Goal: Task Accomplishment & Management: Manage account settings

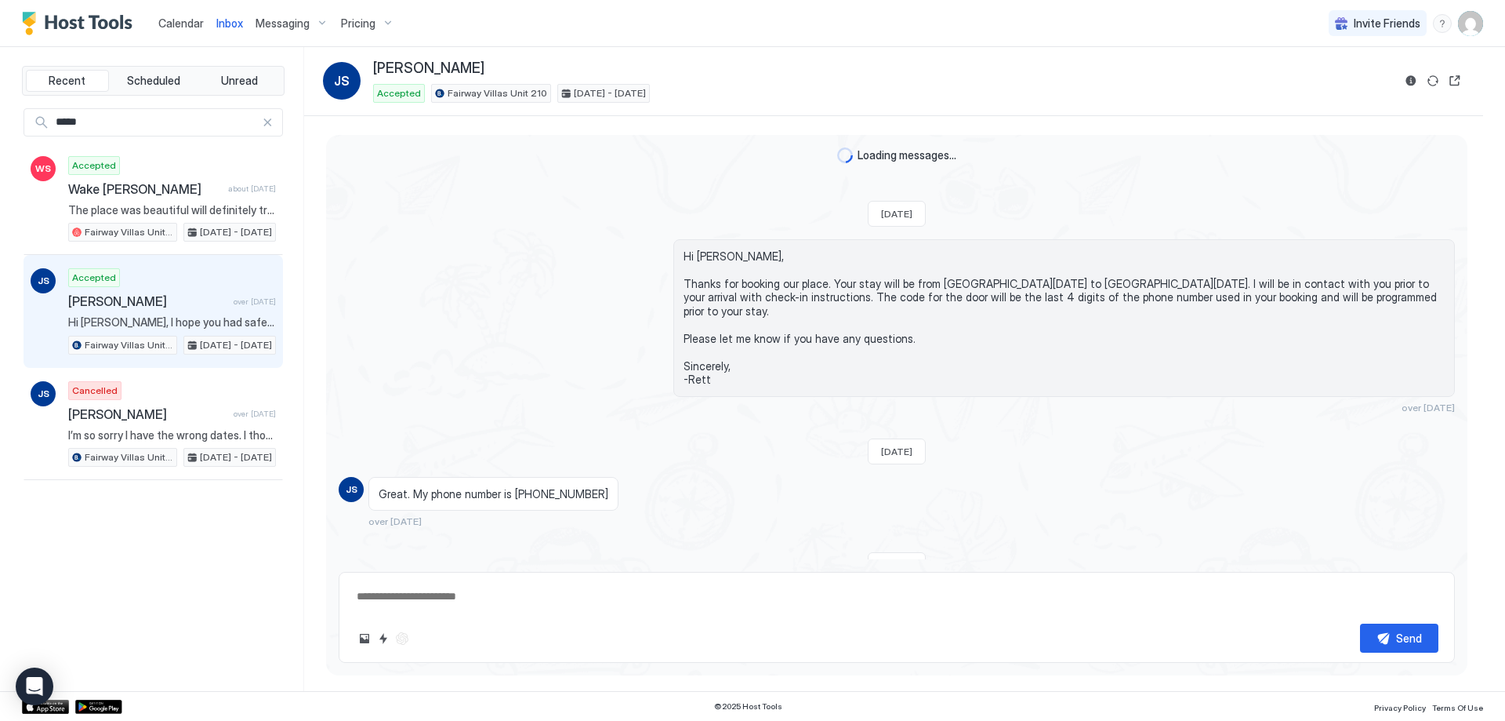
scroll to position [3320, 0]
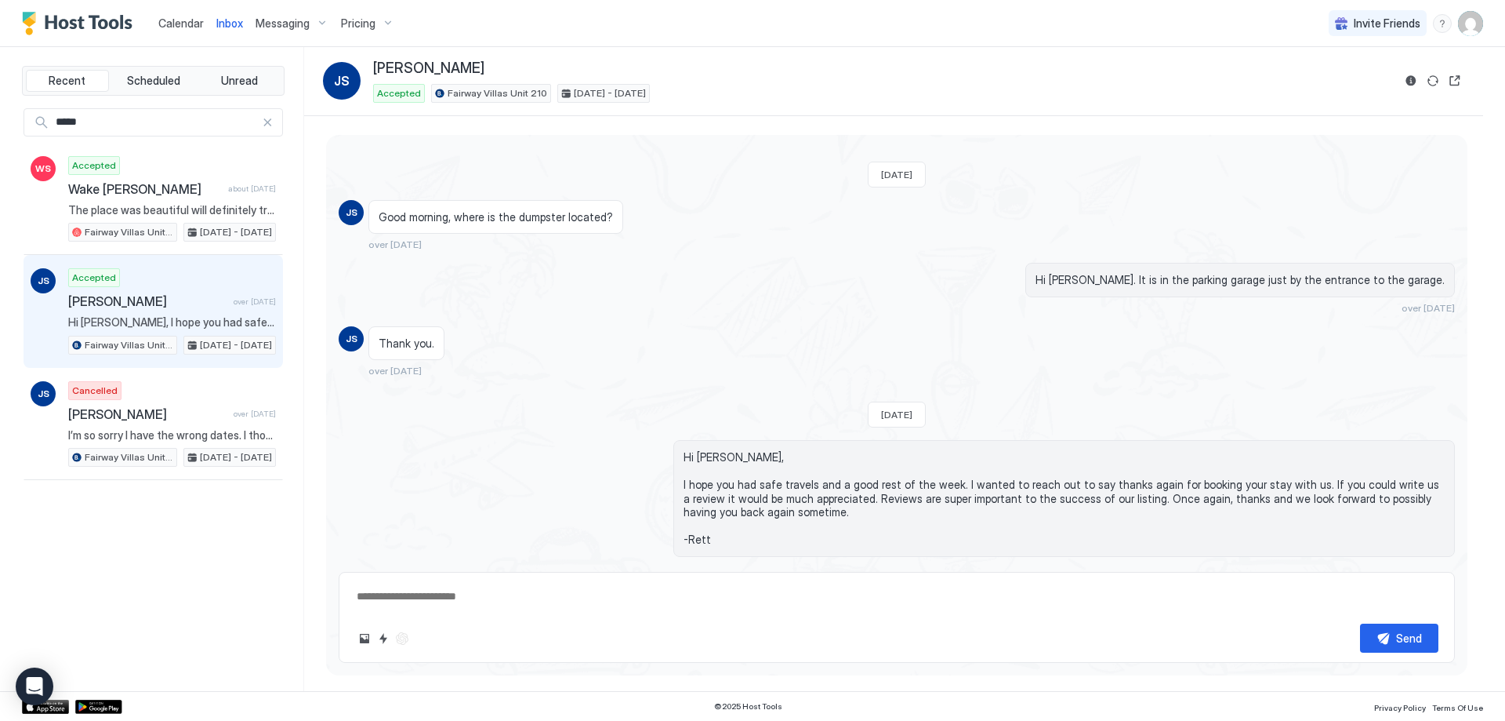
click at [279, 28] on span "Messaging" at bounding box center [283, 23] width 54 height 14
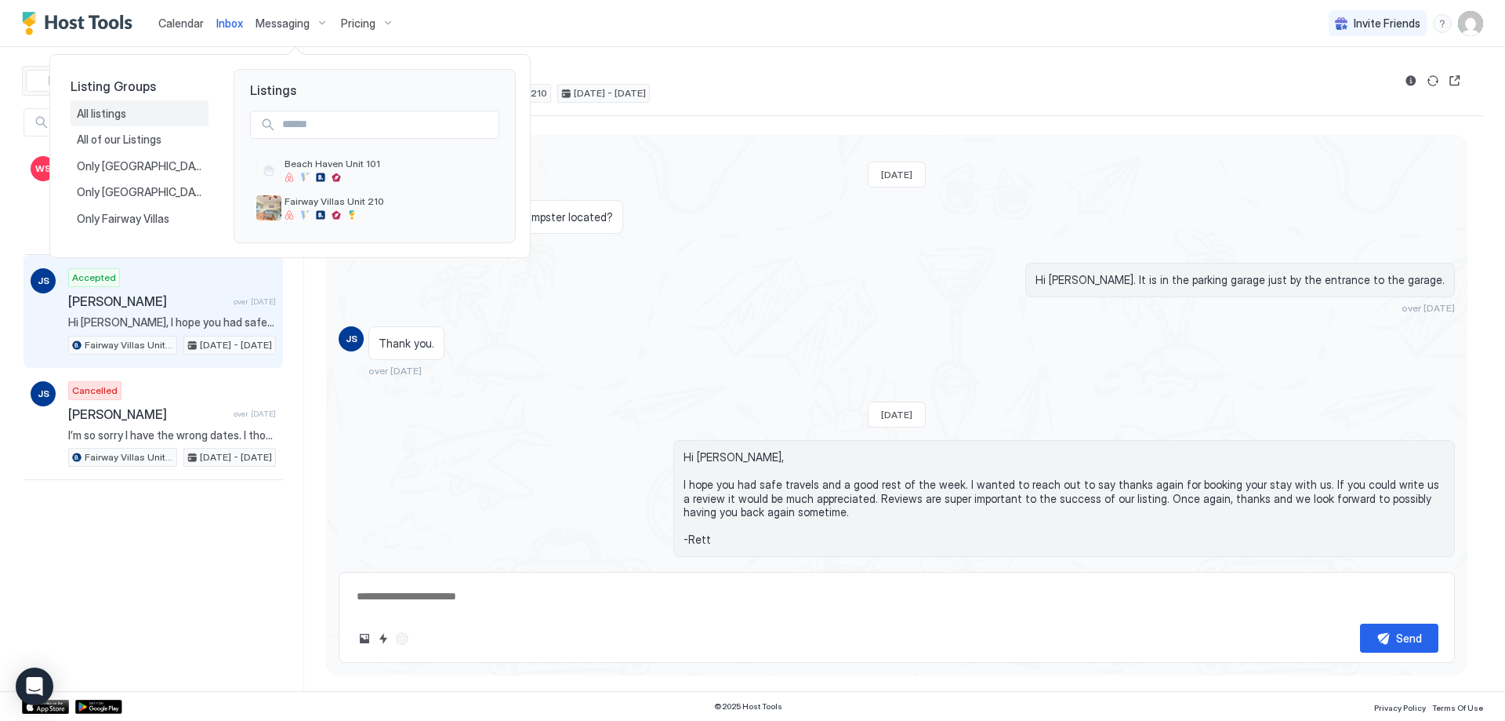
click at [100, 115] on span "All listings" at bounding box center [103, 114] width 52 height 14
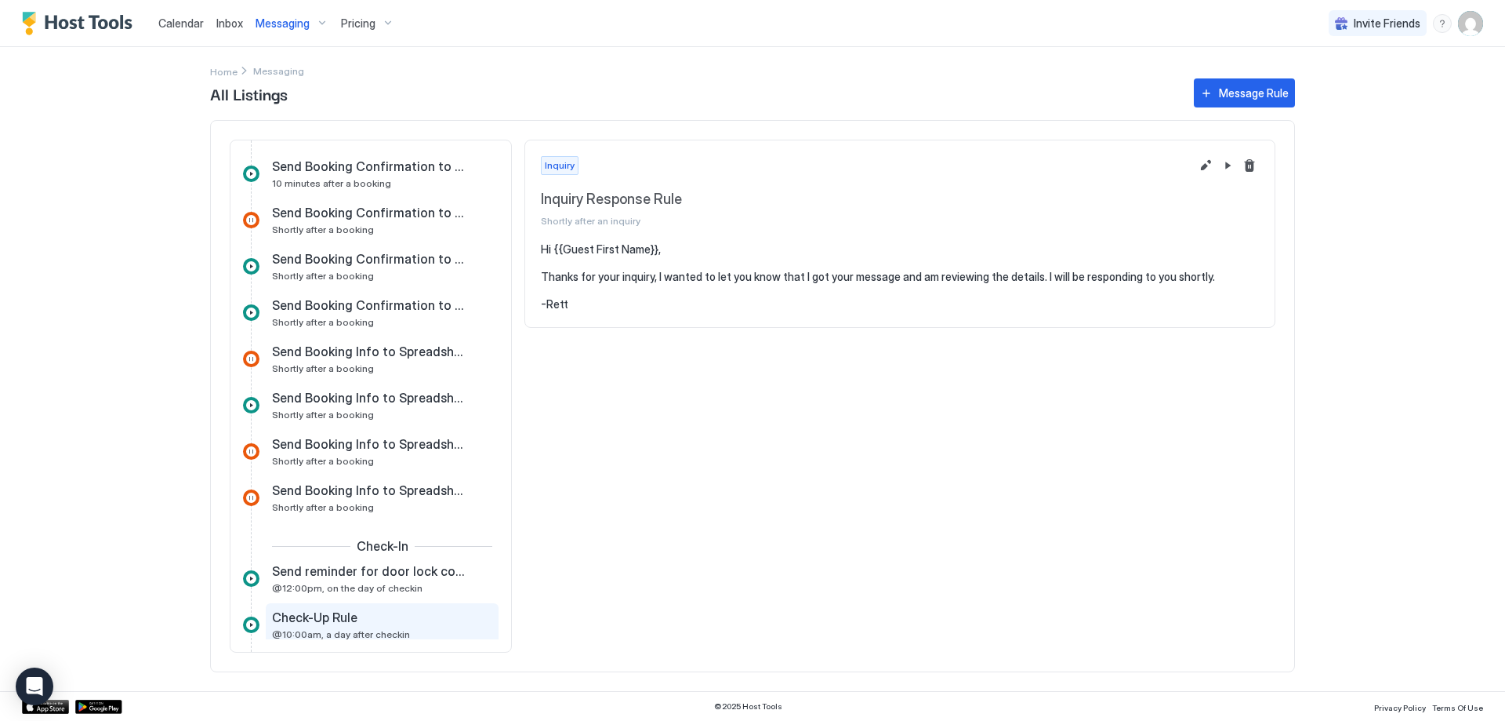
scroll to position [177, 0]
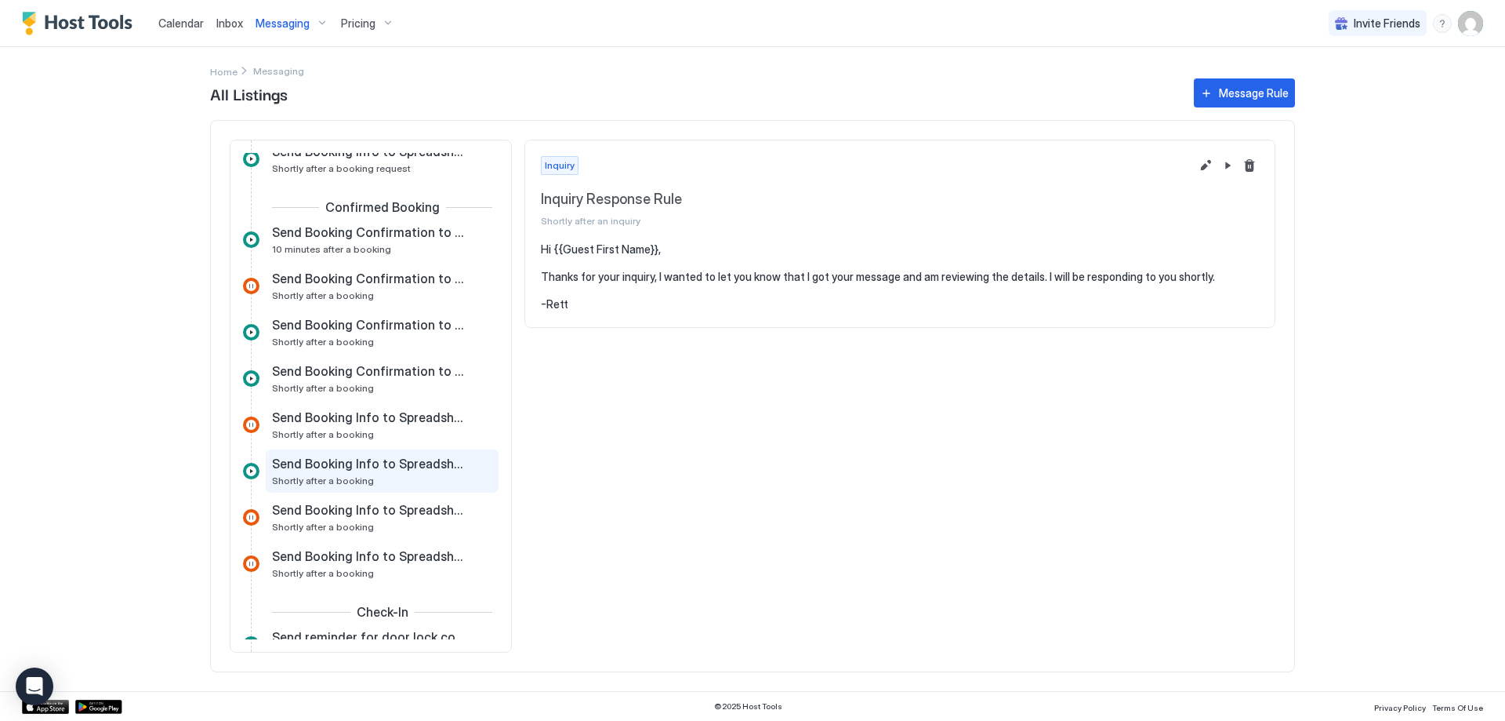
click at [398, 466] on span "Send Booking Info to Spreadsheet - All channels Confirmation" at bounding box center [369, 464] width 195 height 16
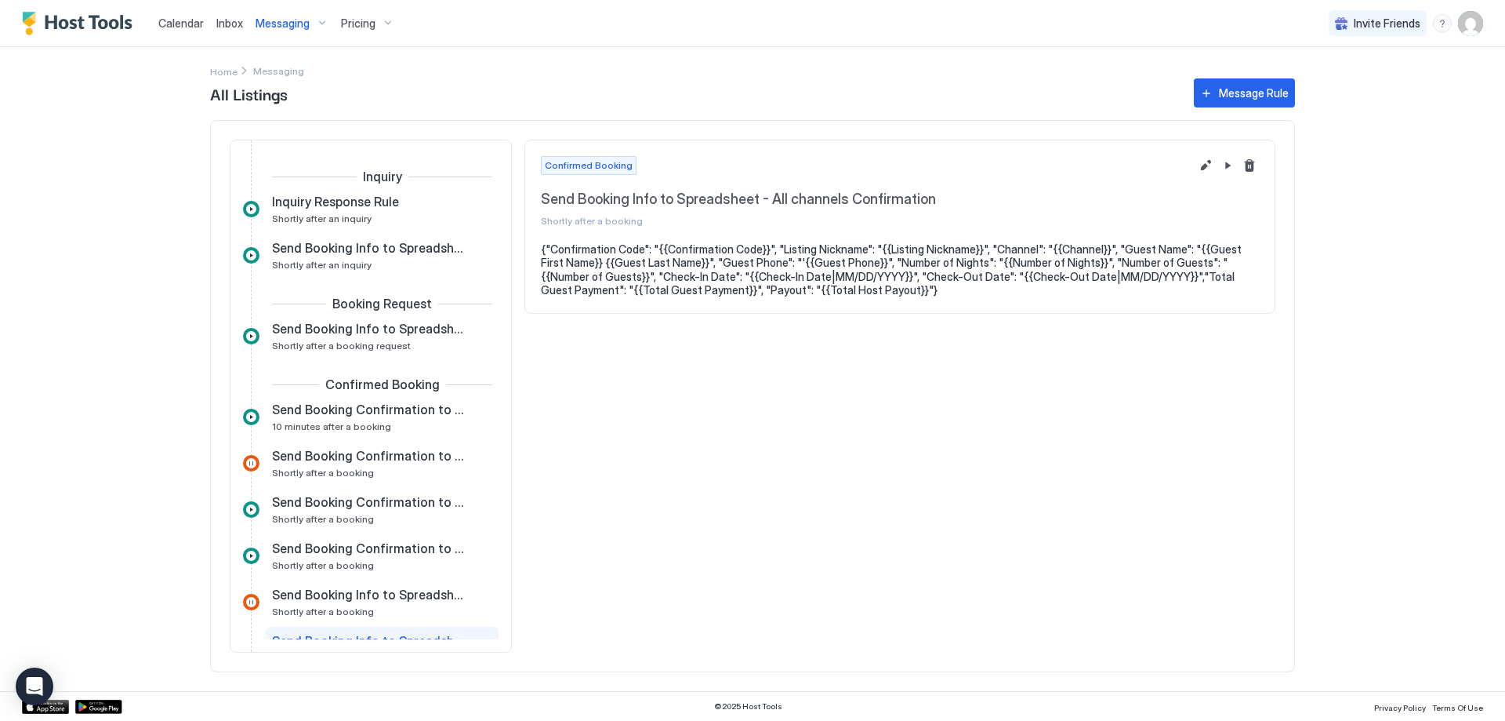
click at [232, 13] on div "Inbox" at bounding box center [229, 23] width 39 height 29
click at [223, 21] on span "Inbox" at bounding box center [229, 22] width 27 height 13
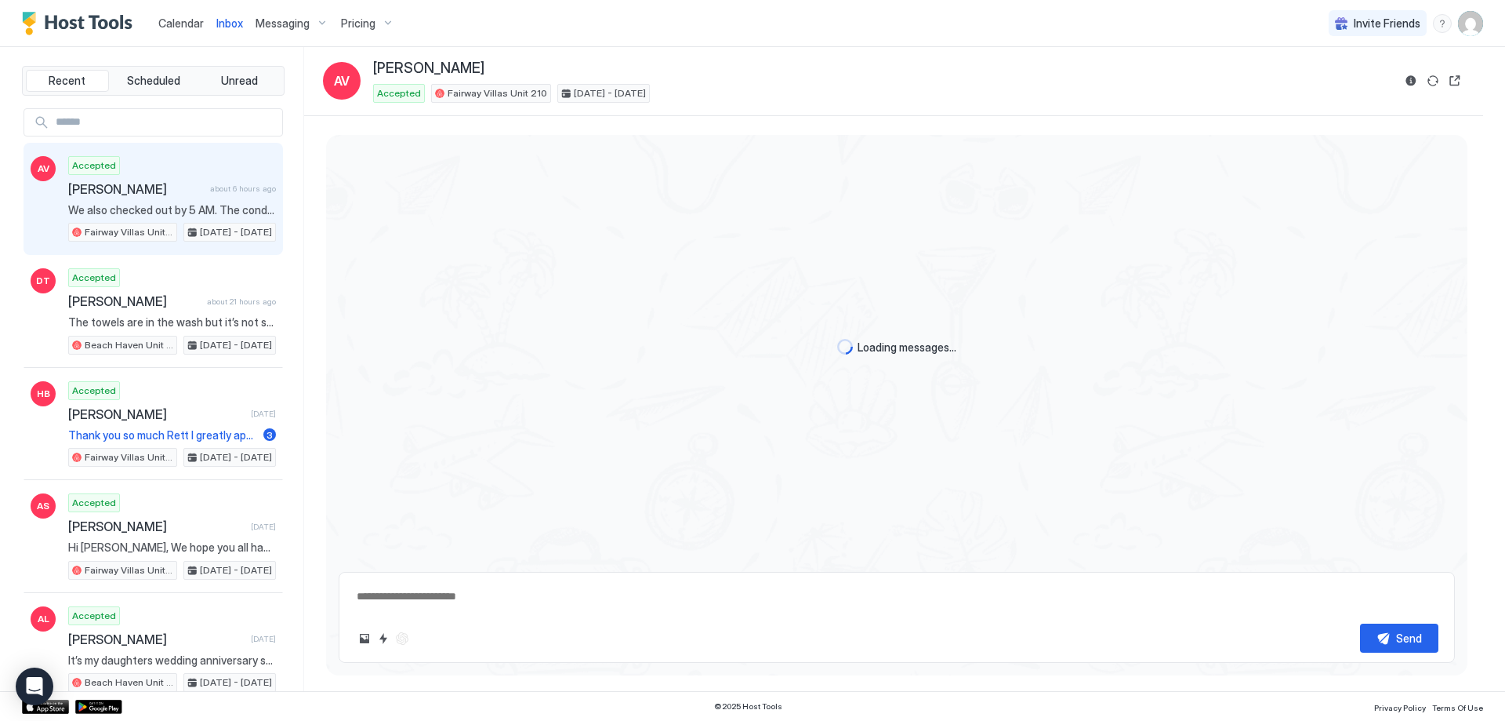
click at [157, 92] on div "Recent Scheduled Unread" at bounding box center [153, 81] width 263 height 30
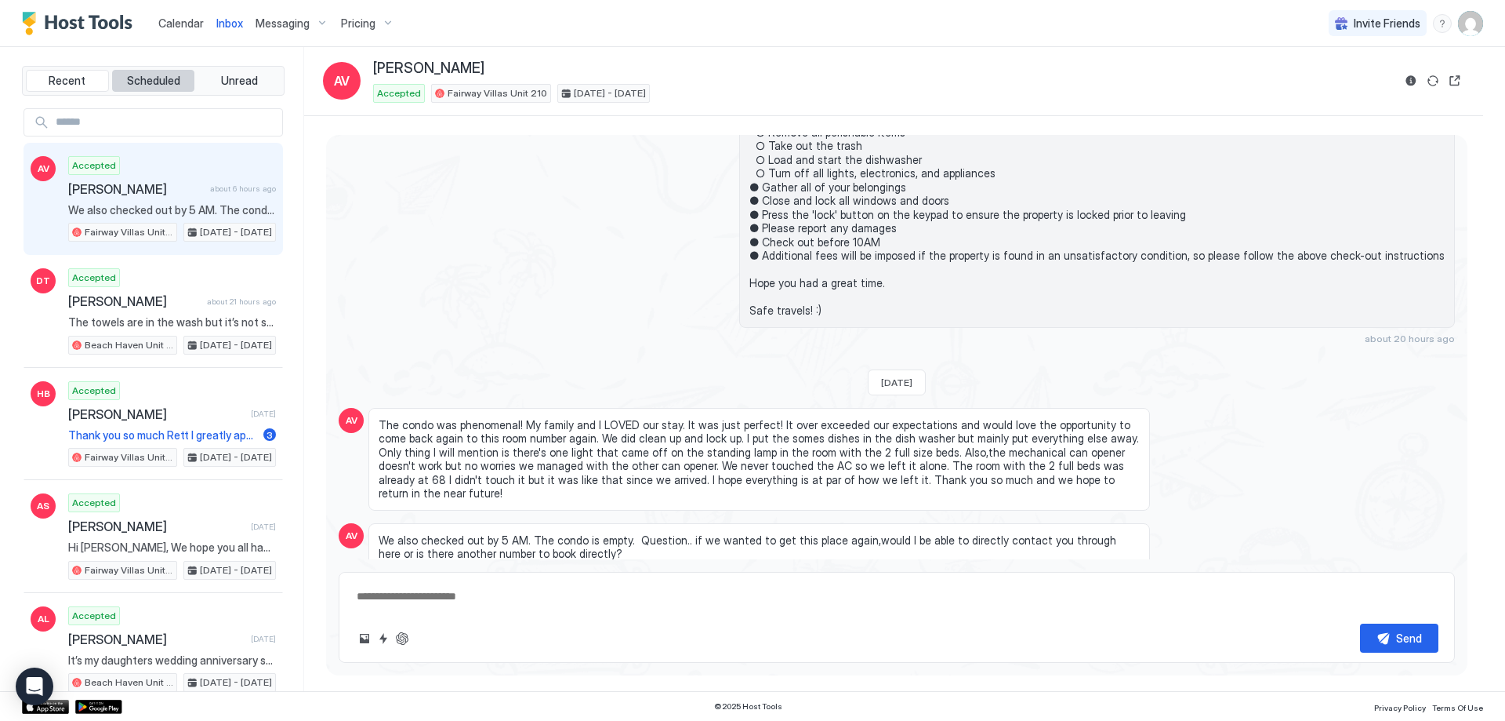
click at [159, 80] on span "Scheduled" at bounding box center [153, 81] width 53 height 14
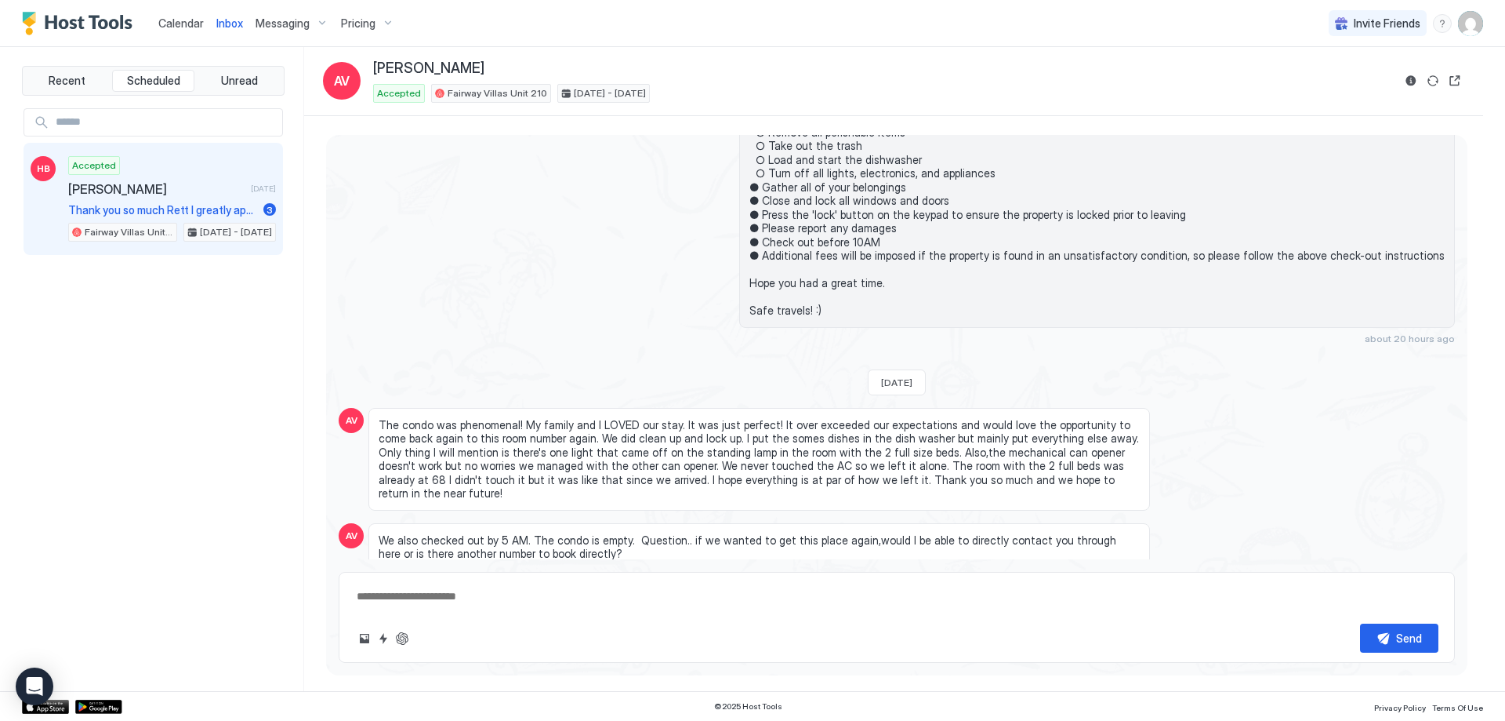
click at [160, 205] on span "Thank you so much Rett I greatly appreciate the information, and we look forwar…" at bounding box center [162, 210] width 189 height 14
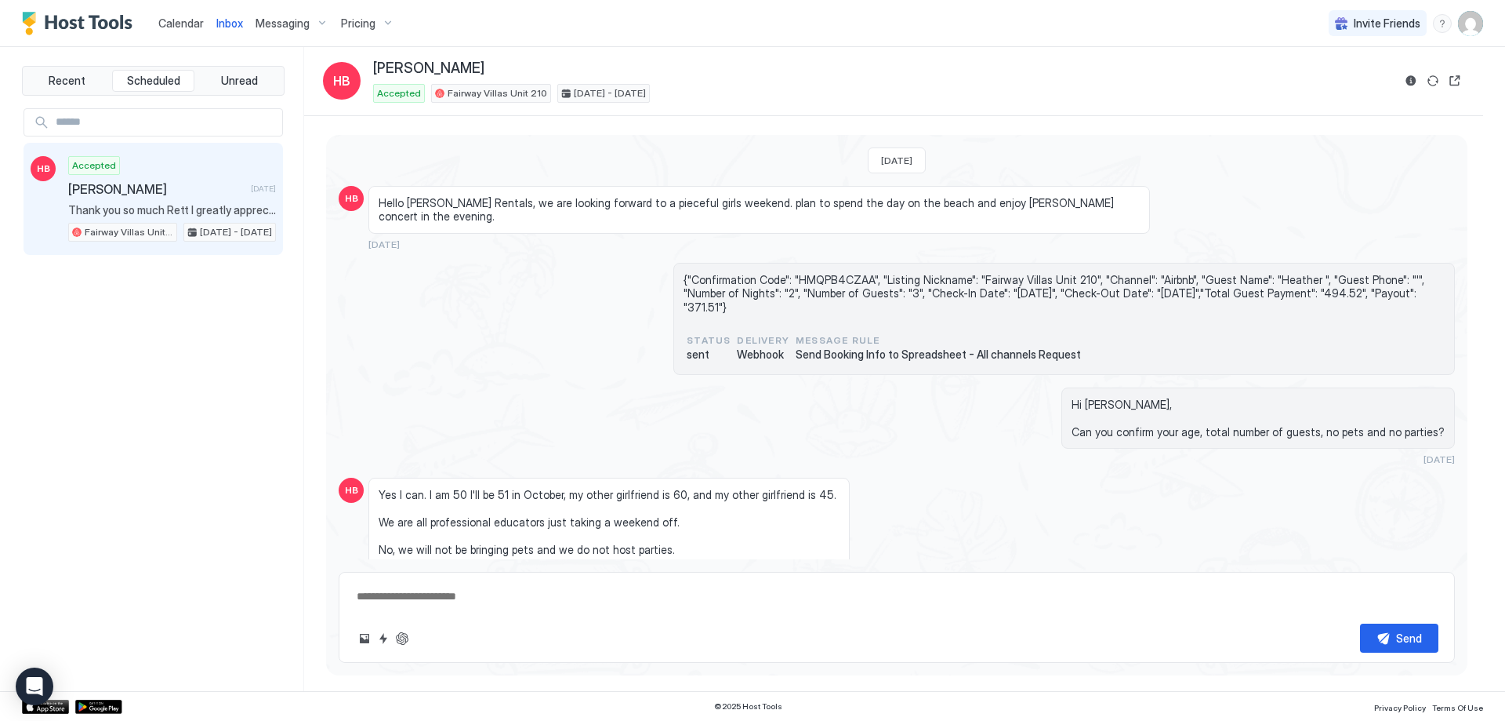
click at [1387, 288] on span "{"Confirmation Code": "HMQPB4CZAA", "Listing Nickname": "Fairway Villas Unit 21…" at bounding box center [1064, 294] width 761 height 42
click at [187, 359] on div "Recent Scheduled Unread HB Accepted [PERSON_NAME] [DATE] Thank you so much Rett…" at bounding box center [163, 369] width 282 height 644
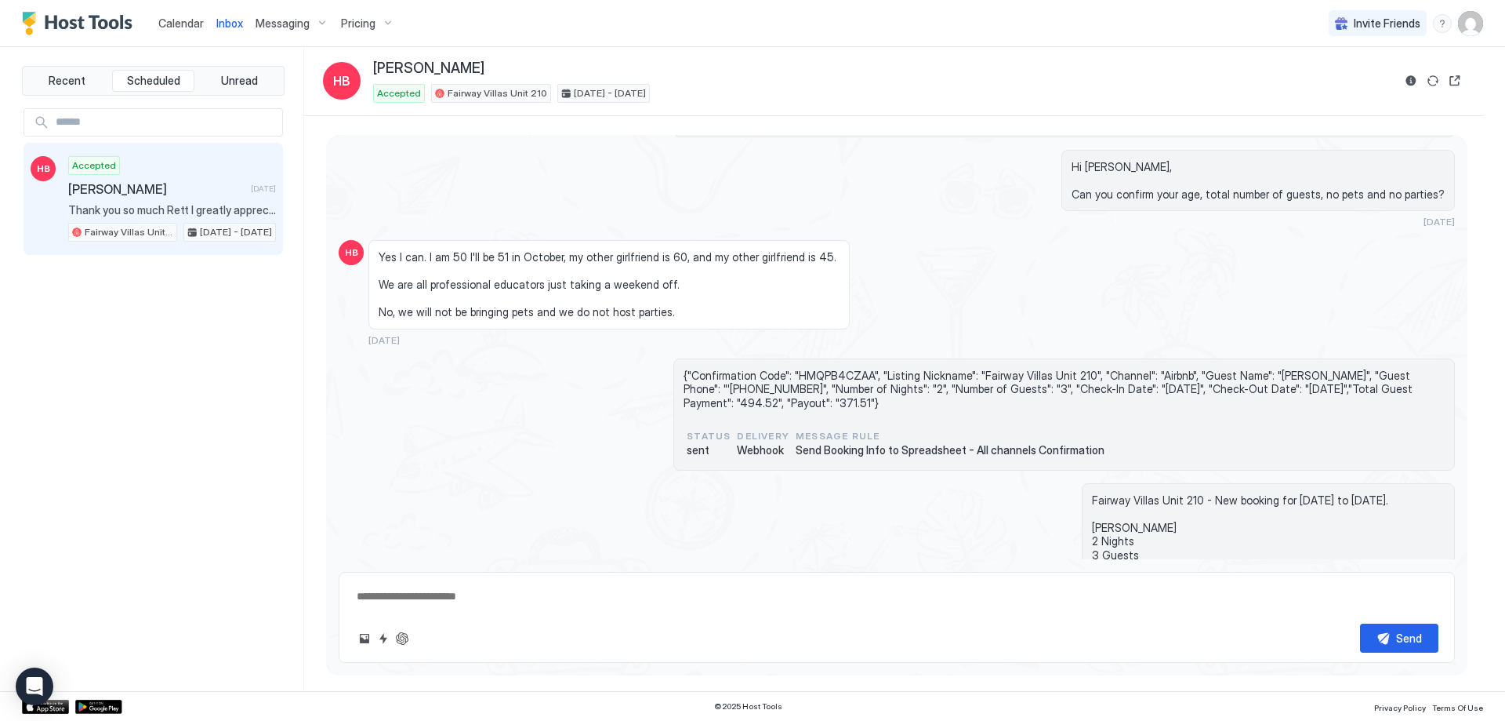
scroll to position [235, 0]
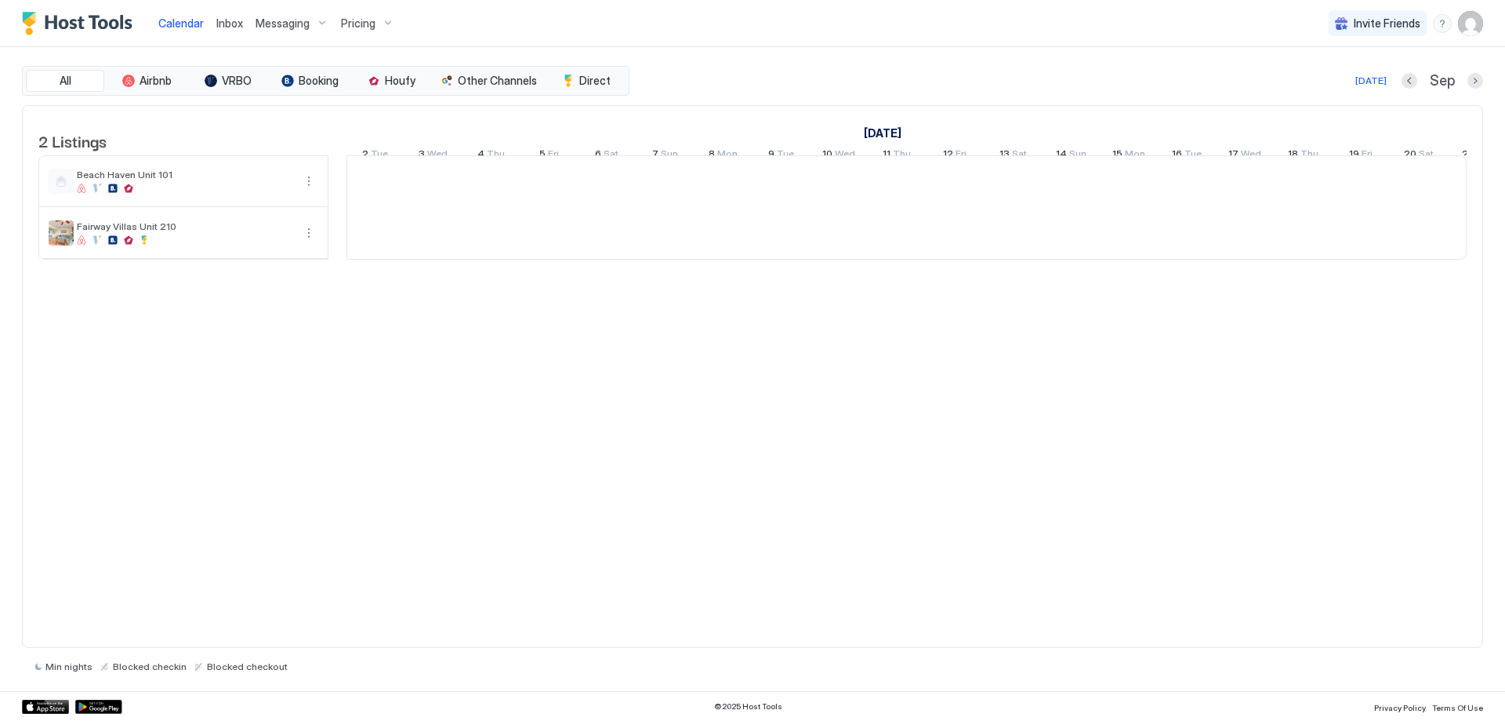
scroll to position [0, 871]
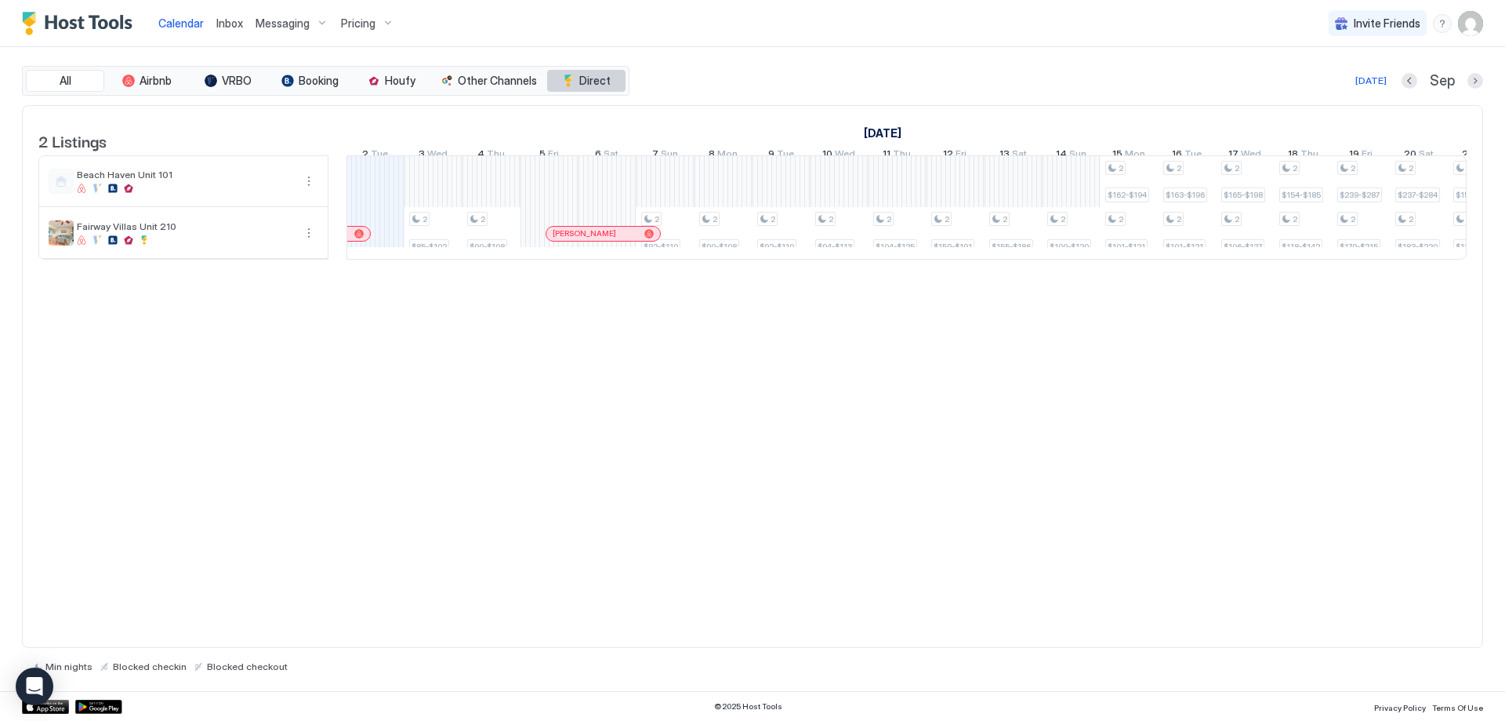
click at [583, 71] on button "Direct" at bounding box center [586, 81] width 78 height 22
click at [1480, 31] on img "User profile" at bounding box center [1470, 23] width 25 height 25
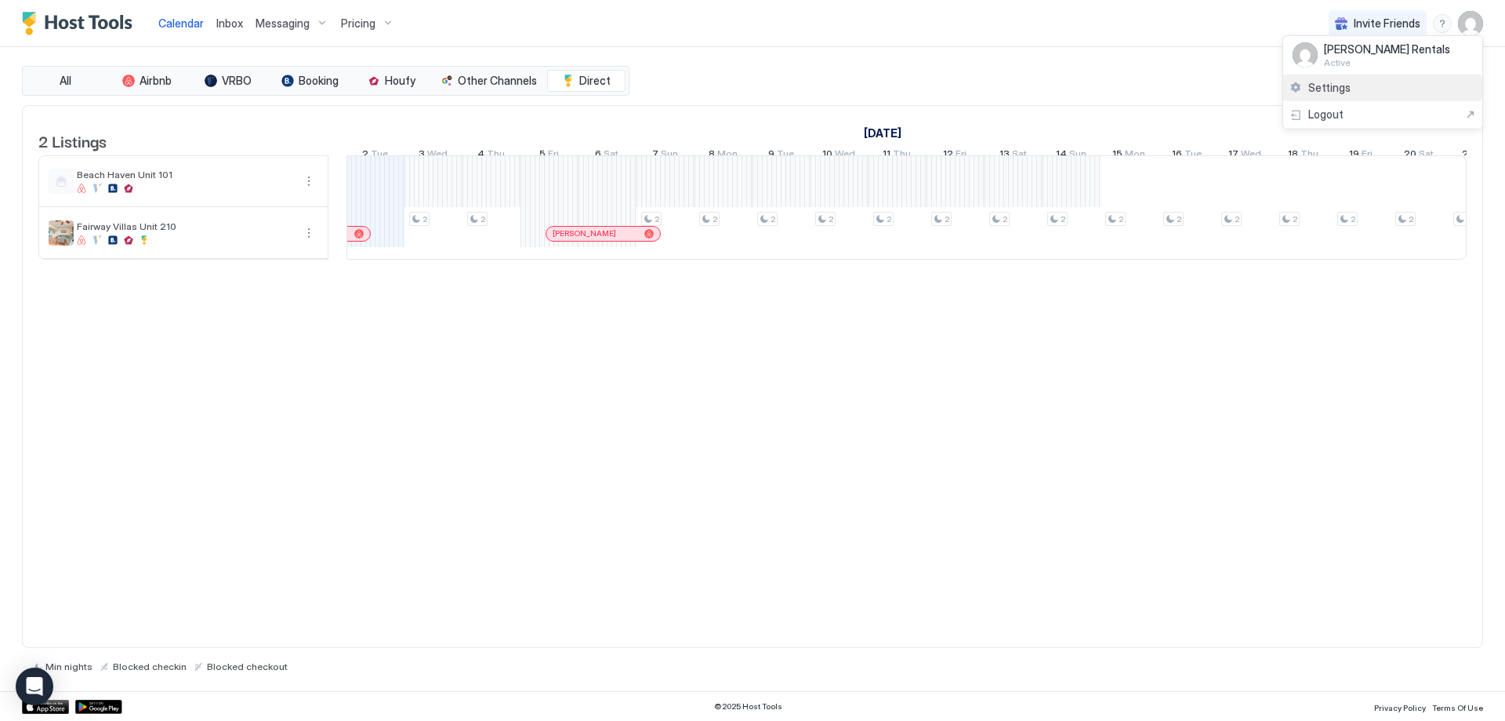
click at [1386, 74] on div "Settings" at bounding box center [1383, 87] width 199 height 27
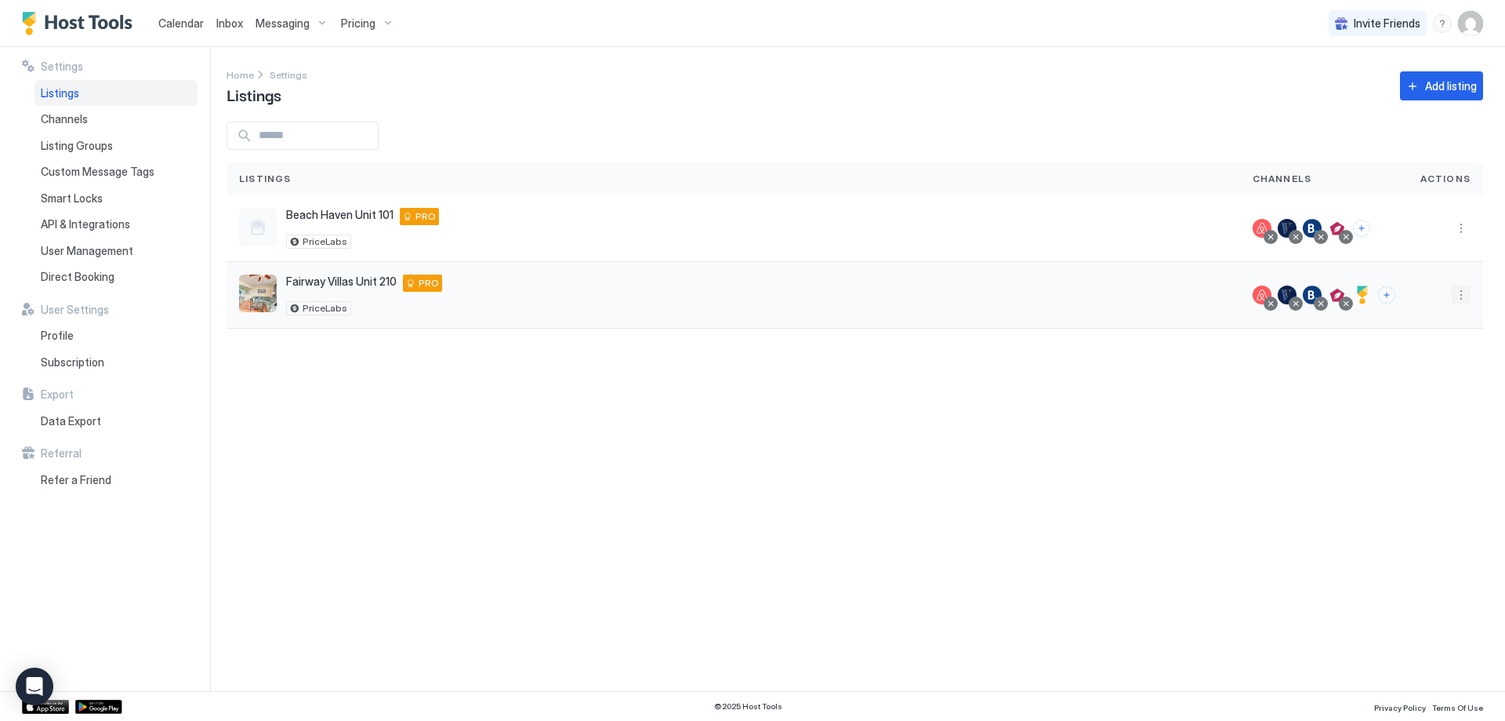
click at [1463, 293] on button "More options" at bounding box center [1461, 294] width 19 height 19
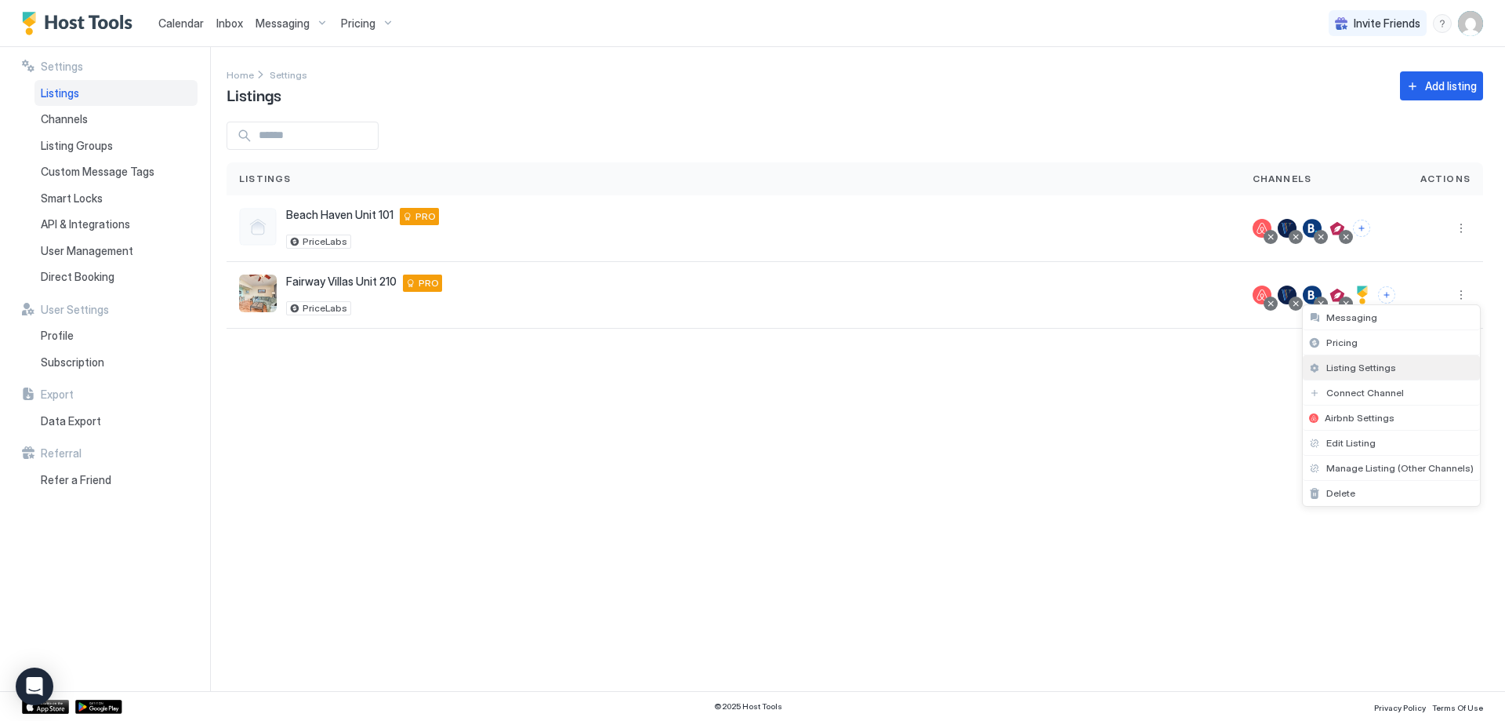
click at [1393, 372] on div "Listing Settings" at bounding box center [1391, 367] width 177 height 25
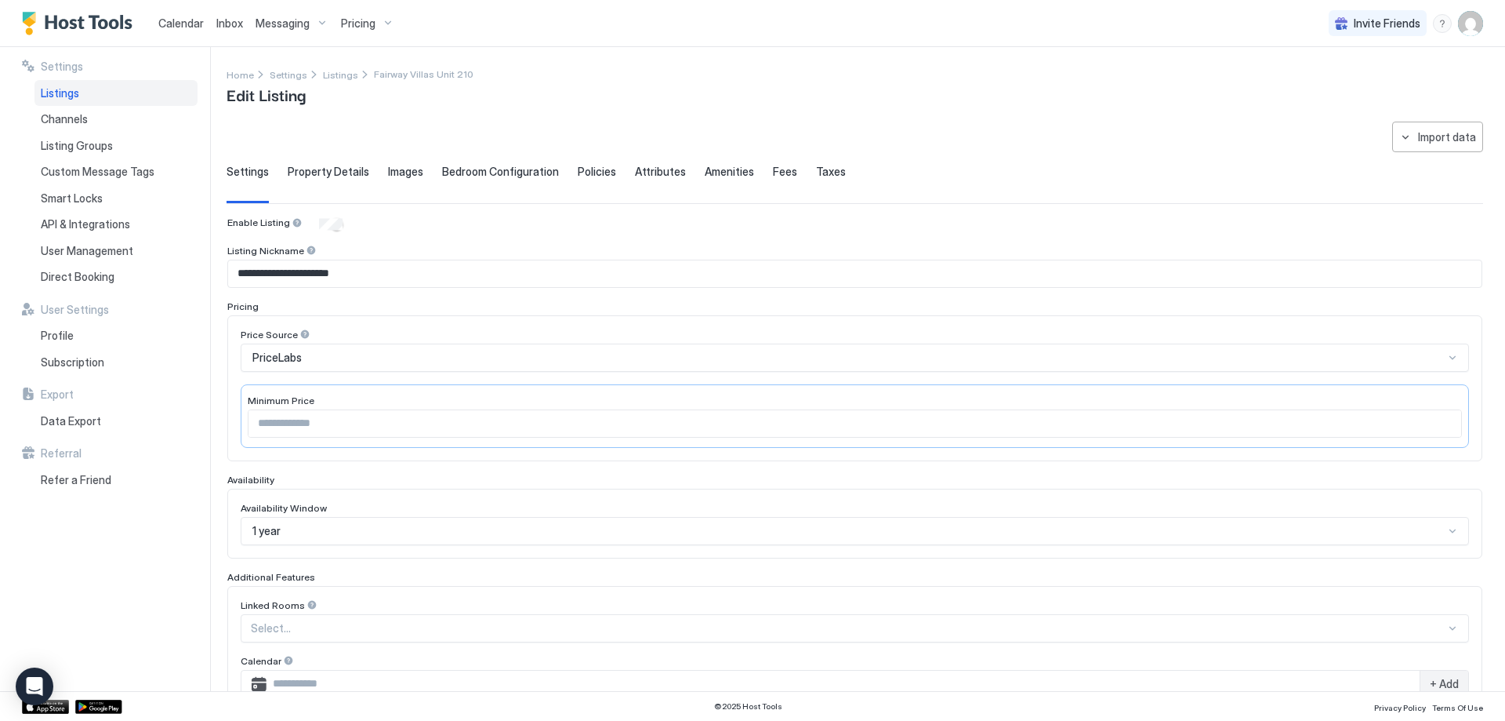
click at [355, 169] on span "Property Details" at bounding box center [329, 172] width 82 height 14
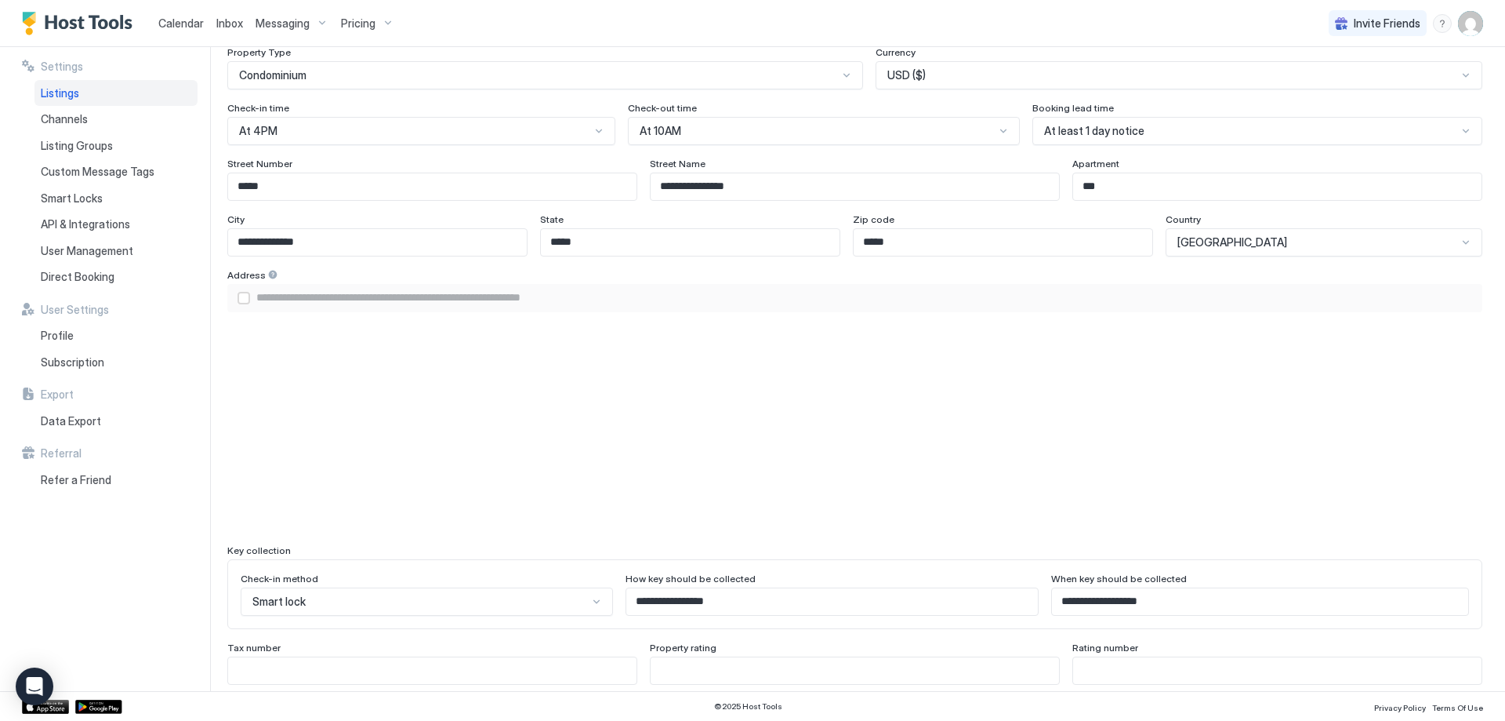
scroll to position [1019, 0]
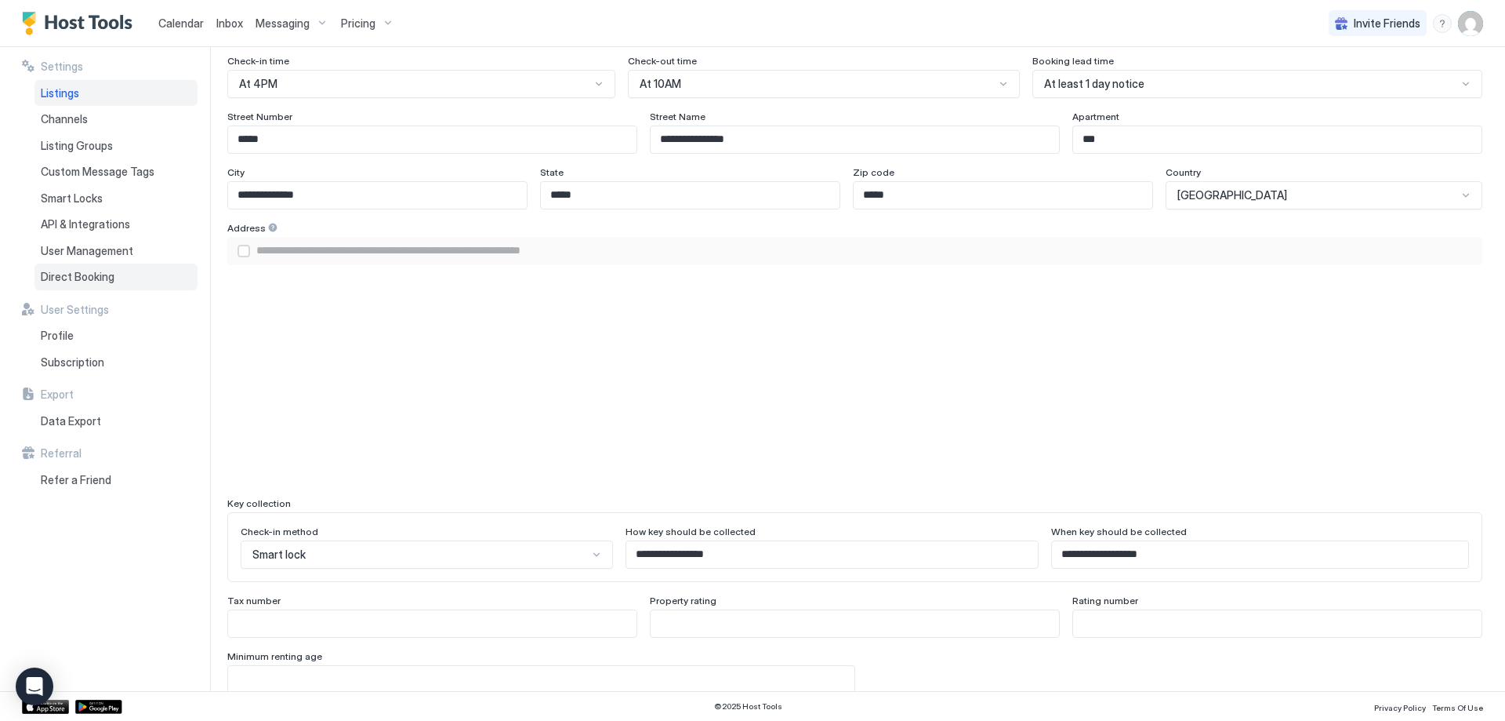
click at [120, 269] on div "Direct Booking" at bounding box center [115, 276] width 163 height 27
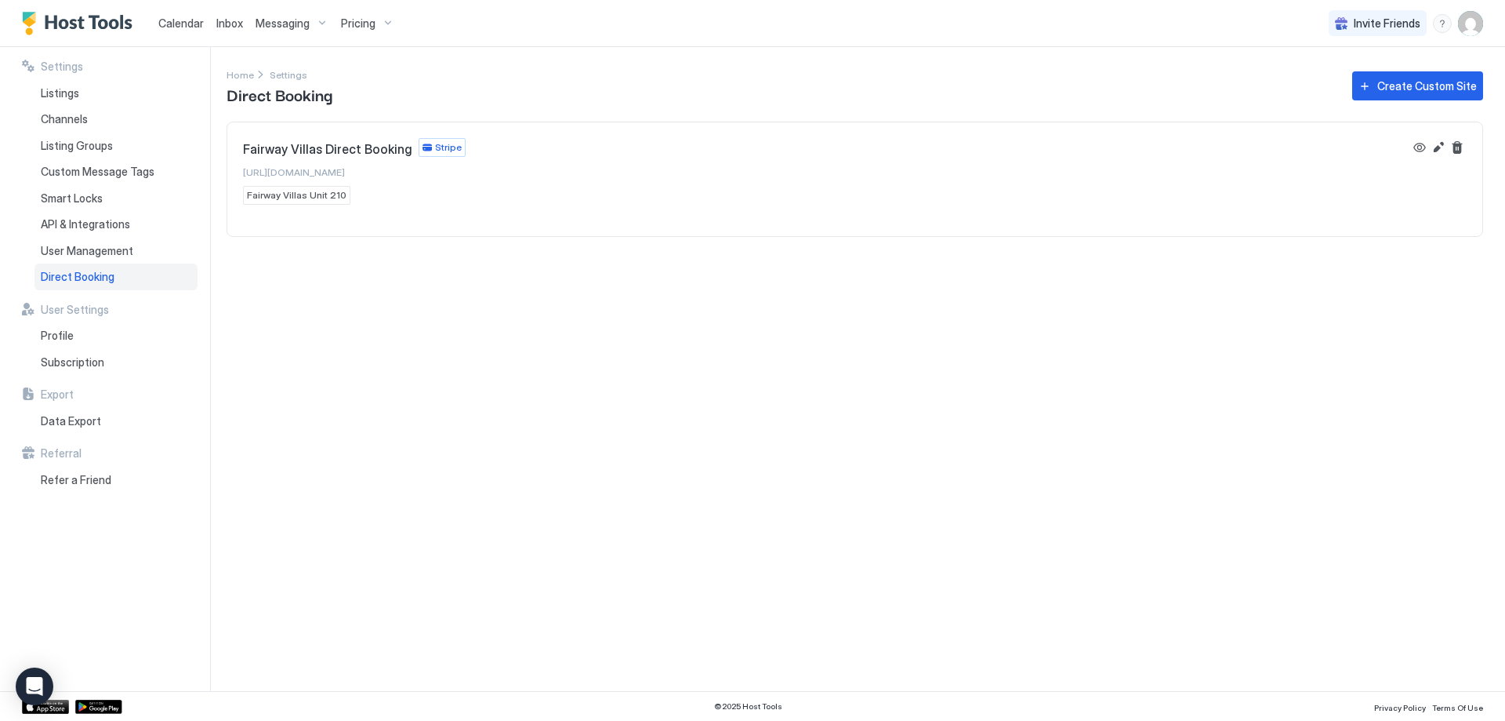
drag, startPoint x: 411, startPoint y: 172, endPoint x: 235, endPoint y: 180, distance: 175.8
click at [235, 180] on div "Fairway Villas Direct Booking Stripe https://directbook.craveyrentals.com Fairw…" at bounding box center [854, 171] width 1255 height 98
copy span "https://directbook.craveyrentals.com"
click at [1447, 143] on button "Edit" at bounding box center [1438, 147] width 19 height 19
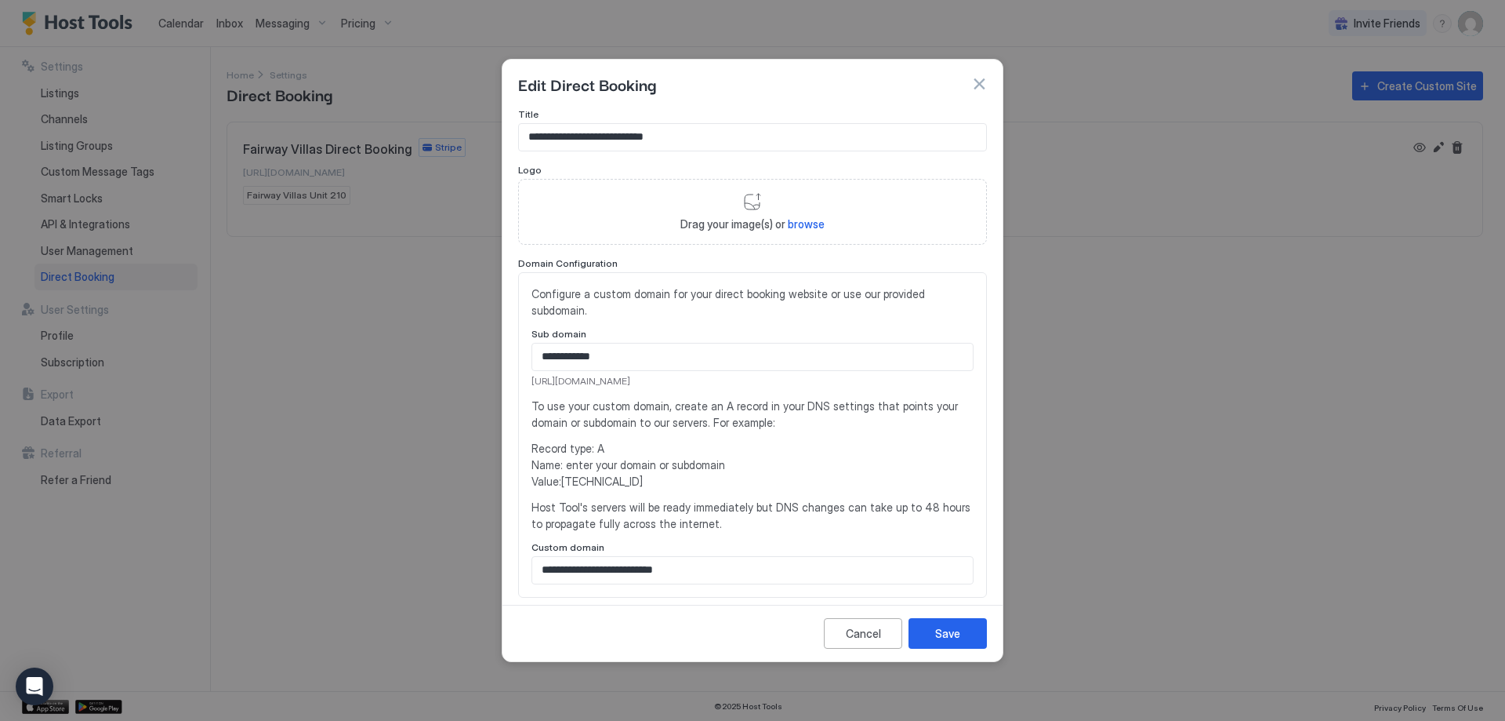
drag, startPoint x: 728, startPoint y: 378, endPoint x: 512, endPoint y: 380, distance: 215.6
click at [512, 380] on div "**********" at bounding box center [753, 353] width 500 height 490
copy span "https://direct.hosttools.com/FVDirectBook"
click at [867, 628] on div "Cancel" at bounding box center [863, 633] width 35 height 16
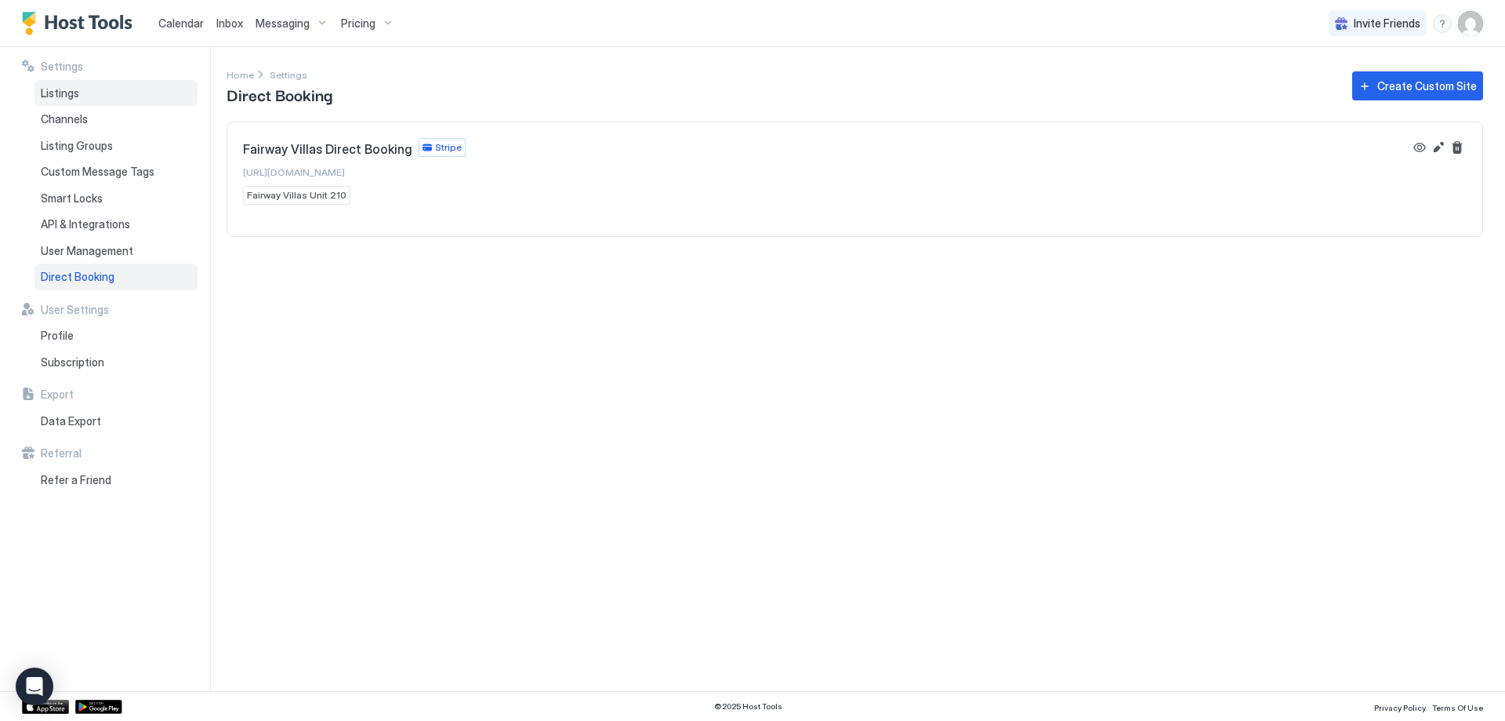
click at [100, 93] on div "Listings" at bounding box center [115, 93] width 163 height 27
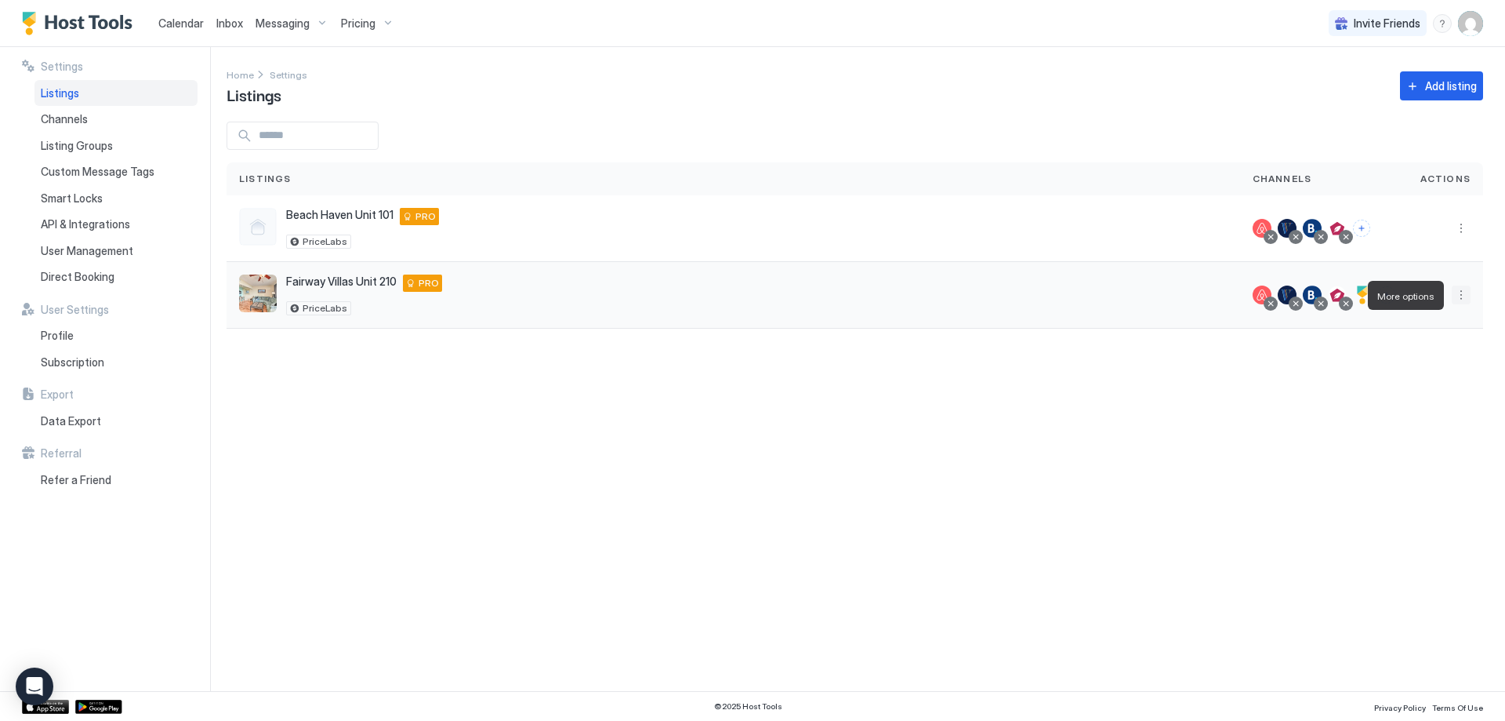
click at [1461, 297] on button "More options" at bounding box center [1461, 294] width 19 height 19
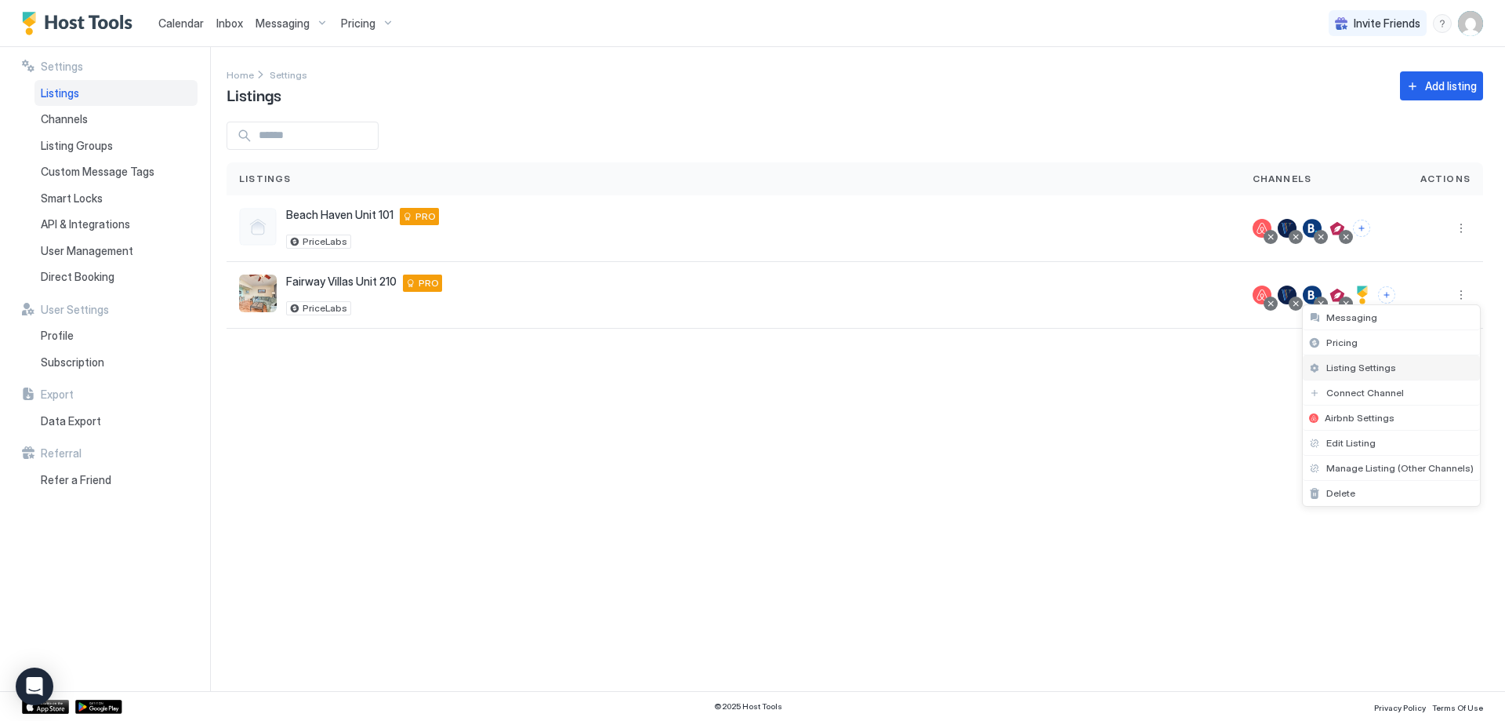
click at [1379, 365] on span "Listing Settings" at bounding box center [1362, 367] width 70 height 12
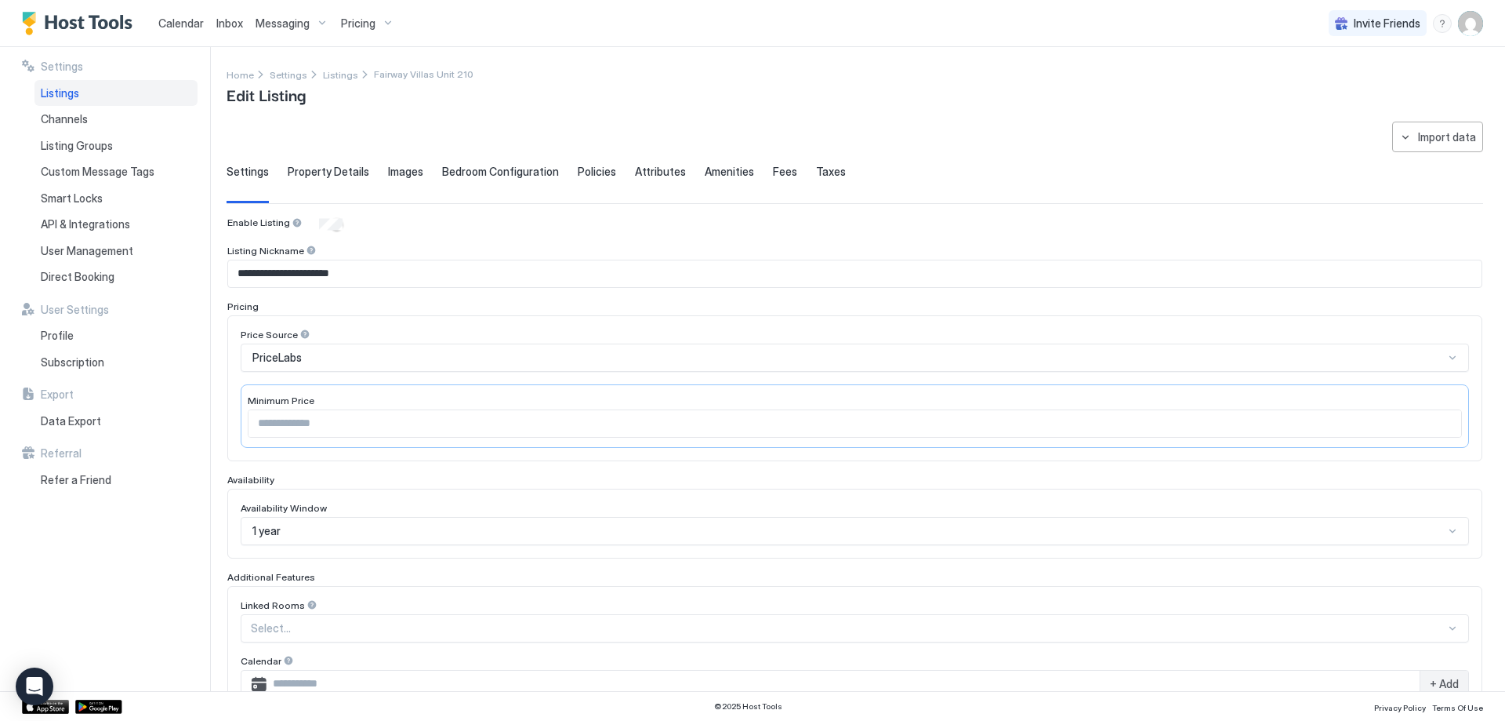
click at [53, 67] on span "Settings" at bounding box center [62, 67] width 42 height 14
click at [349, 166] on span "Property Details" at bounding box center [329, 172] width 82 height 14
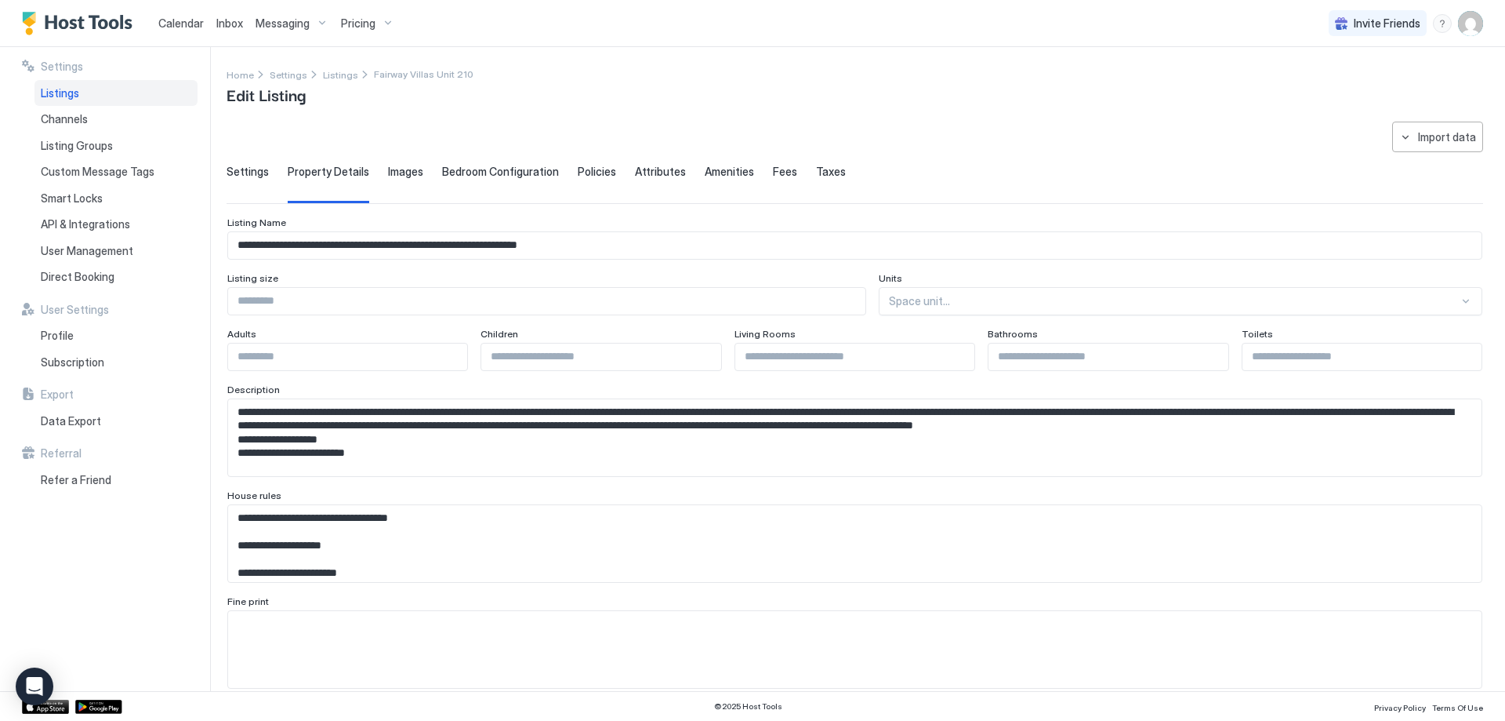
click at [416, 171] on span "Images" at bounding box center [405, 172] width 35 height 14
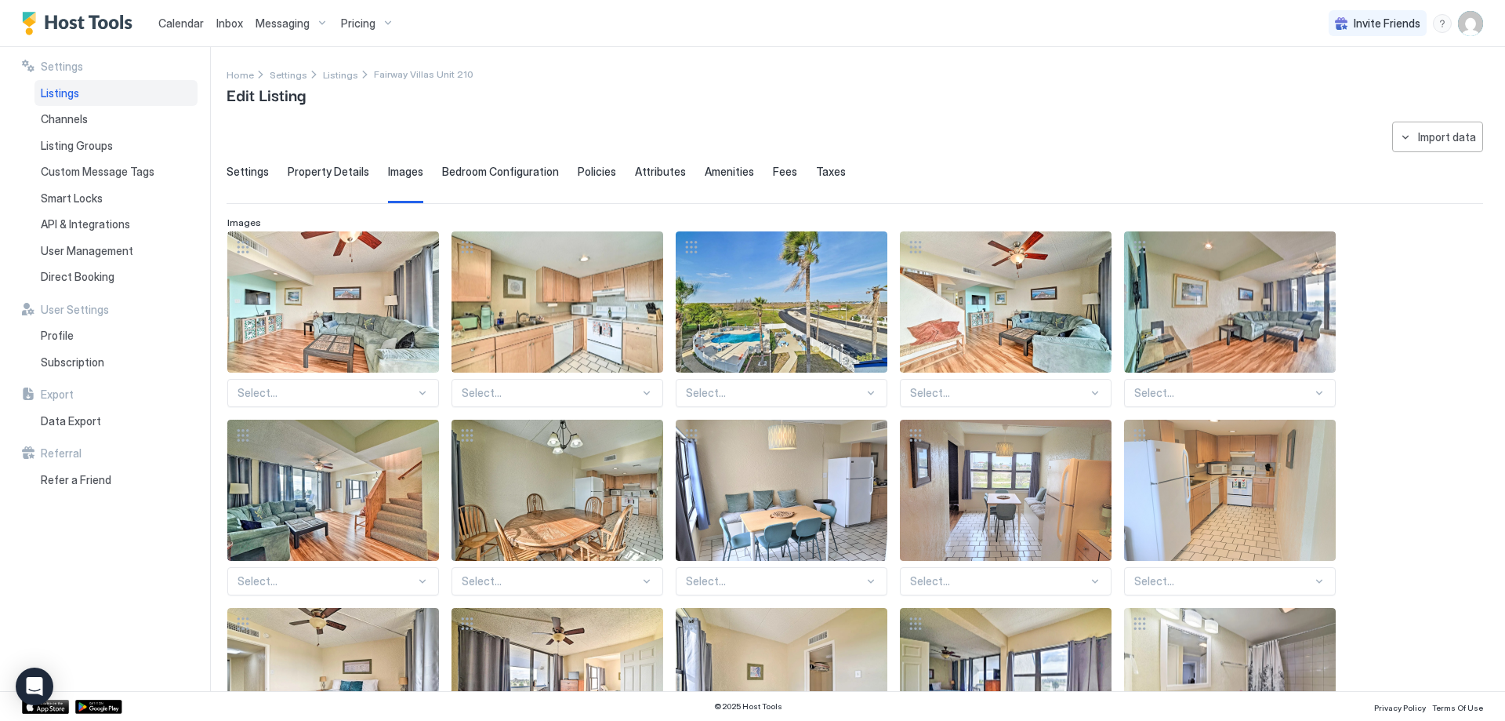
drag, startPoint x: 466, startPoint y: 176, endPoint x: 474, endPoint y: 176, distance: 8.6
click at [469, 176] on span "Bedroom Configuration" at bounding box center [500, 172] width 117 height 14
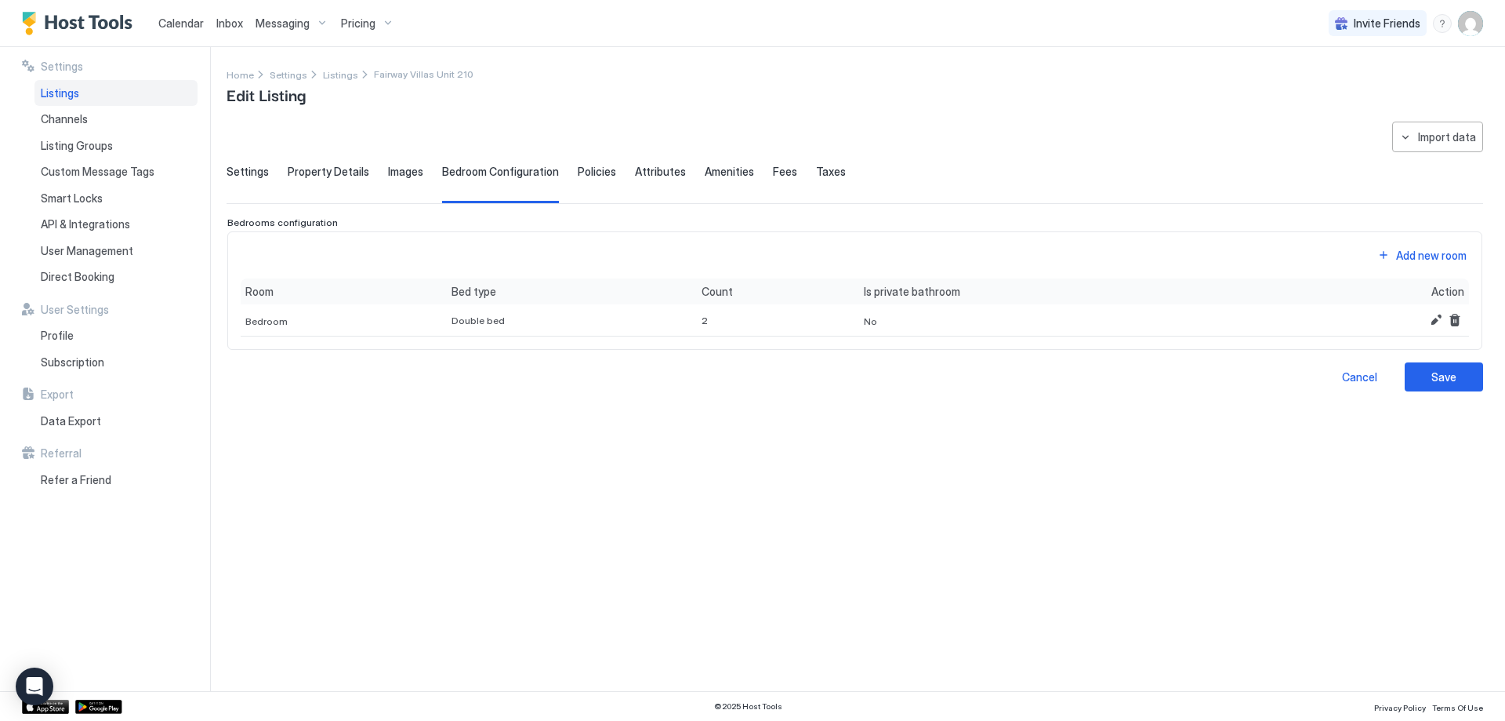
click at [587, 171] on span "Policies" at bounding box center [597, 172] width 38 height 14
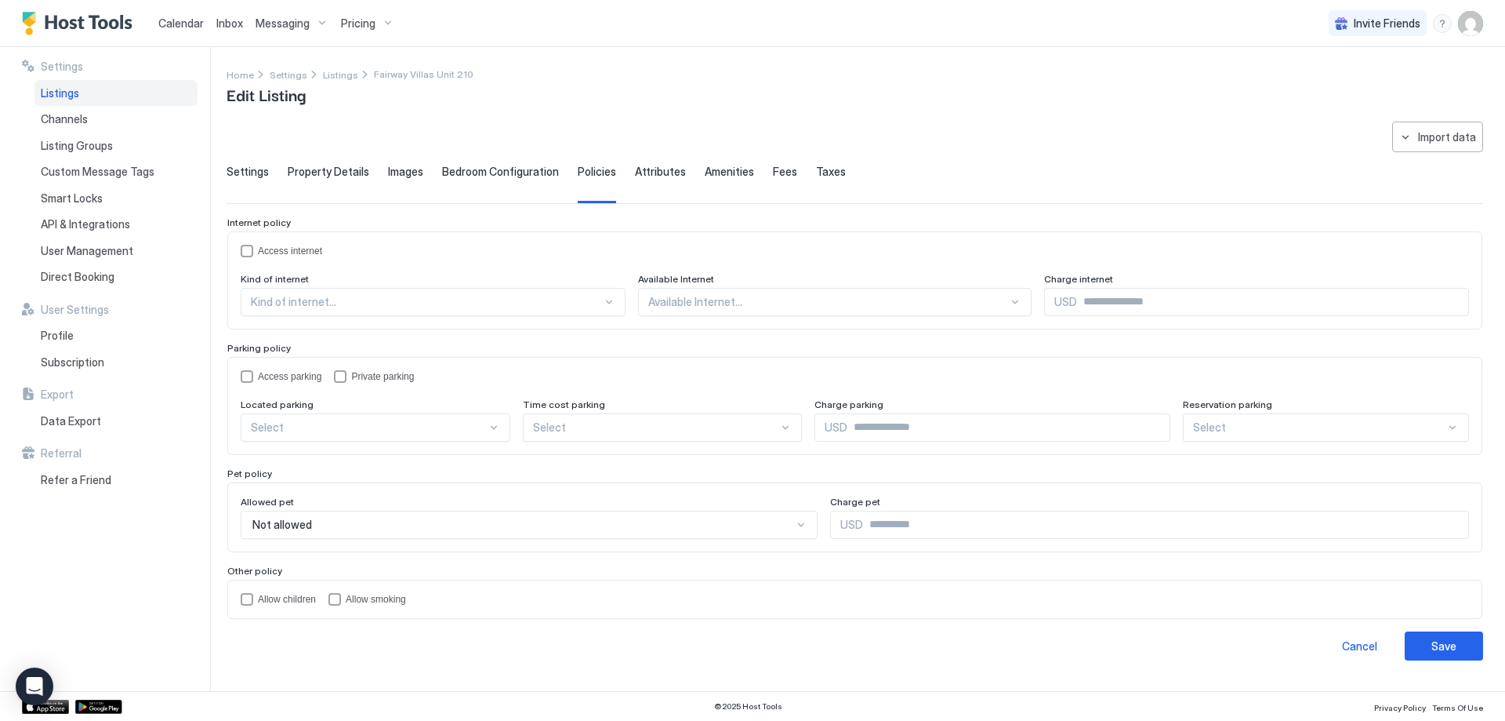
click at [638, 171] on span "Attributes" at bounding box center [660, 172] width 51 height 14
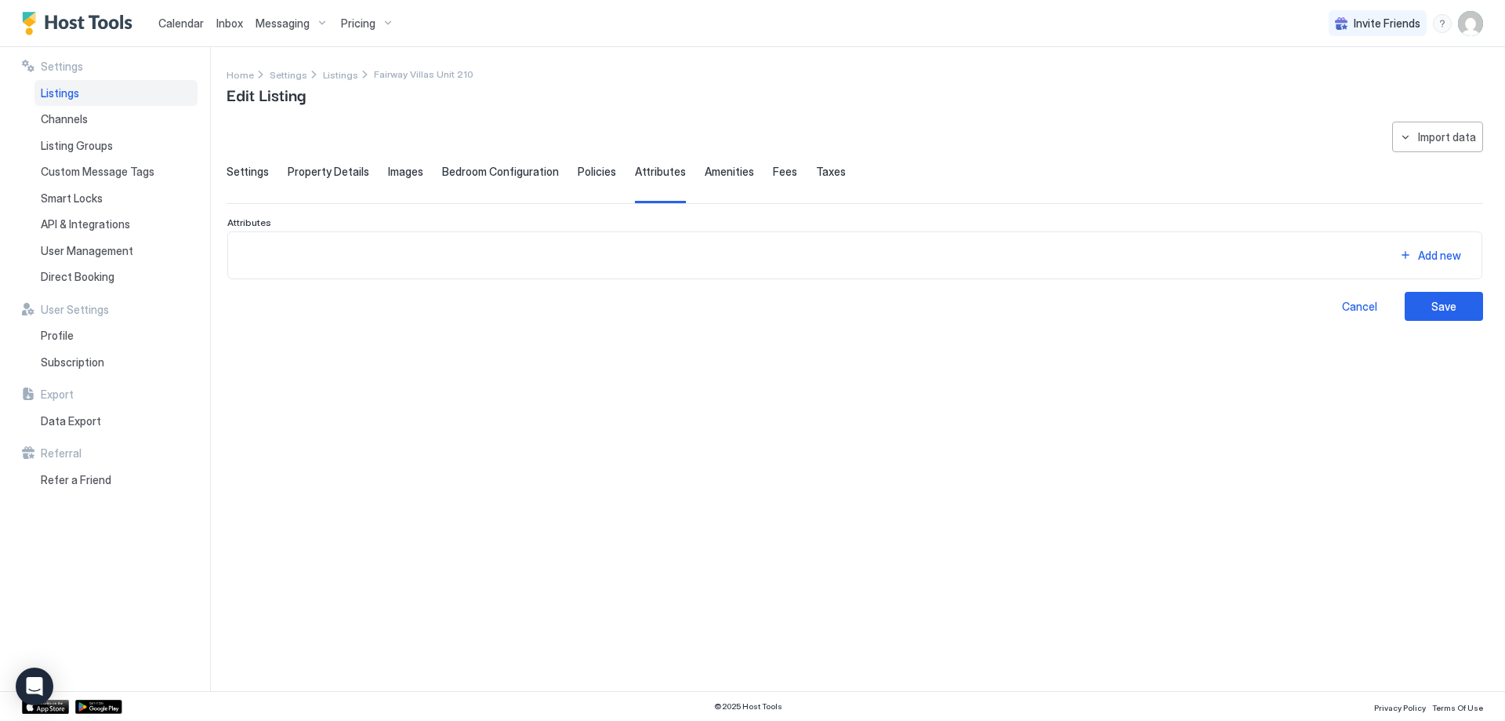
click at [710, 176] on span "Amenities" at bounding box center [729, 172] width 49 height 14
click at [773, 175] on span "Fees" at bounding box center [785, 172] width 24 height 14
click at [824, 171] on span "Taxes" at bounding box center [831, 172] width 30 height 14
click at [705, 173] on span "Amenities" at bounding box center [729, 172] width 49 height 14
click at [773, 176] on span "Fees" at bounding box center [785, 172] width 24 height 14
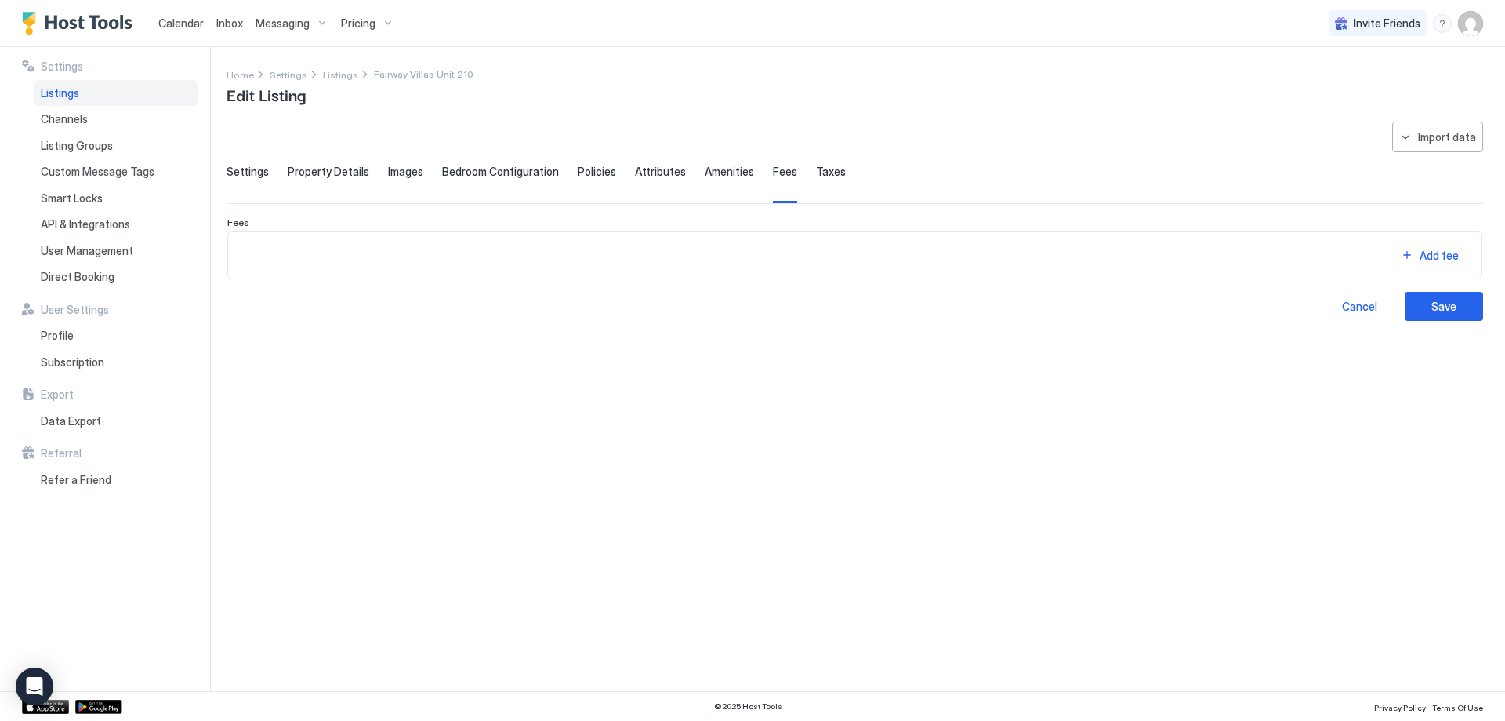
click at [652, 176] on span "Attributes" at bounding box center [660, 172] width 51 height 14
click at [816, 175] on span "Taxes" at bounding box center [831, 172] width 30 height 14
click at [329, 78] on span "Listings" at bounding box center [340, 75] width 35 height 12
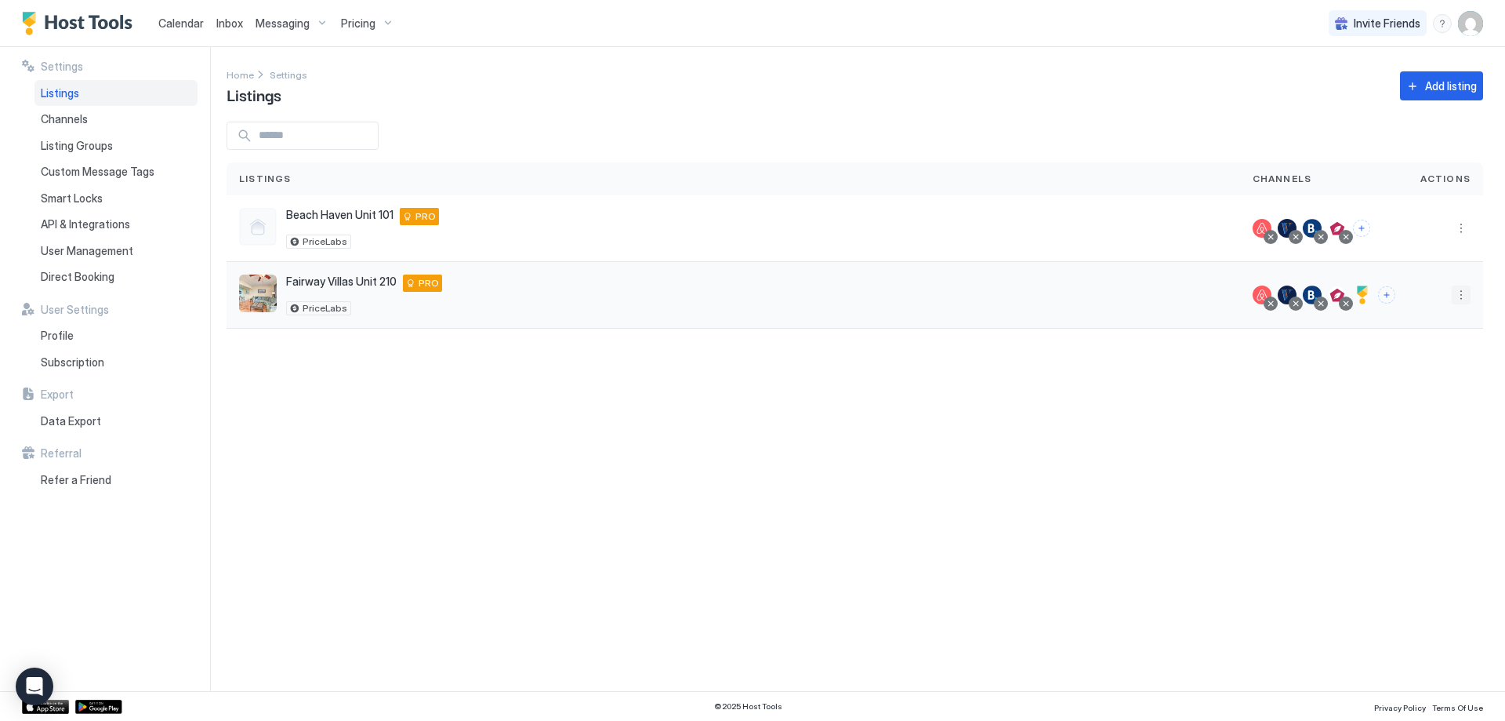
click at [1466, 295] on button "More options" at bounding box center [1461, 294] width 19 height 19
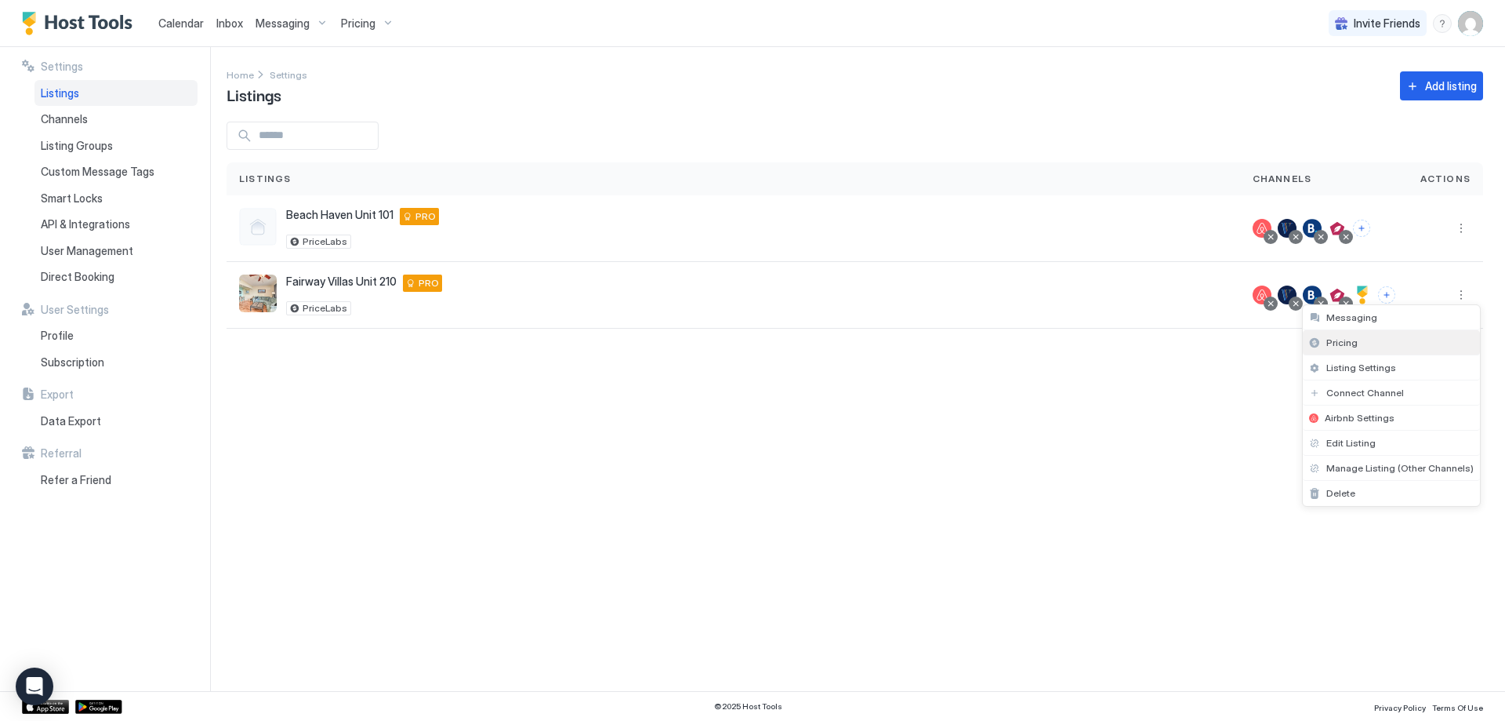
click at [1354, 343] on span "Pricing" at bounding box center [1342, 342] width 31 height 12
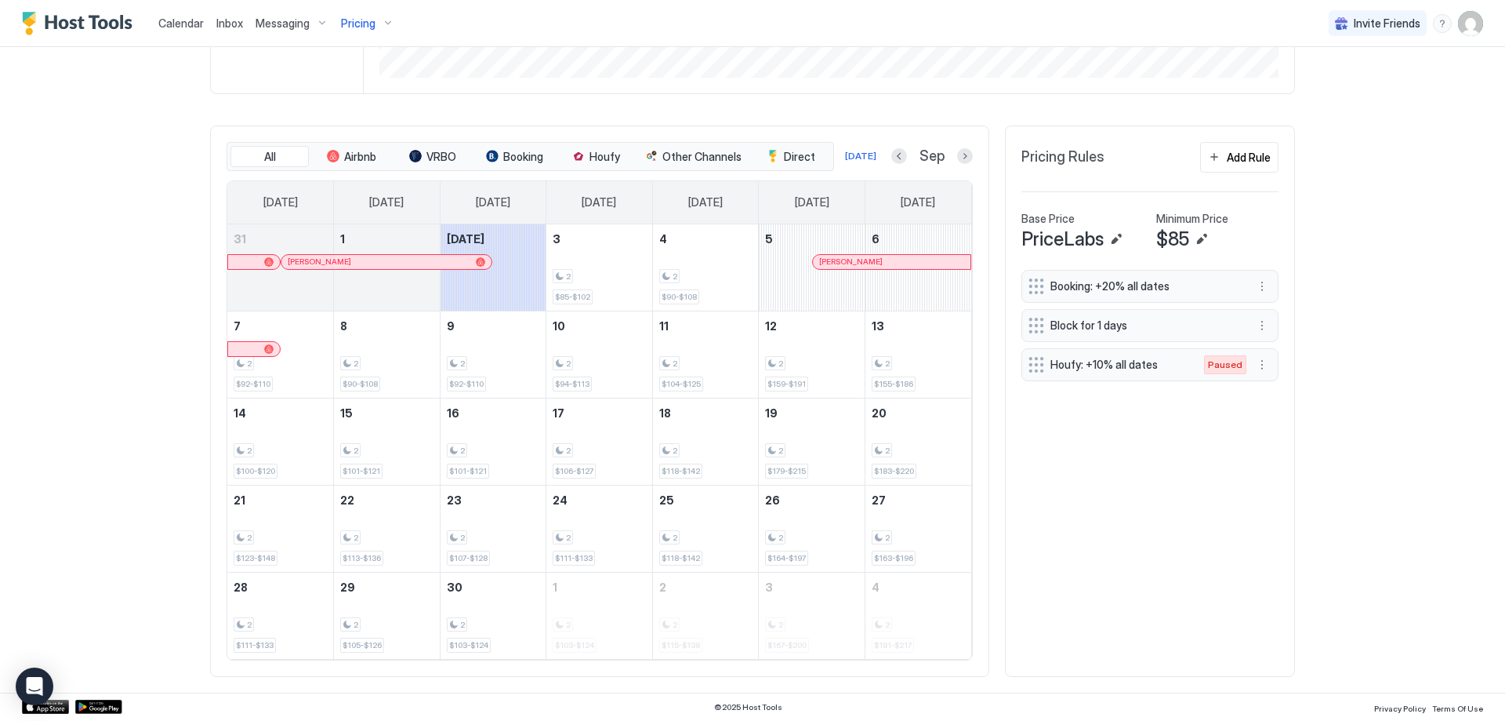
scroll to position [322, 0]
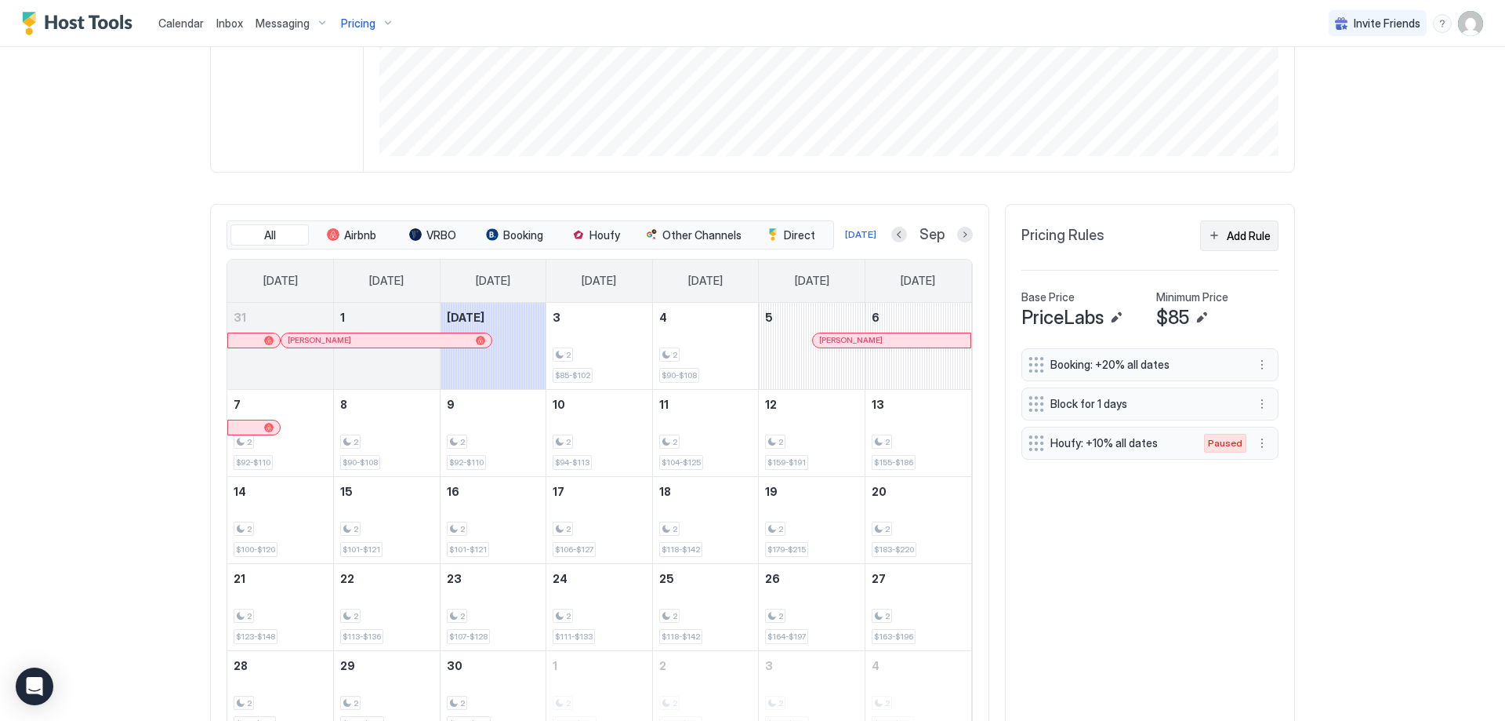
click at [1260, 241] on div "Add Rule" at bounding box center [1249, 235] width 44 height 16
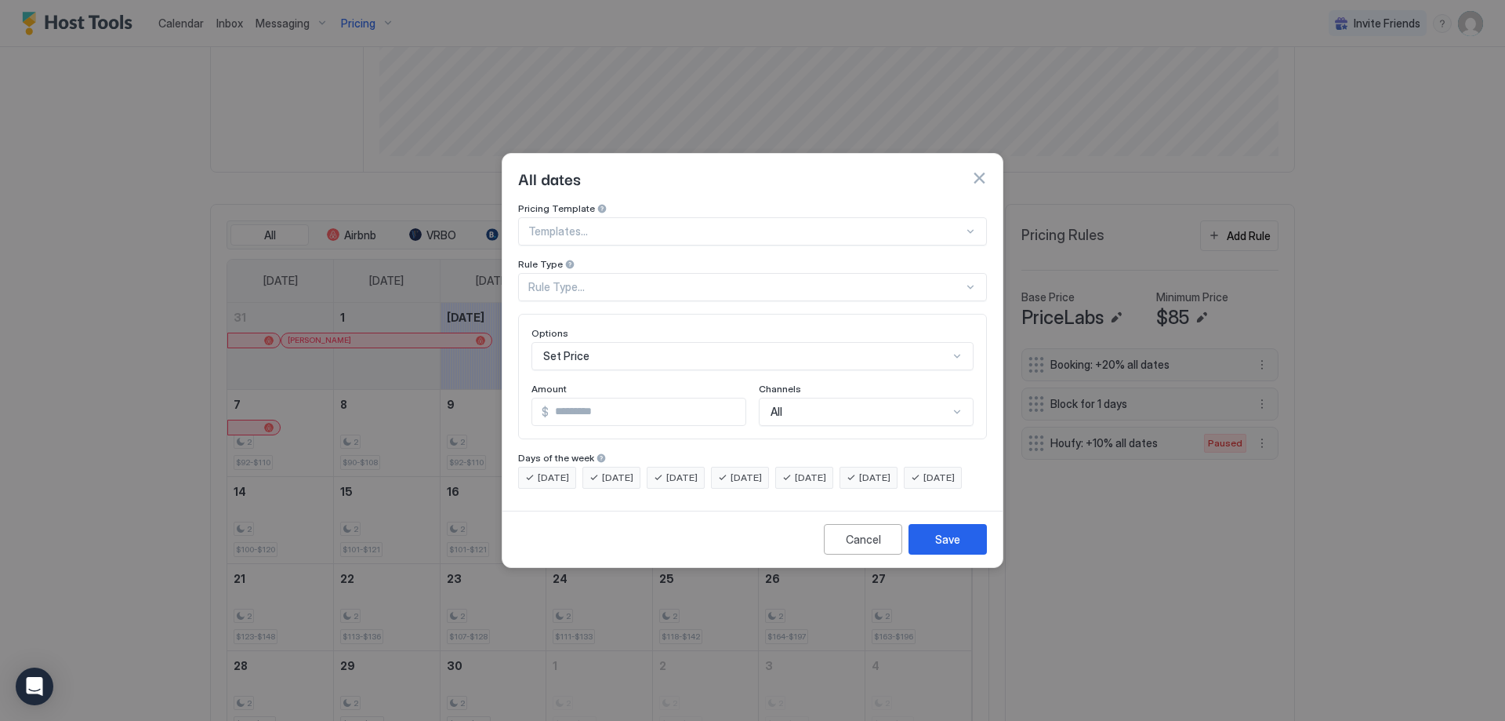
click at [717, 224] on div at bounding box center [745, 231] width 435 height 14
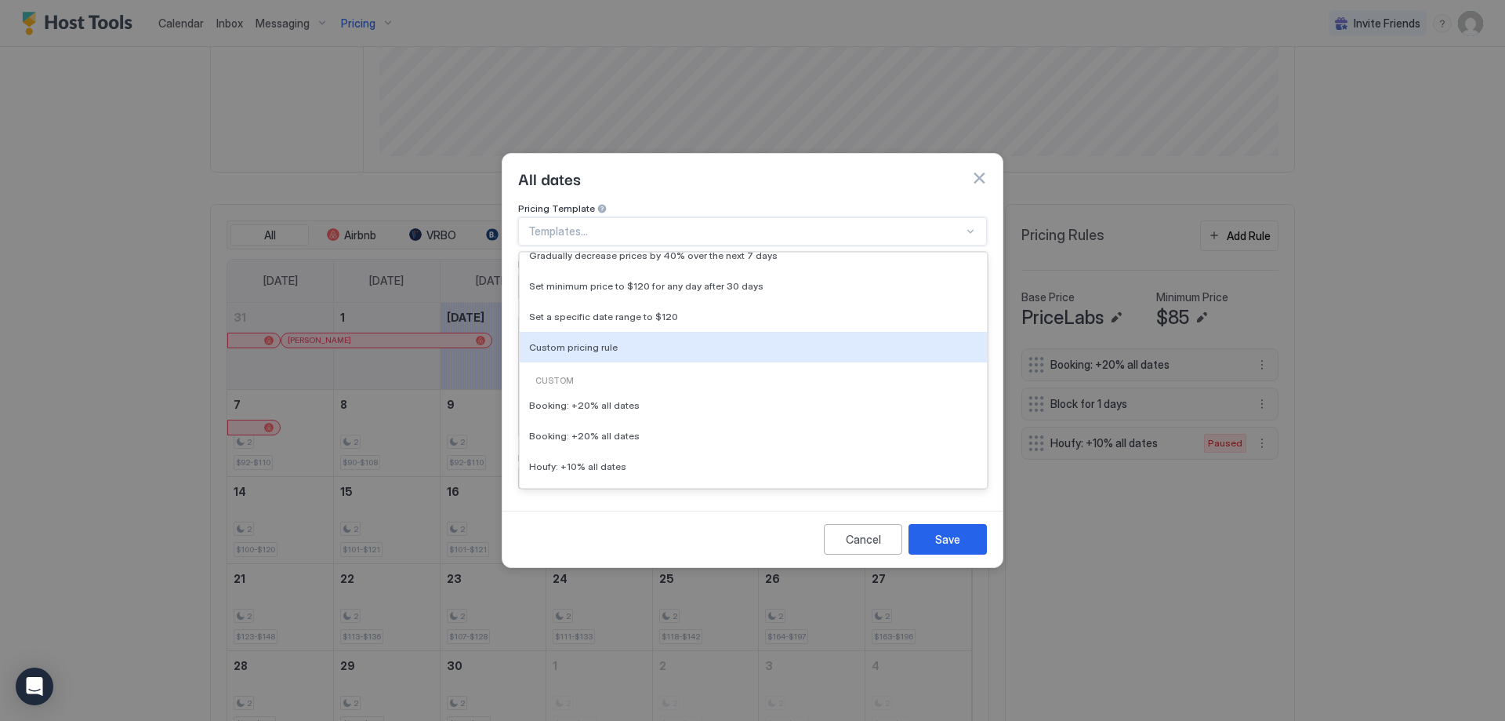
scroll to position [0, 0]
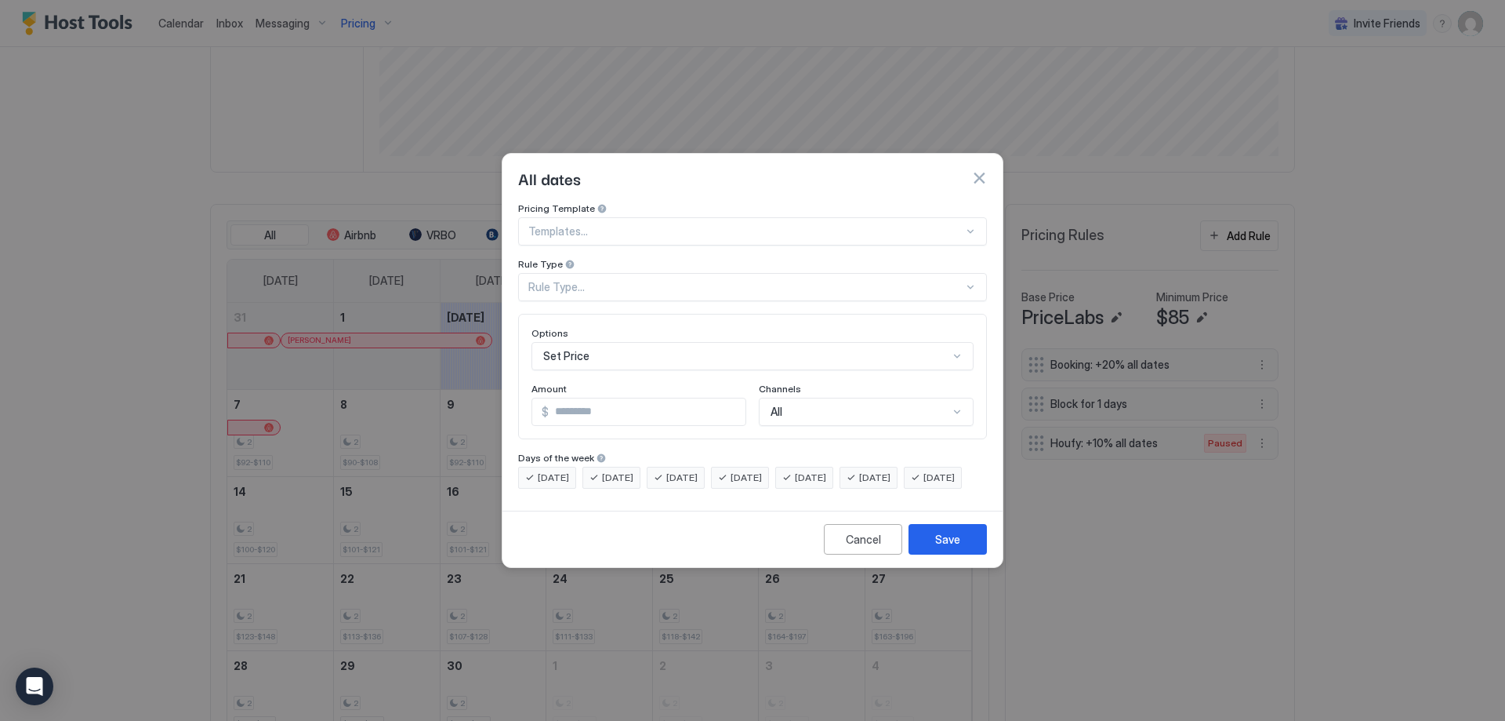
click at [736, 167] on div "All dates" at bounding box center [752, 178] width 469 height 24
click at [681, 280] on div "Rule Type..." at bounding box center [745, 287] width 435 height 14
click at [980, 170] on button "button" at bounding box center [979, 178] width 16 height 16
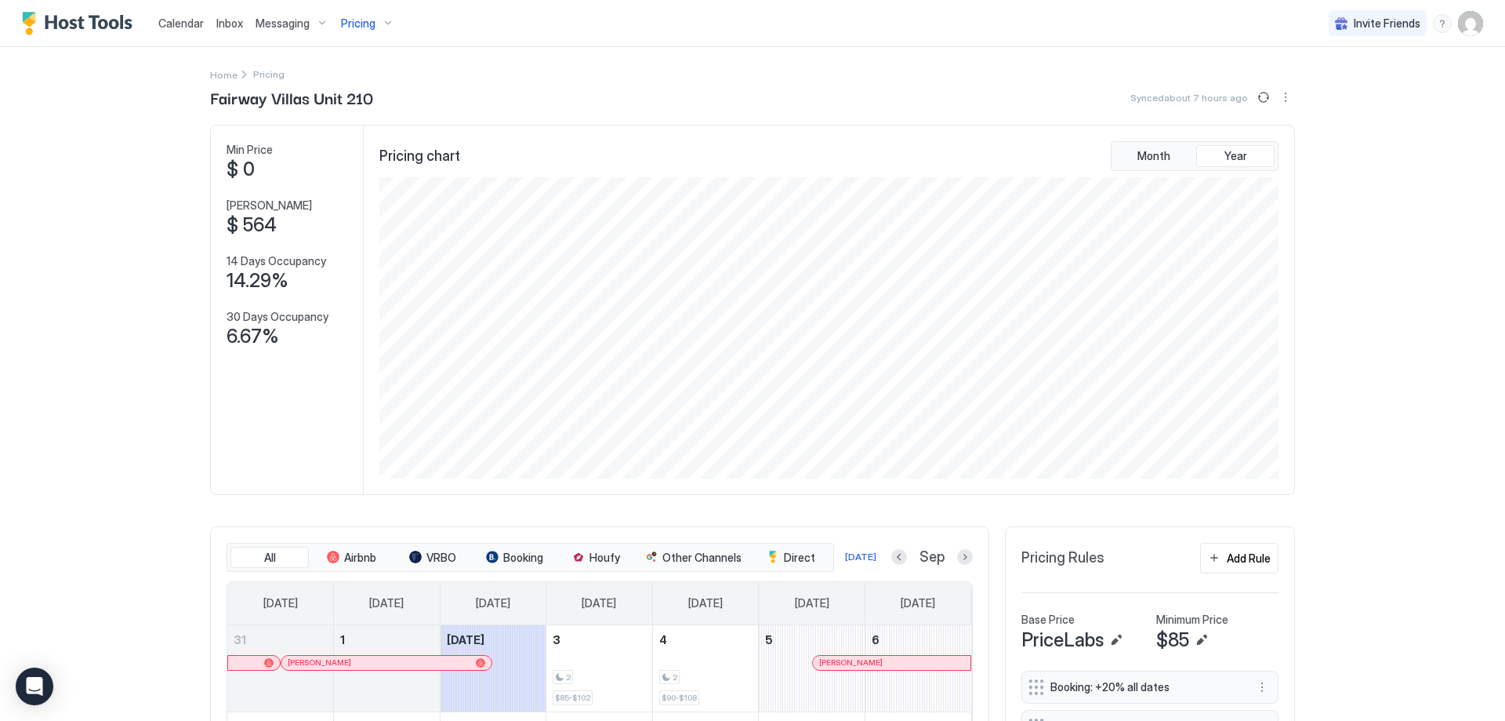
click at [1458, 25] on img "User profile" at bounding box center [1470, 23] width 25 height 25
drag, startPoint x: 1349, startPoint y: 89, endPoint x: 873, endPoint y: 438, distance: 590.1
click at [1349, 89] on div "Settings" at bounding box center [1371, 87] width 199 height 27
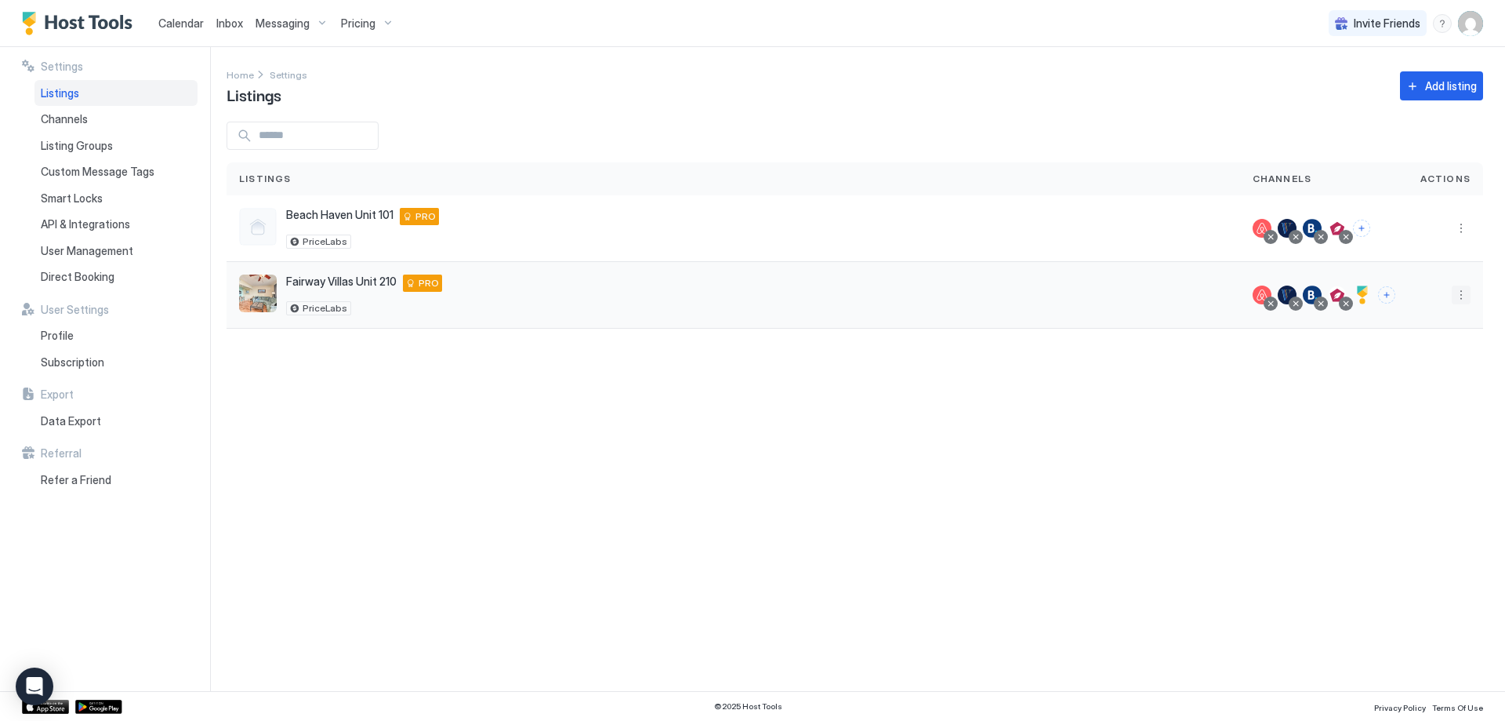
click at [1465, 297] on button "More options" at bounding box center [1461, 294] width 19 height 19
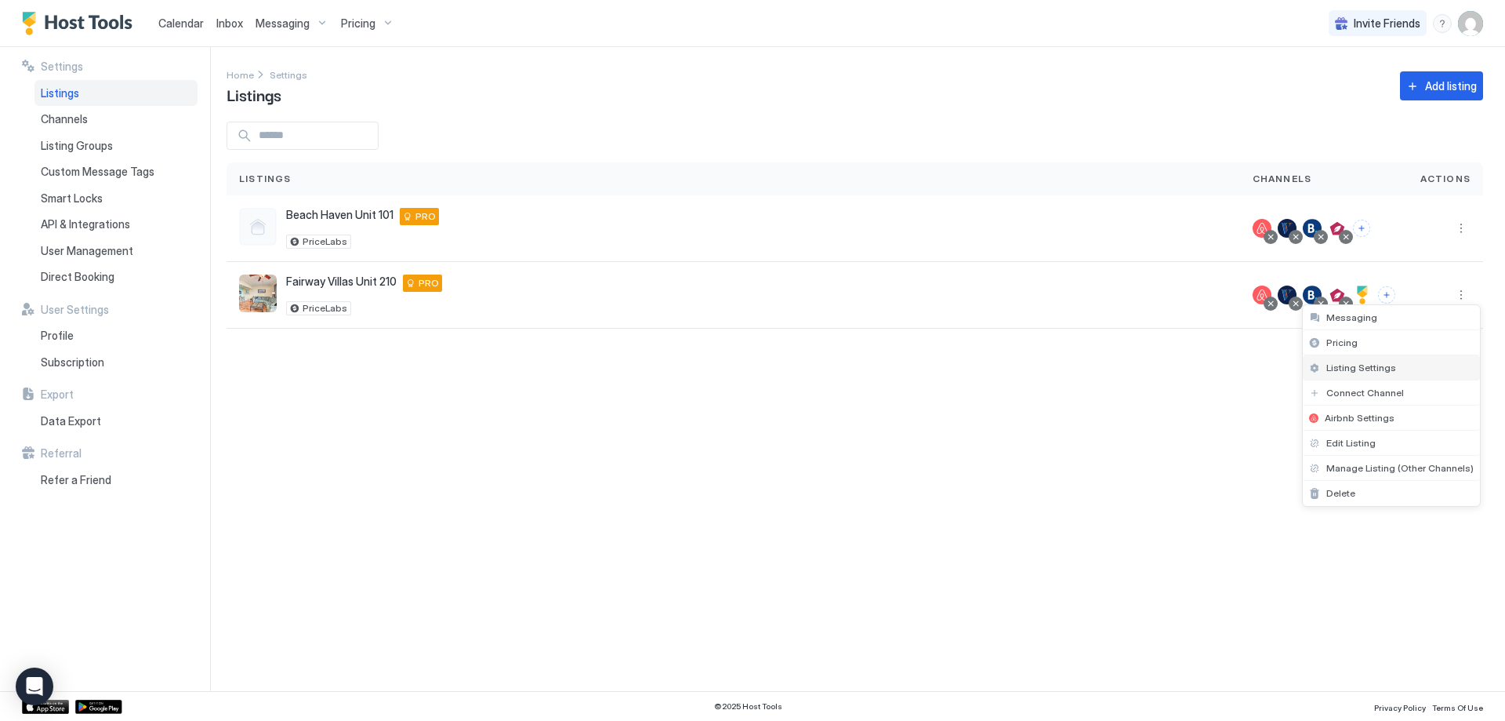
click at [1379, 365] on span "Listing Settings" at bounding box center [1362, 367] width 70 height 12
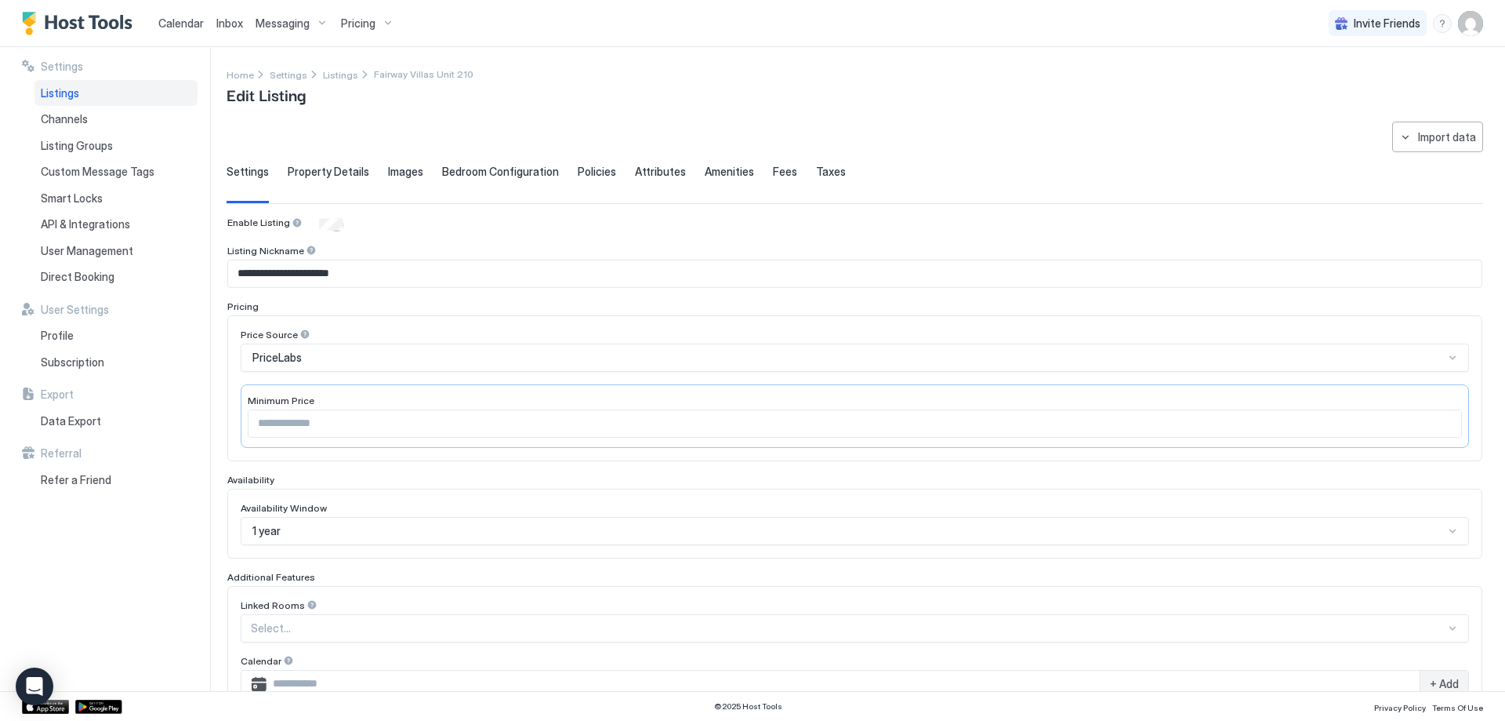
click at [343, 172] on span "Property Details" at bounding box center [329, 172] width 82 height 14
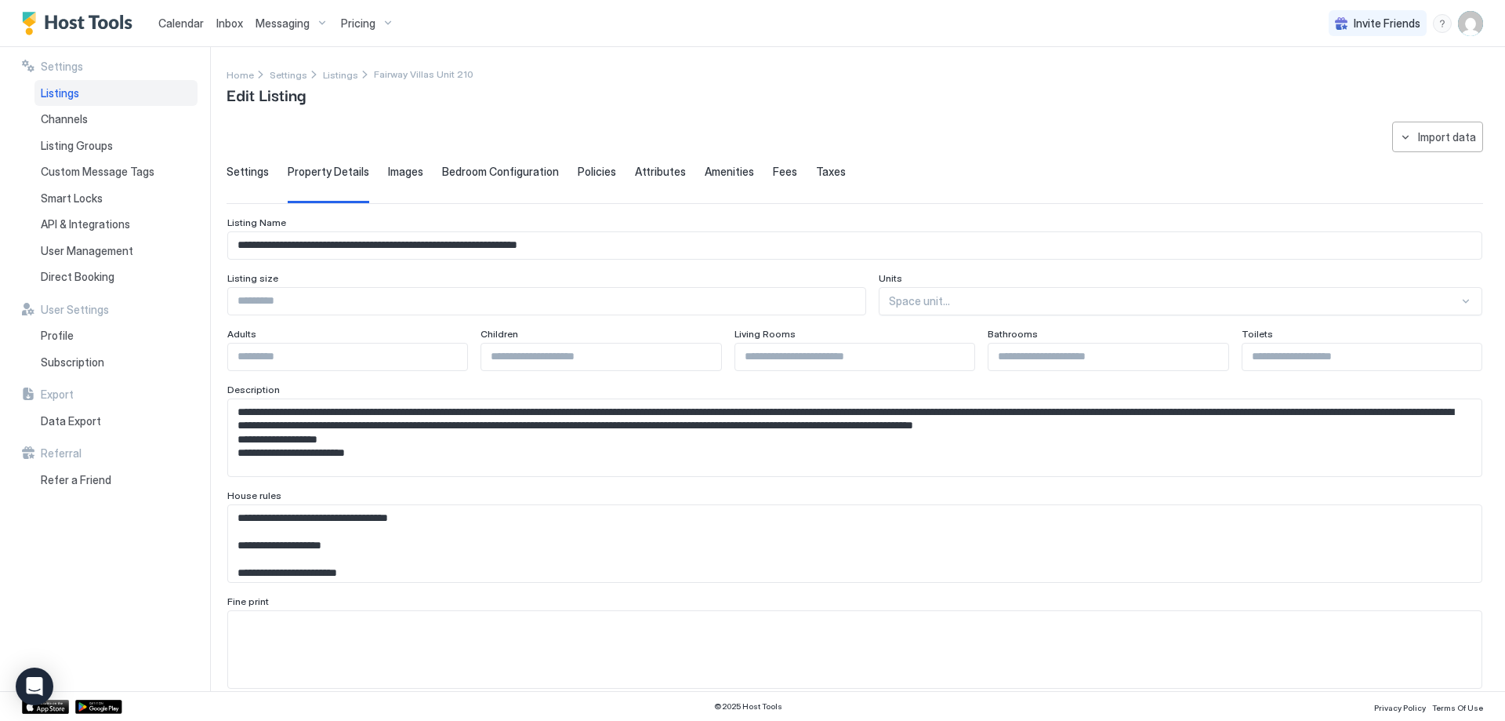
click at [391, 170] on span "Images" at bounding box center [405, 172] width 35 height 14
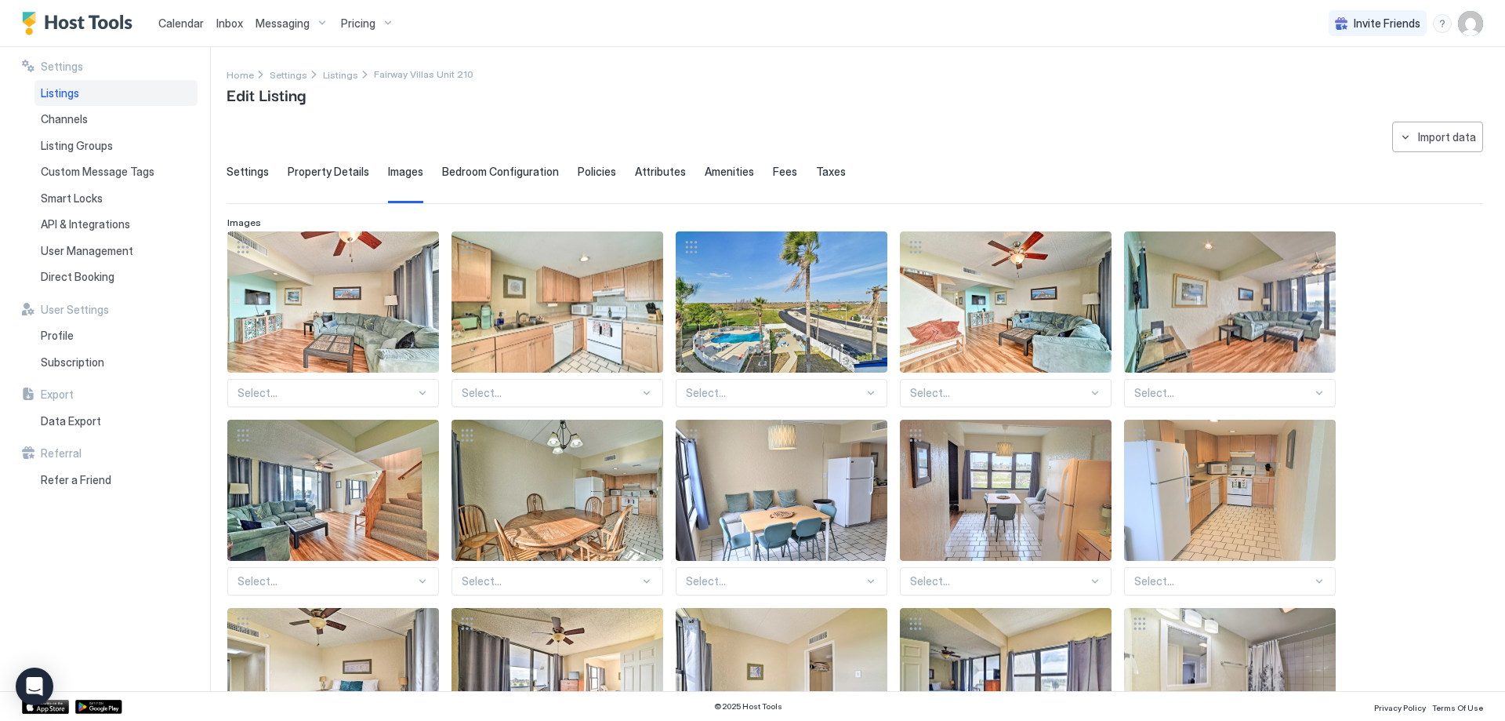
click at [468, 172] on span "Bedroom Configuration" at bounding box center [500, 172] width 117 height 14
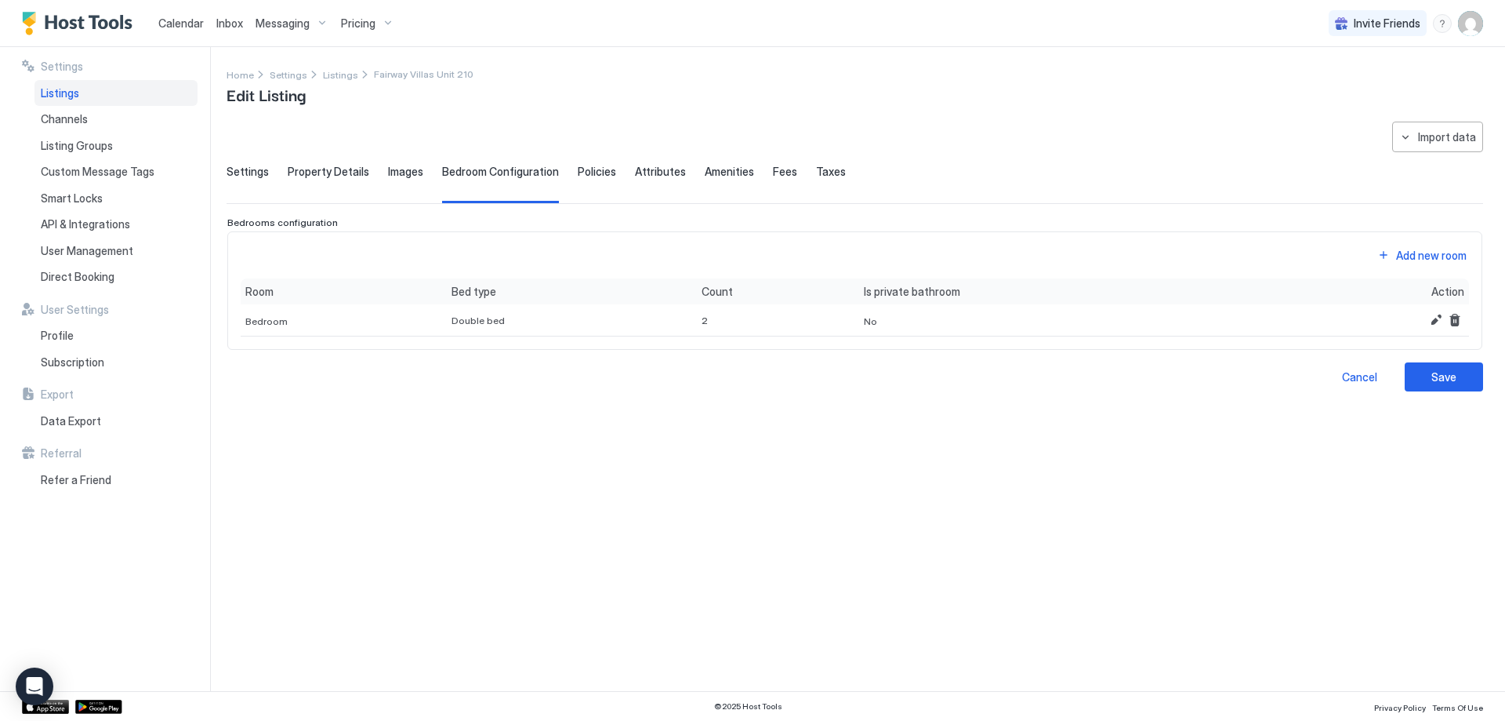
click at [601, 177] on span "Policies" at bounding box center [597, 172] width 38 height 14
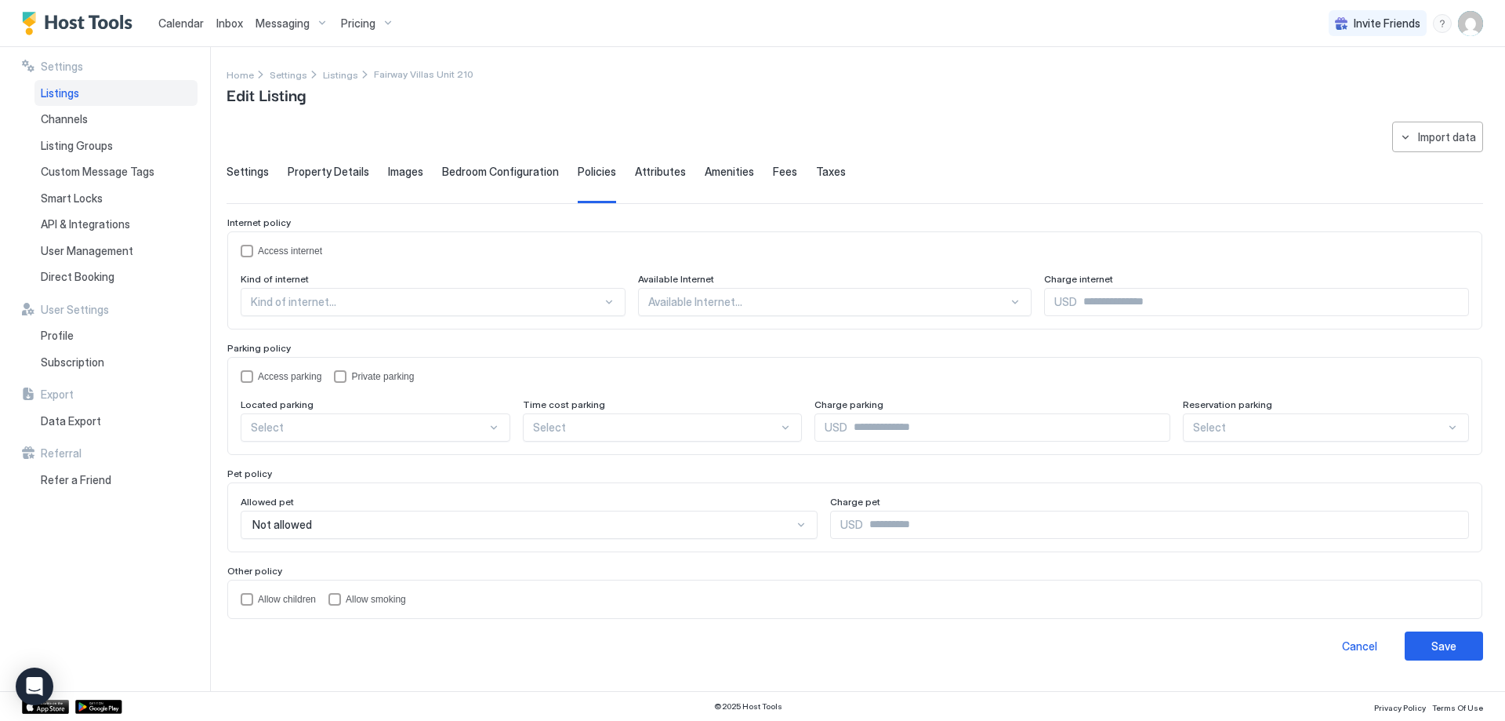
click at [680, 175] on div "Settings Property Details Images Bedroom Configuration Policies Attributes Amen…" at bounding box center [855, 184] width 1257 height 38
click at [773, 173] on span "Fees" at bounding box center [785, 172] width 24 height 14
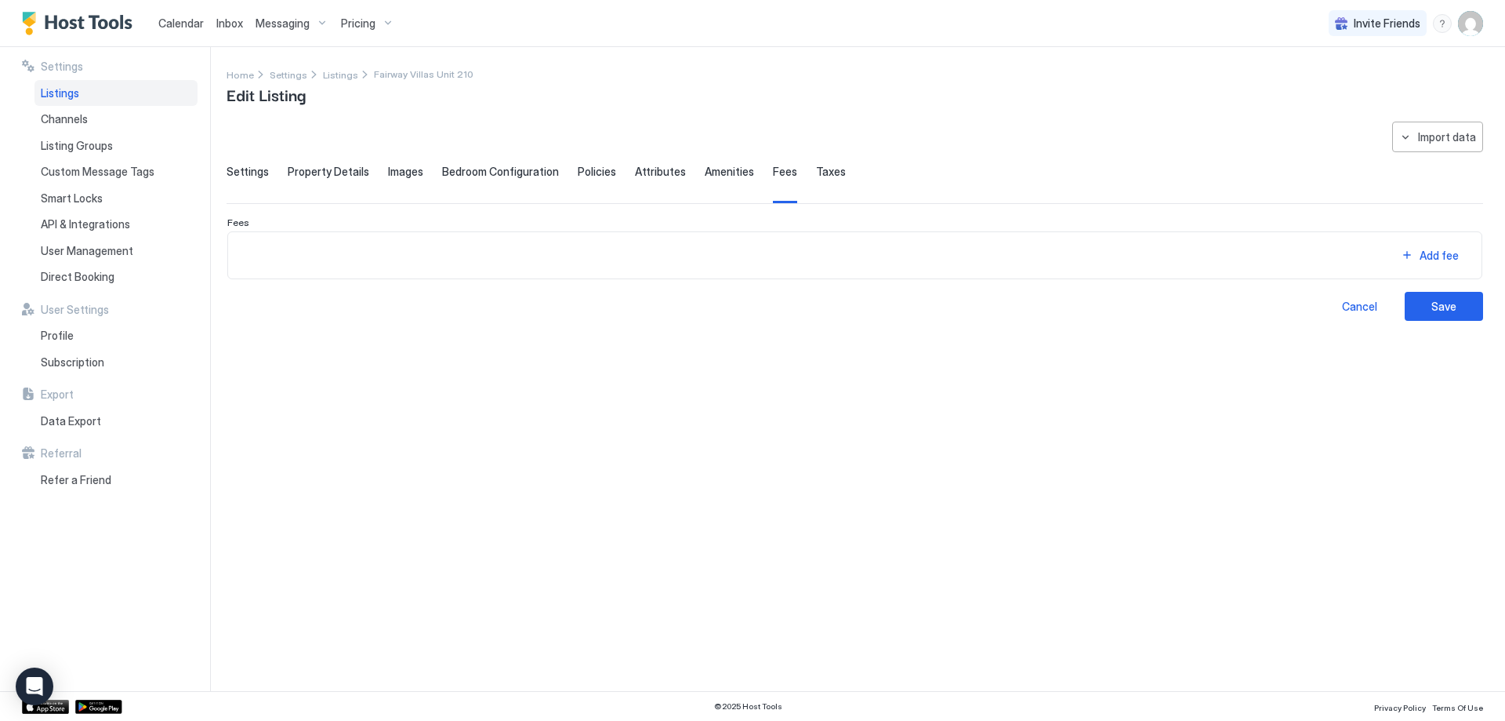
click at [835, 169] on div "Settings Property Details Images Bedroom Configuration Policies Attributes Amen…" at bounding box center [855, 184] width 1257 height 38
click at [817, 173] on span "Taxes" at bounding box center [831, 172] width 30 height 14
click at [1448, 252] on div "Add tax" at bounding box center [1439, 243] width 43 height 16
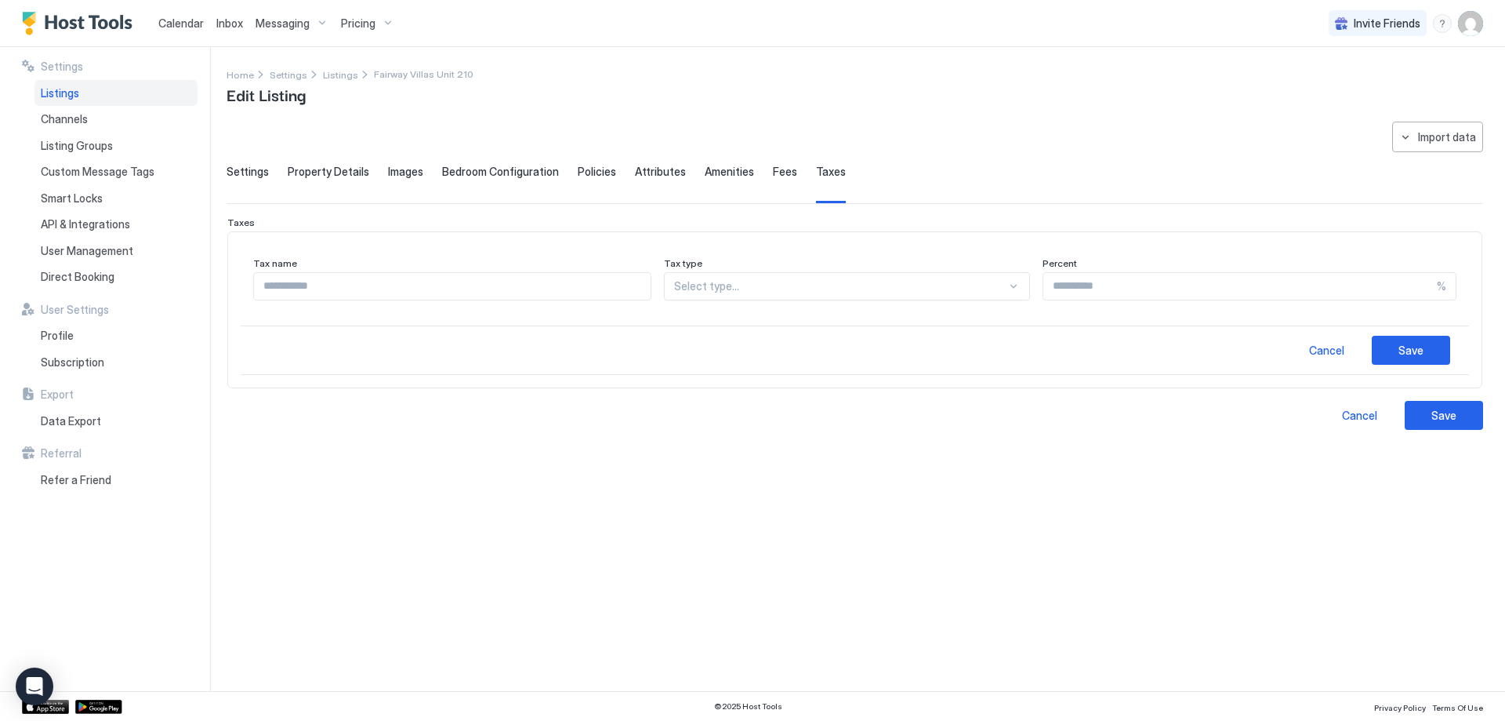
click at [451, 300] on div "Tax name Tax type Select type... Percent %" at bounding box center [855, 285] width 1229 height 81
click at [467, 285] on input "Input Field" at bounding box center [452, 286] width 397 height 27
type input "**********"
click at [788, 296] on div "Select type..." at bounding box center [847, 286] width 367 height 28
click at [763, 325] on span "Sales Tax Excluded" at bounding box center [719, 323] width 88 height 12
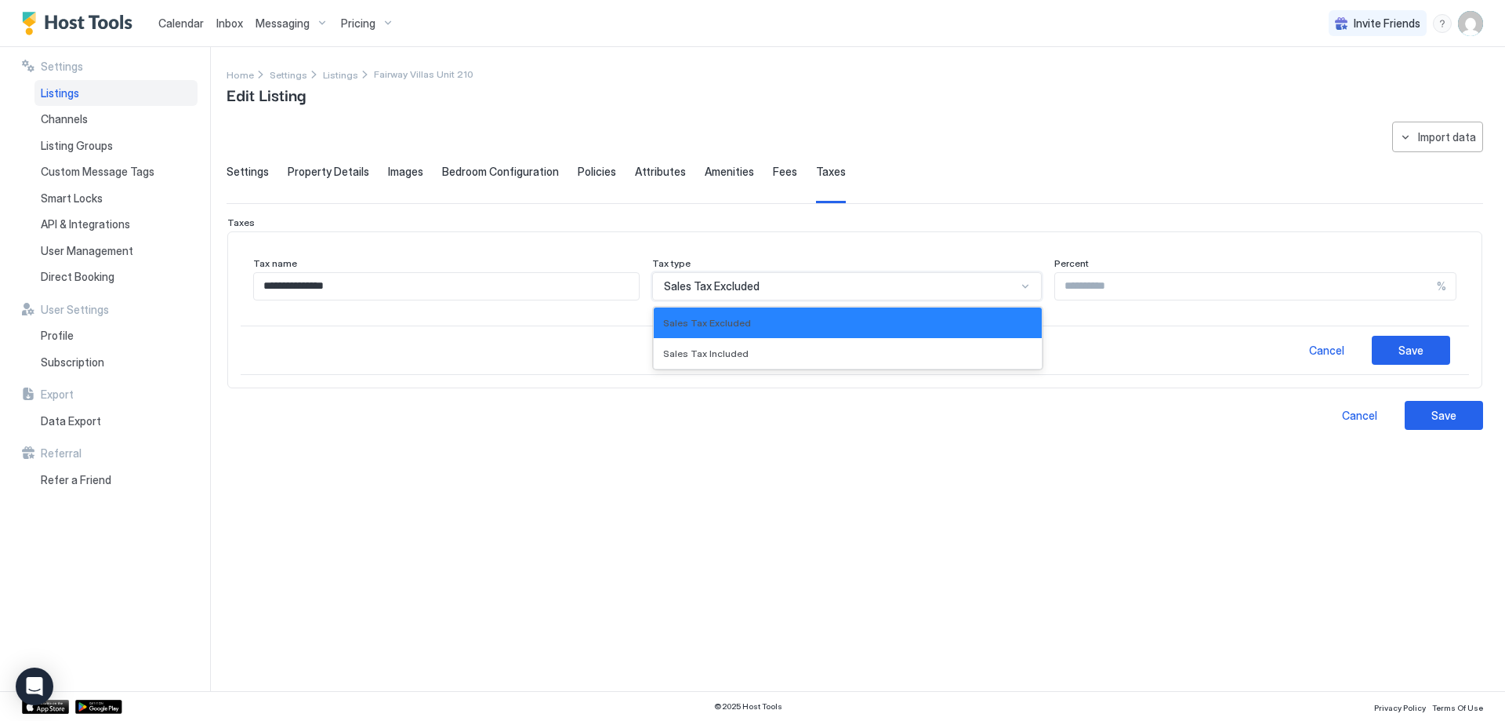
click at [770, 287] on div "Sales Tax Excluded" at bounding box center [840, 286] width 352 height 14
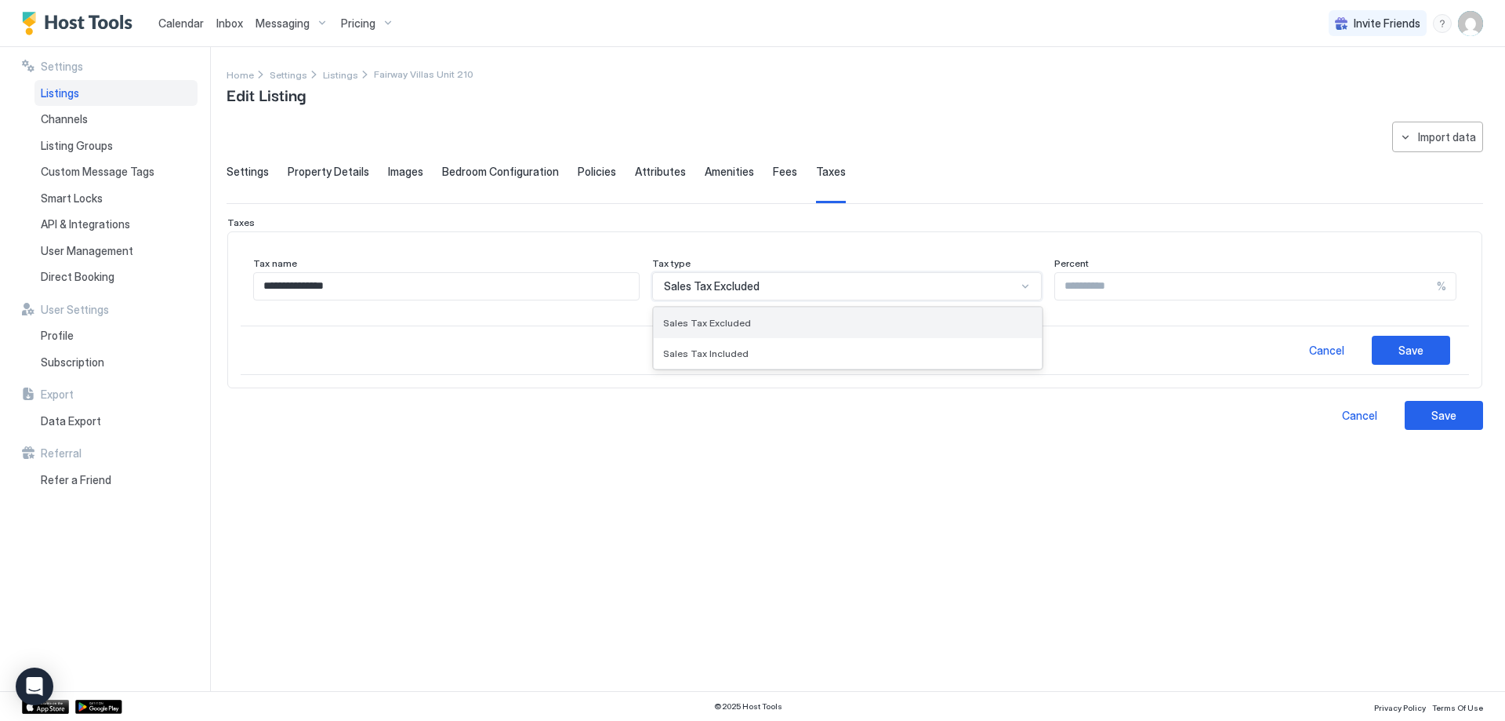
click at [723, 333] on div "Sales Tax Excluded" at bounding box center [847, 322] width 387 height 31
drag, startPoint x: 1118, startPoint y: 288, endPoint x: 1126, endPoint y: 286, distance: 8.0
click at [1120, 287] on input "Input Field" at bounding box center [1246, 286] width 382 height 27
type input "*"
click at [1418, 345] on div "Save" at bounding box center [1411, 350] width 25 height 16
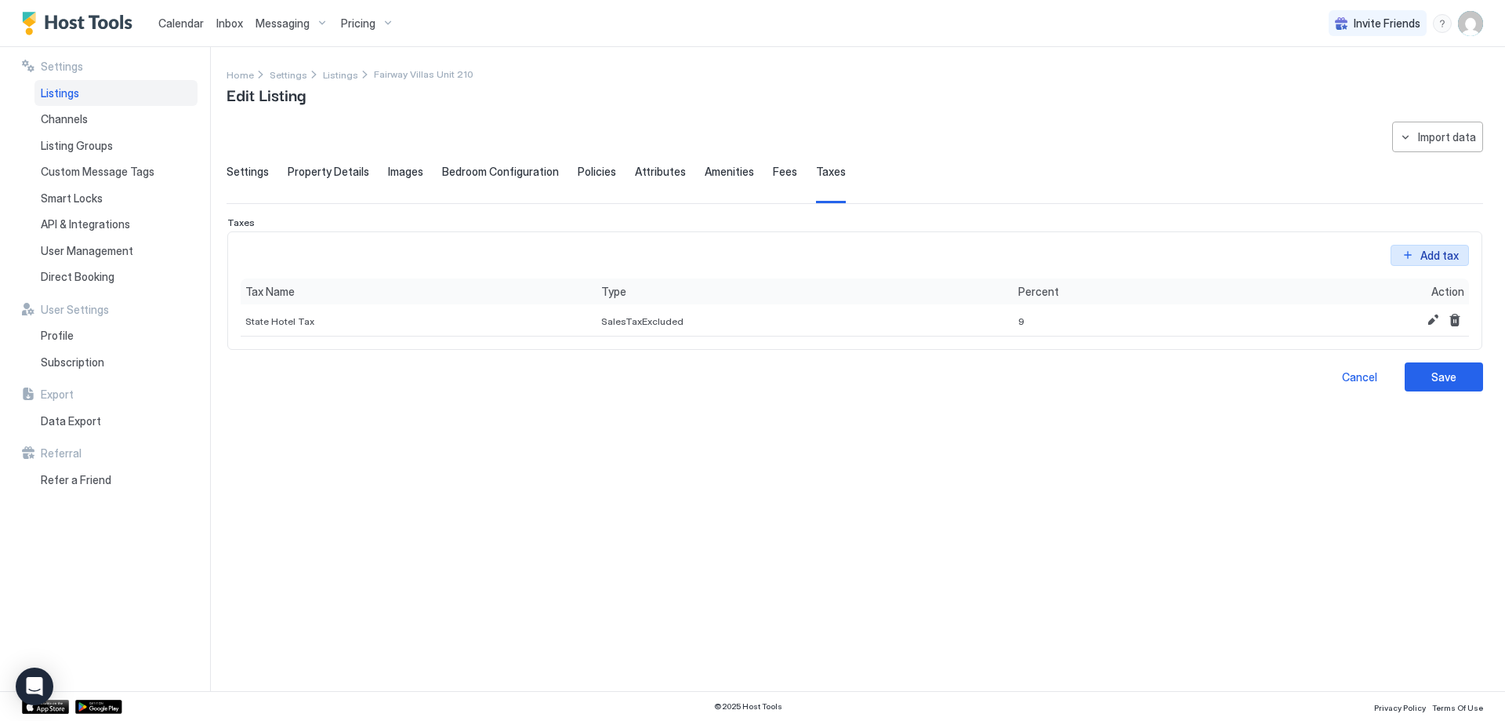
click at [1440, 252] on div "Add tax" at bounding box center [1439, 243] width 43 height 16
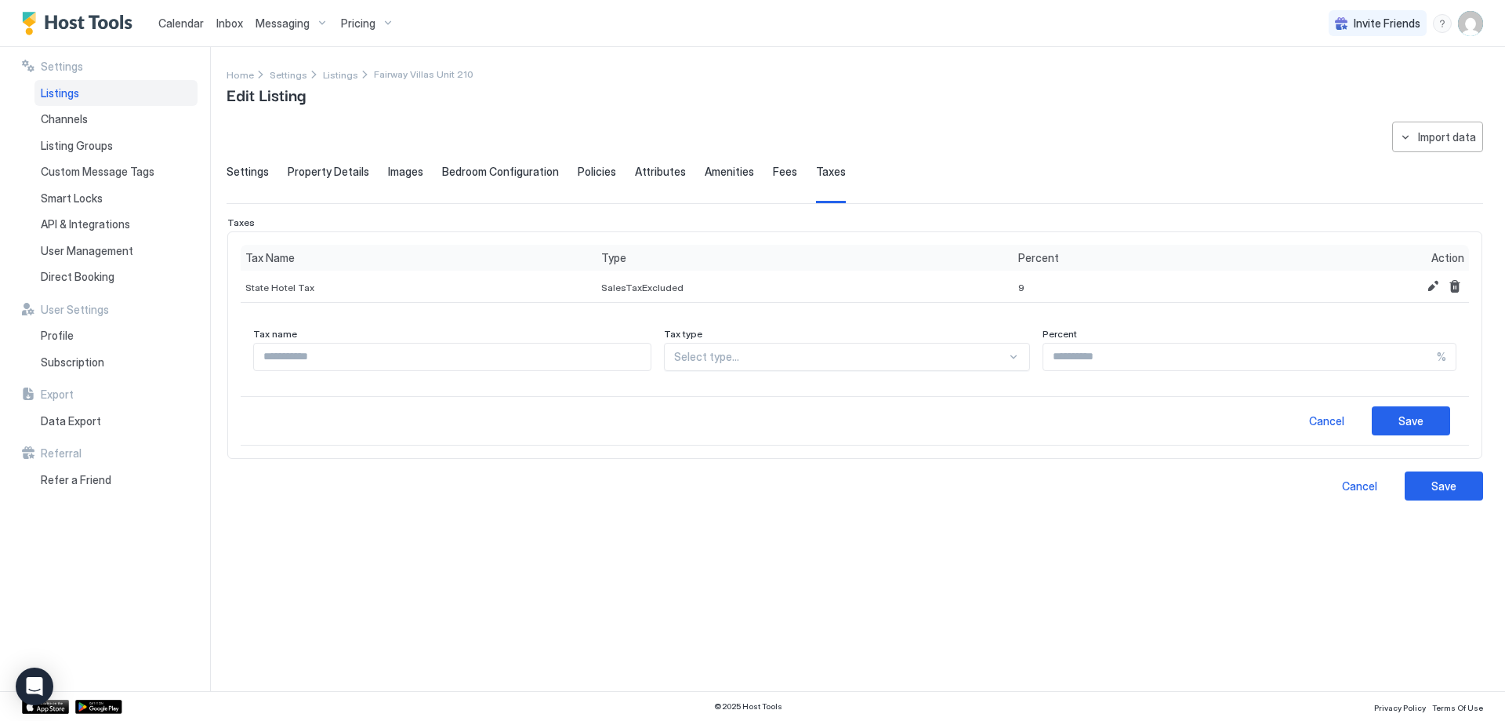
click at [364, 365] on input "Input Field" at bounding box center [452, 356] width 397 height 27
type input "**********"
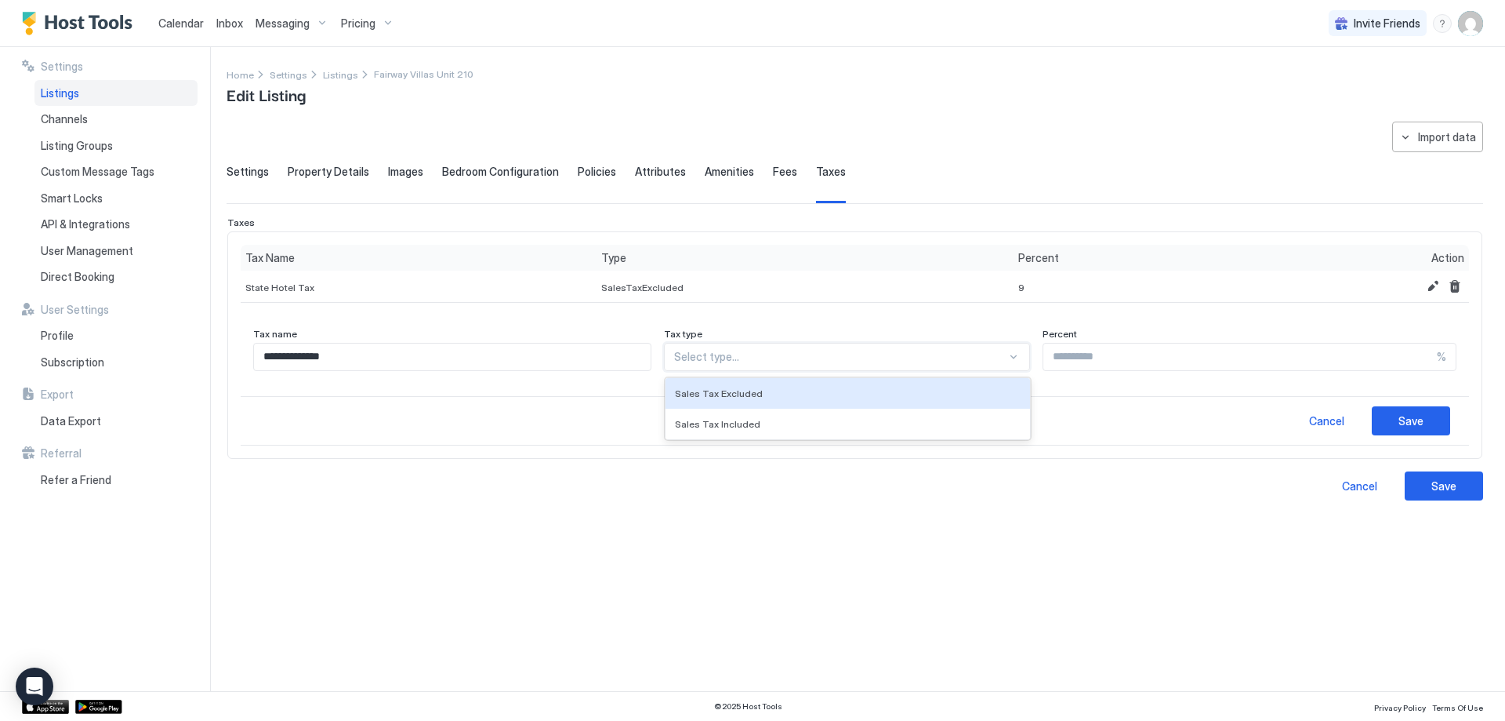
click at [857, 360] on div at bounding box center [840, 357] width 333 height 14
click at [830, 394] on div "Sales Tax Excluded" at bounding box center [848, 393] width 347 height 12
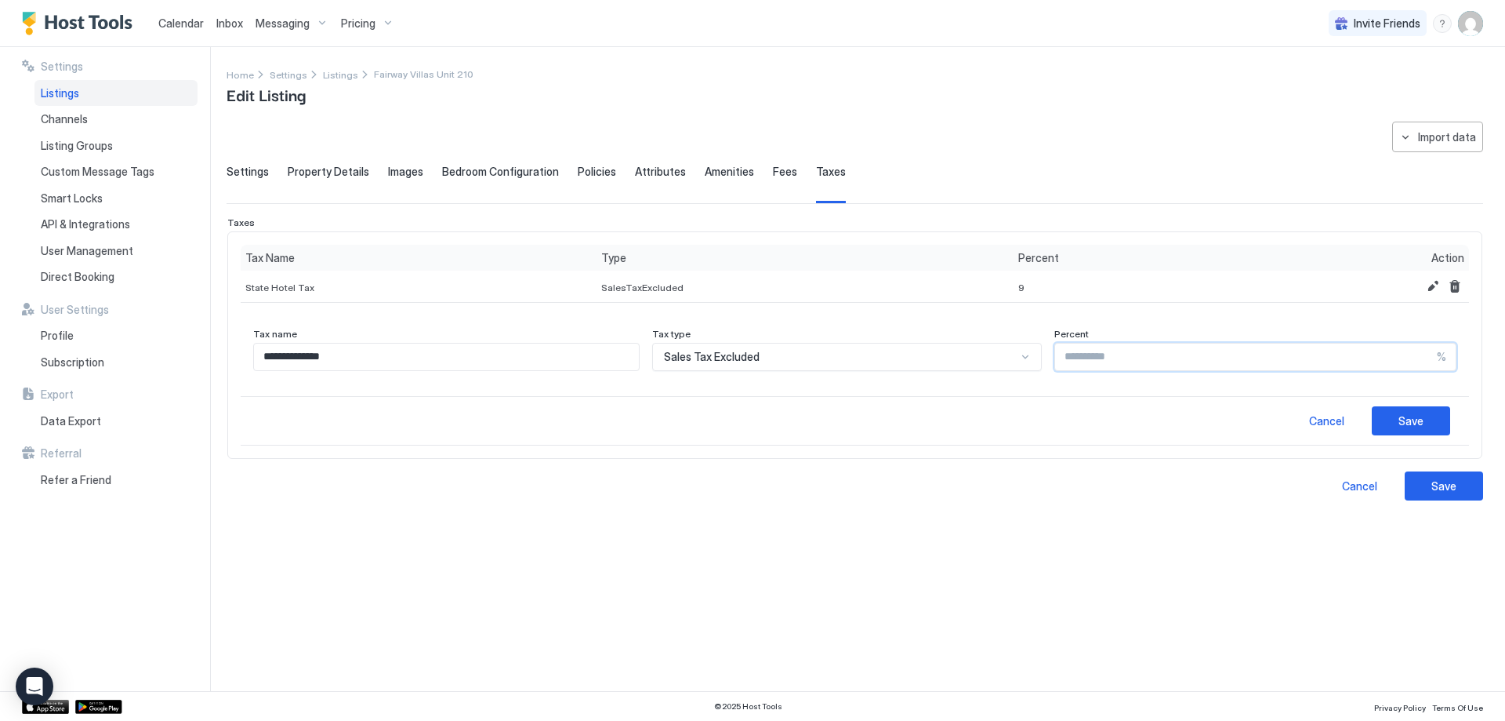
click at [1113, 350] on input "Input Field" at bounding box center [1246, 356] width 382 height 27
type input "*"
click at [1397, 417] on button "Save" at bounding box center [1411, 420] width 78 height 29
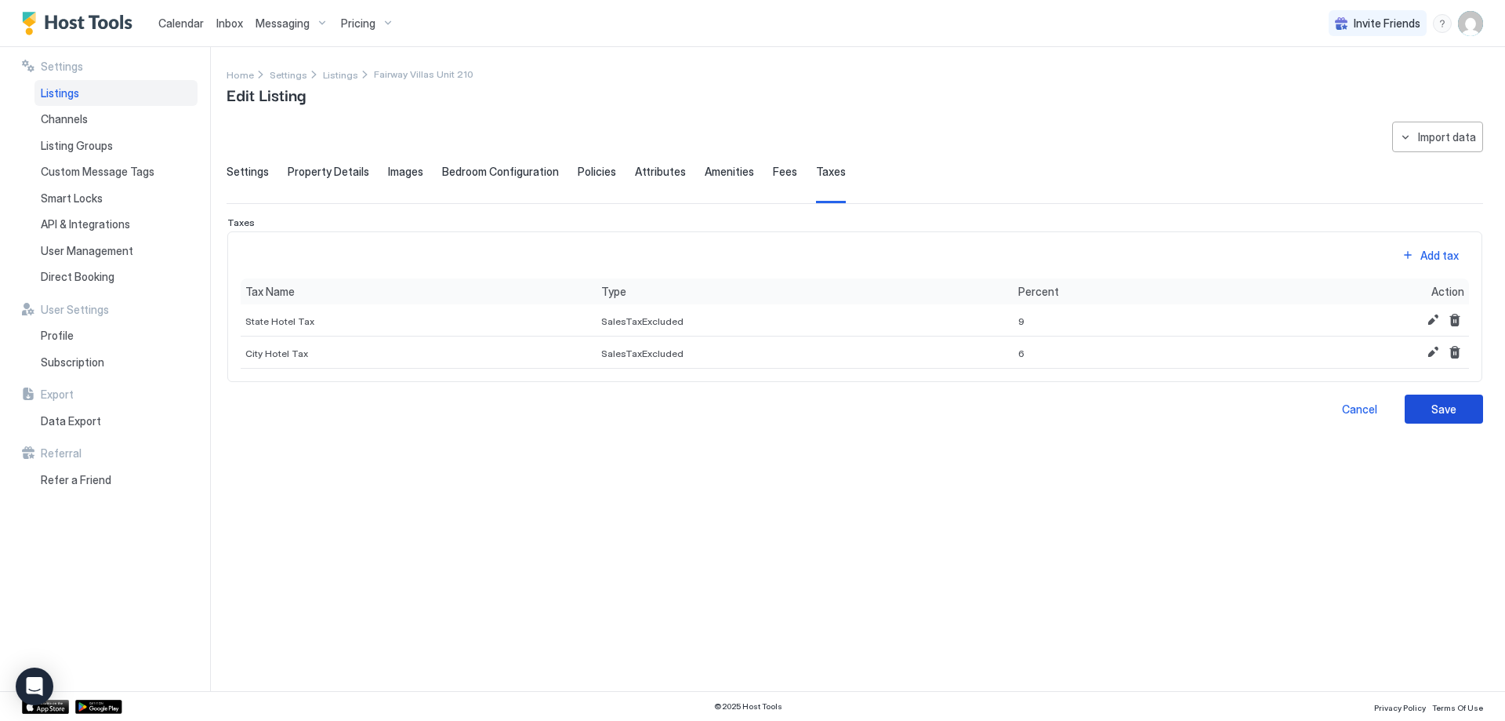
drag, startPoint x: 1425, startPoint y: 410, endPoint x: 1251, endPoint y: 19, distance: 428.5
click at [1424, 410] on button "Save" at bounding box center [1444, 408] width 78 height 29
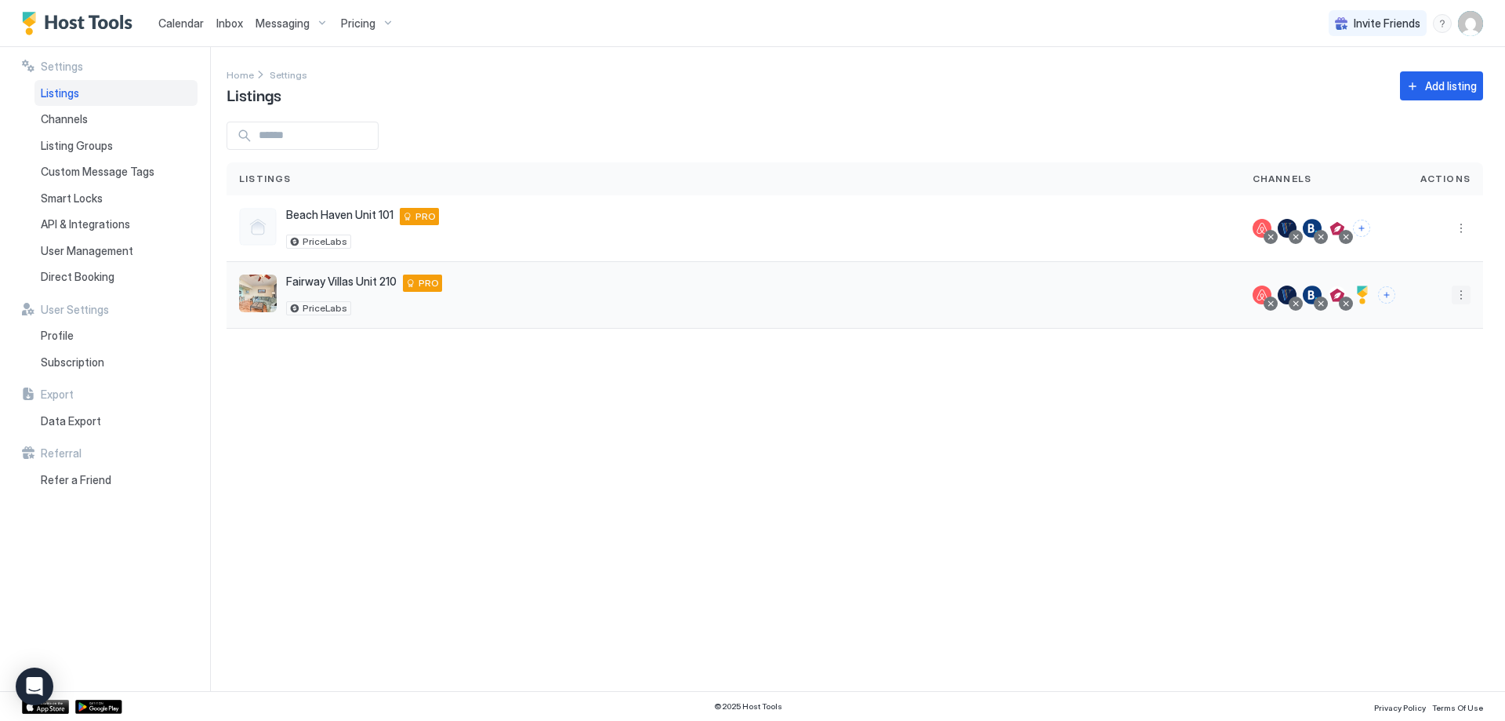
click at [1466, 303] on button "More options" at bounding box center [1461, 294] width 19 height 19
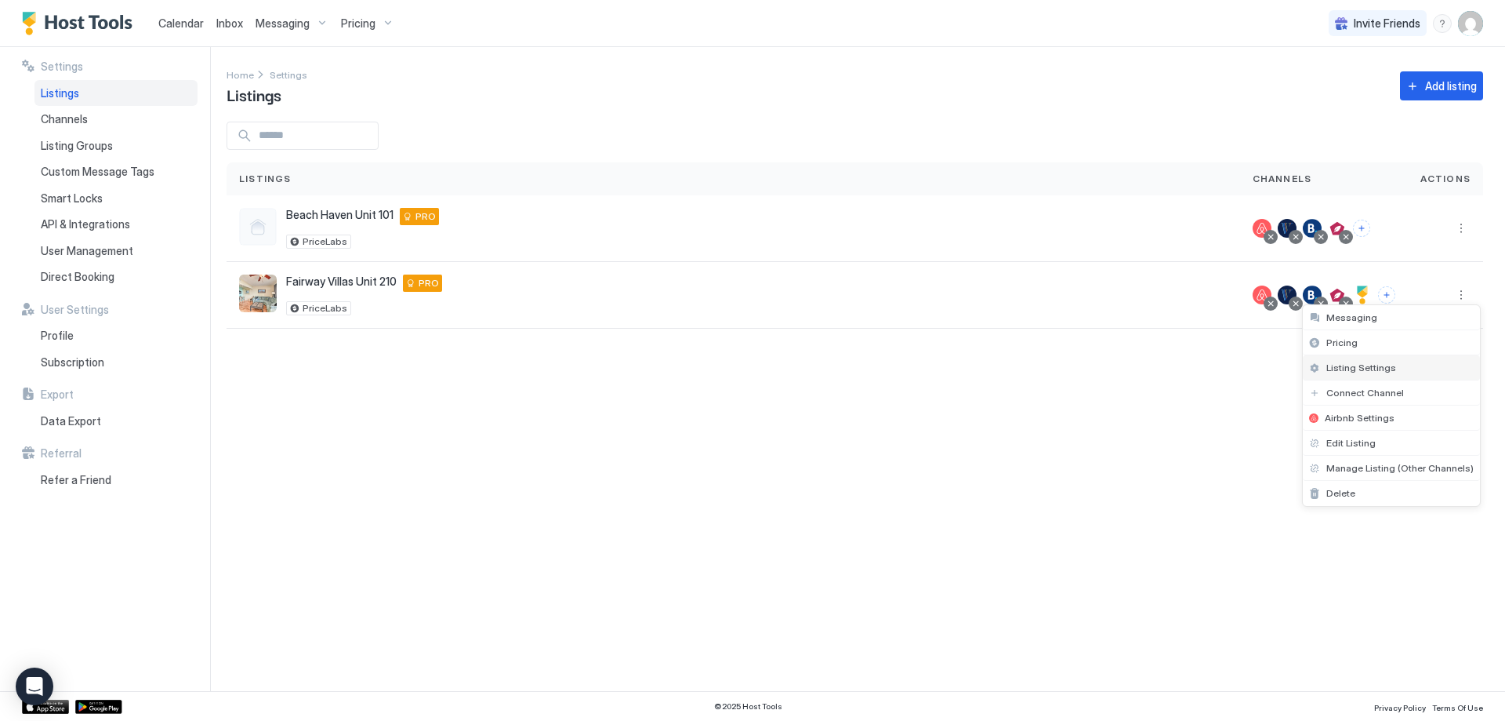
click at [1359, 367] on span "Listing Settings" at bounding box center [1362, 367] width 70 height 12
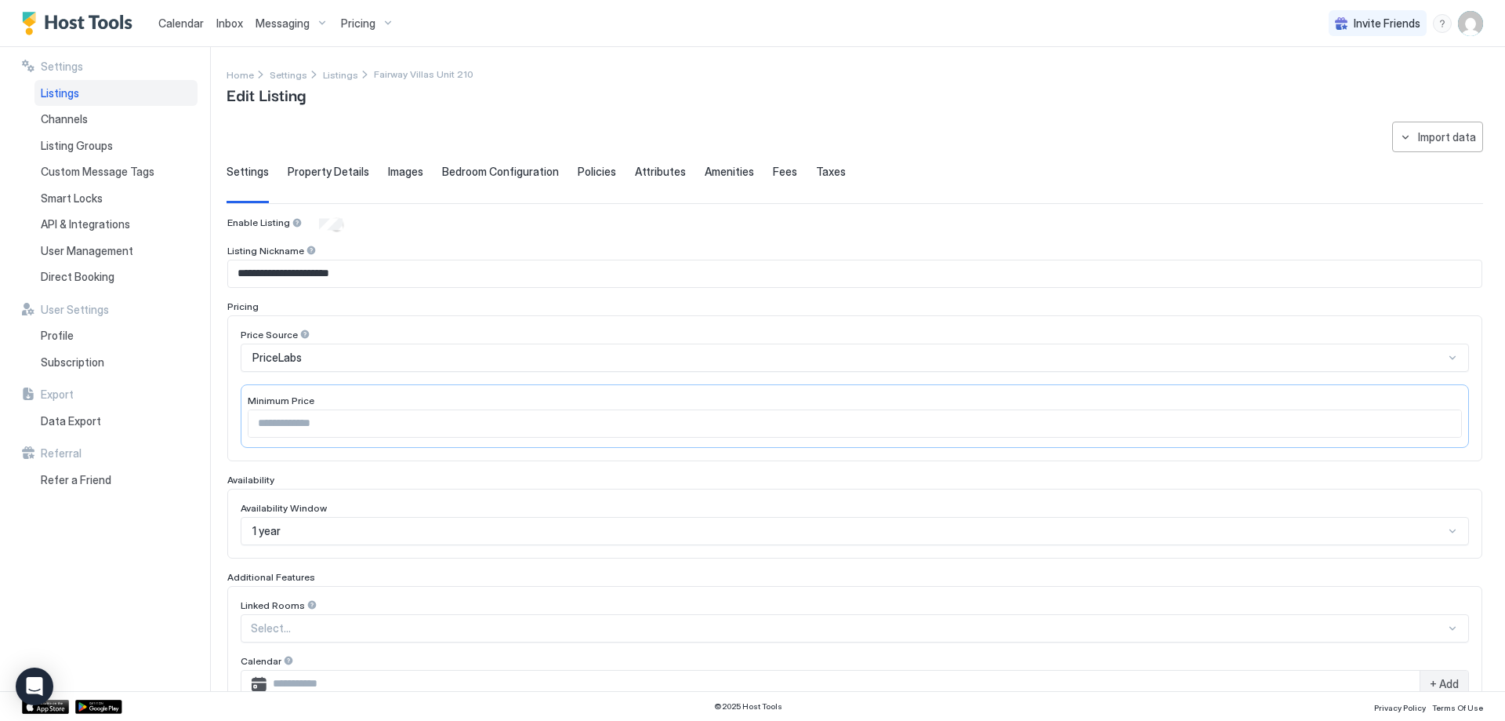
click at [773, 175] on span "Fees" at bounding box center [785, 172] width 24 height 14
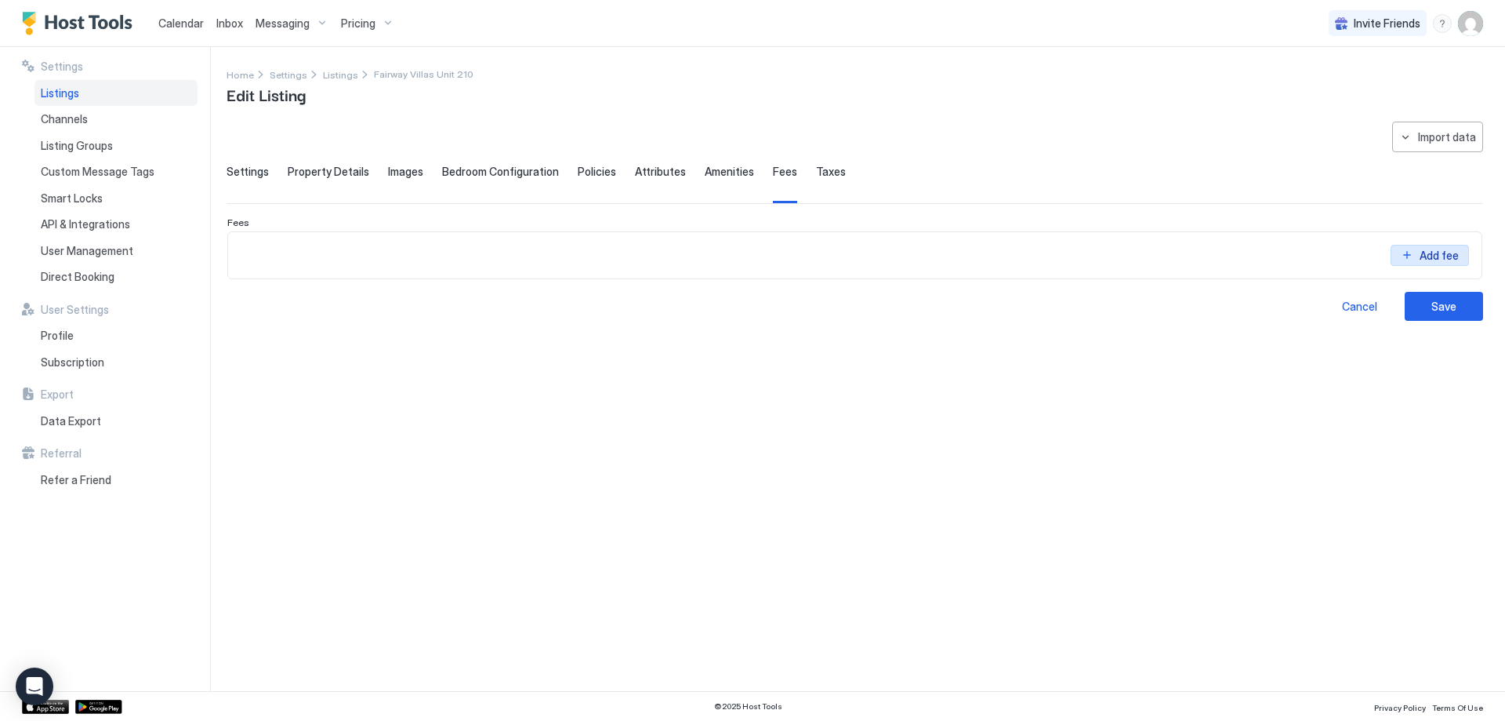
click at [1455, 251] on div "Add fee" at bounding box center [1439, 243] width 43 height 16
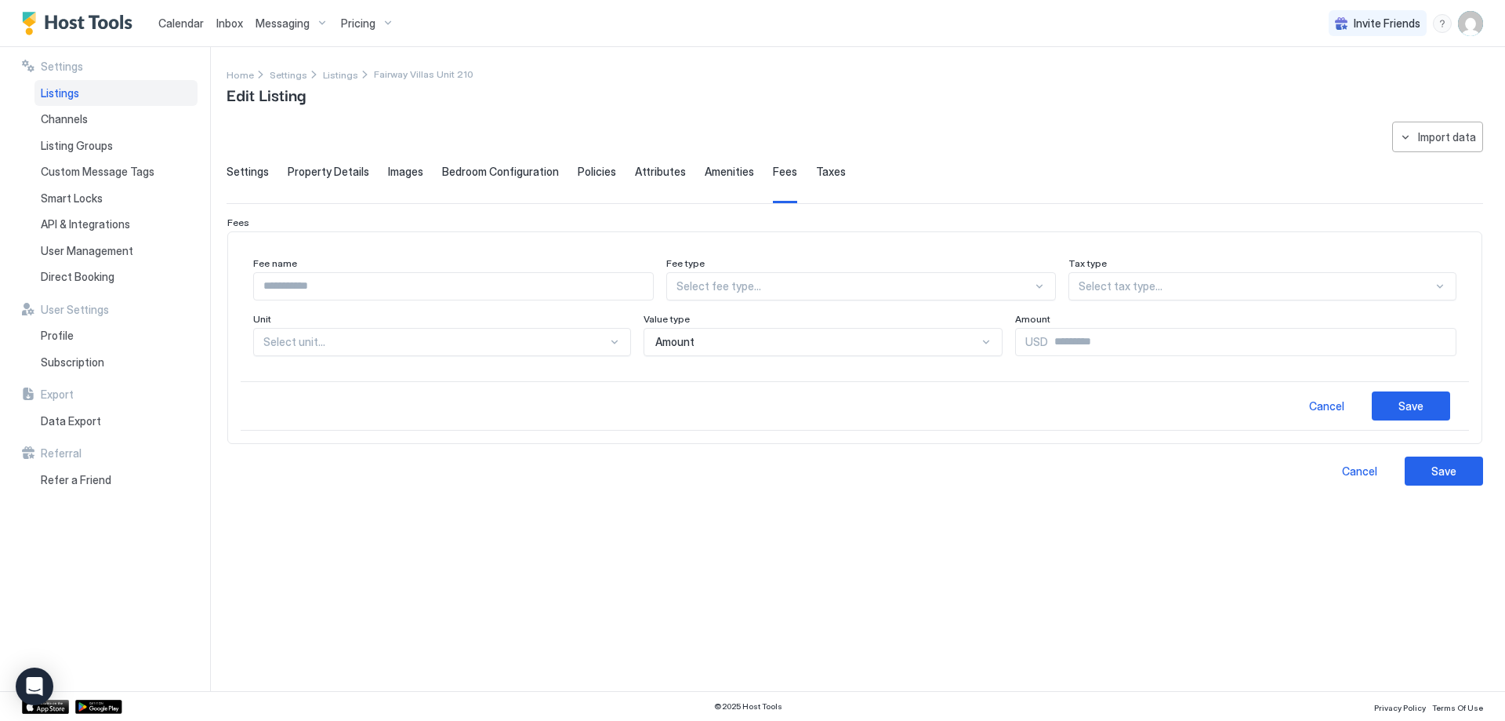
click at [567, 289] on input "Input Field" at bounding box center [453, 286] width 399 height 27
type input "**********"
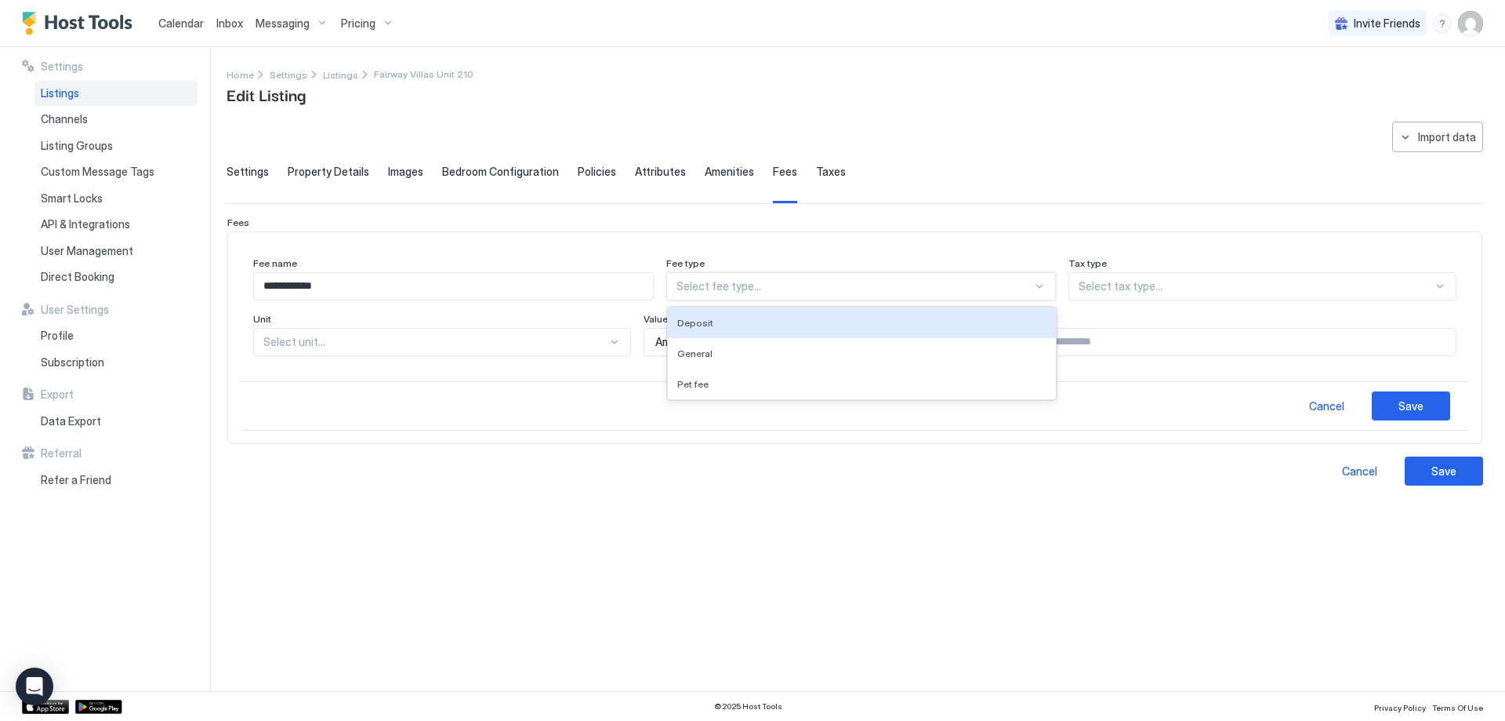
click at [801, 272] on div "Select fee type..." at bounding box center [860, 286] width 389 height 28
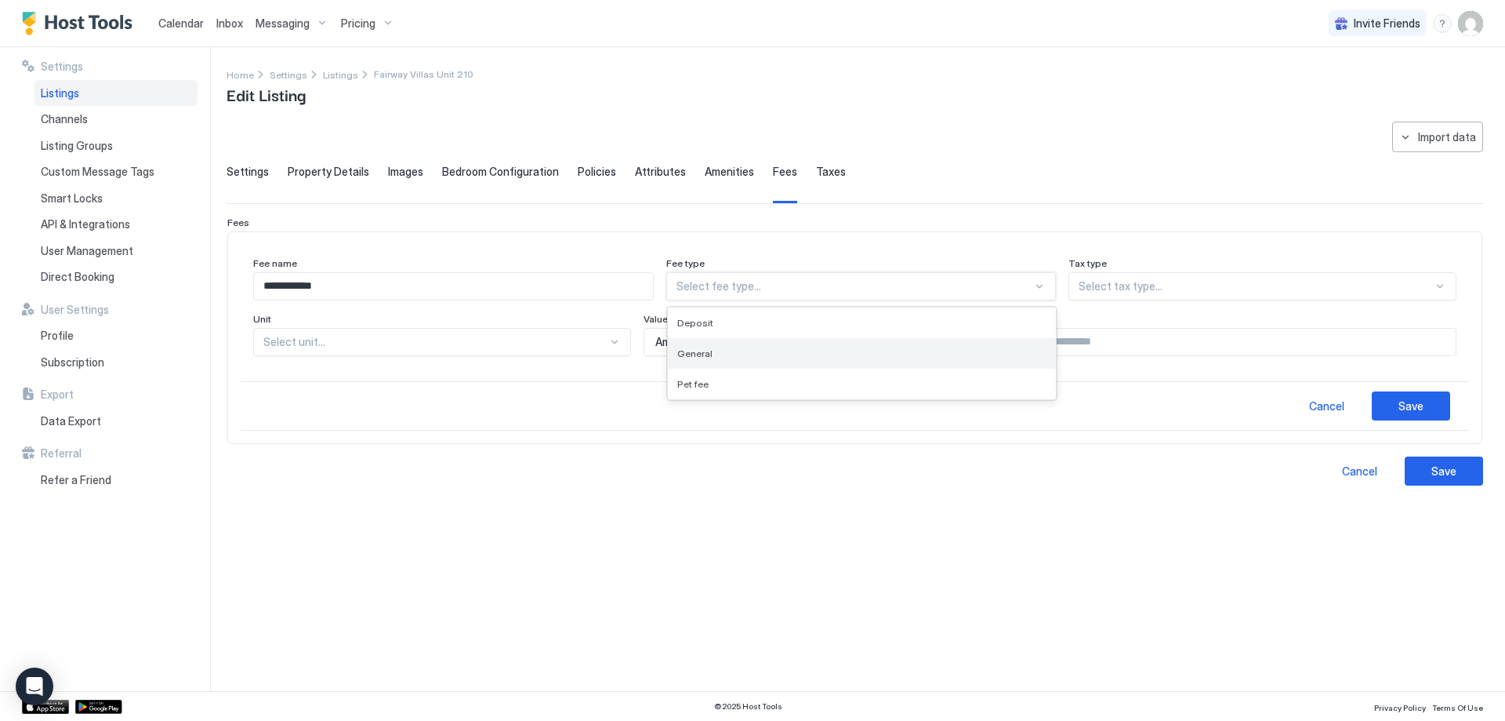
click at [779, 359] on div "General" at bounding box center [861, 353] width 387 height 31
click at [1277, 277] on div "Select tax type..." at bounding box center [1256, 286] width 402 height 28
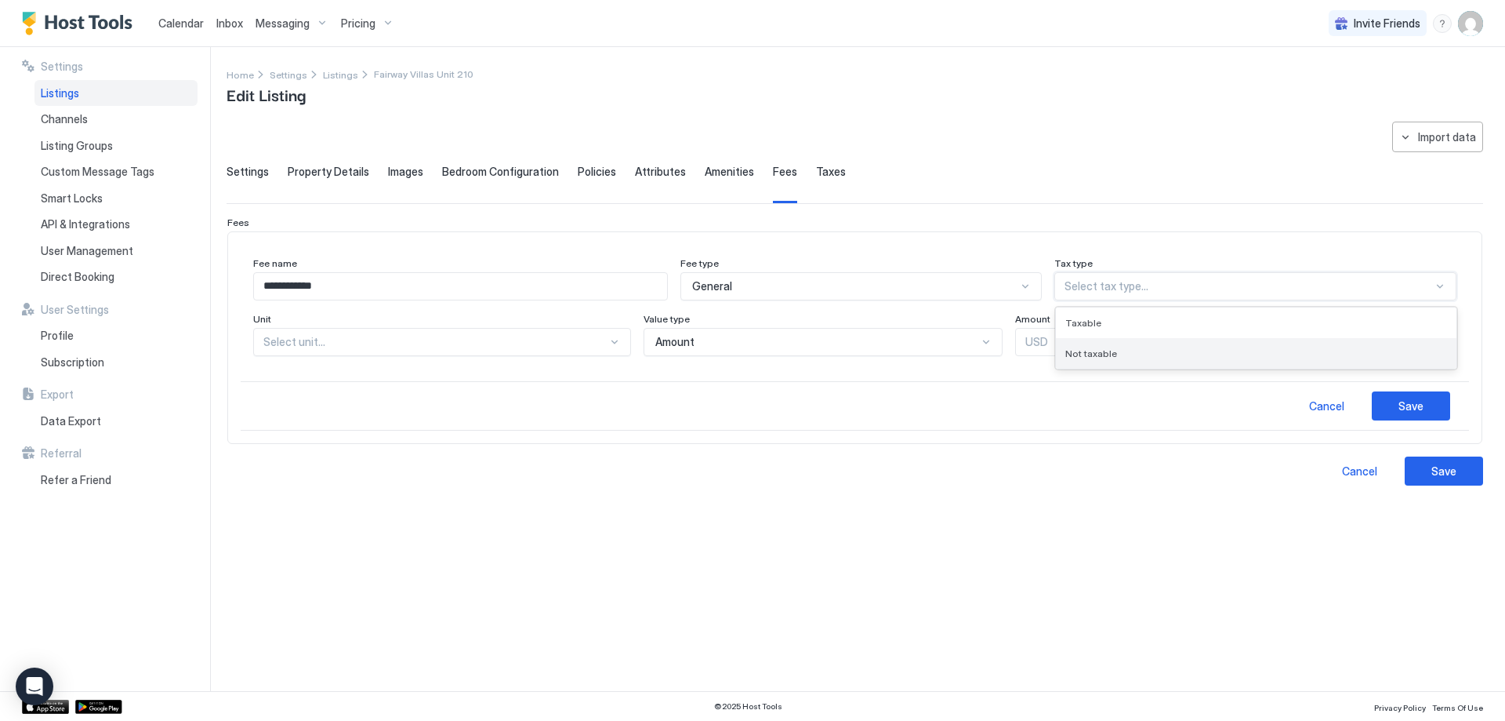
click at [1231, 360] on div "Not taxable" at bounding box center [1256, 353] width 401 height 31
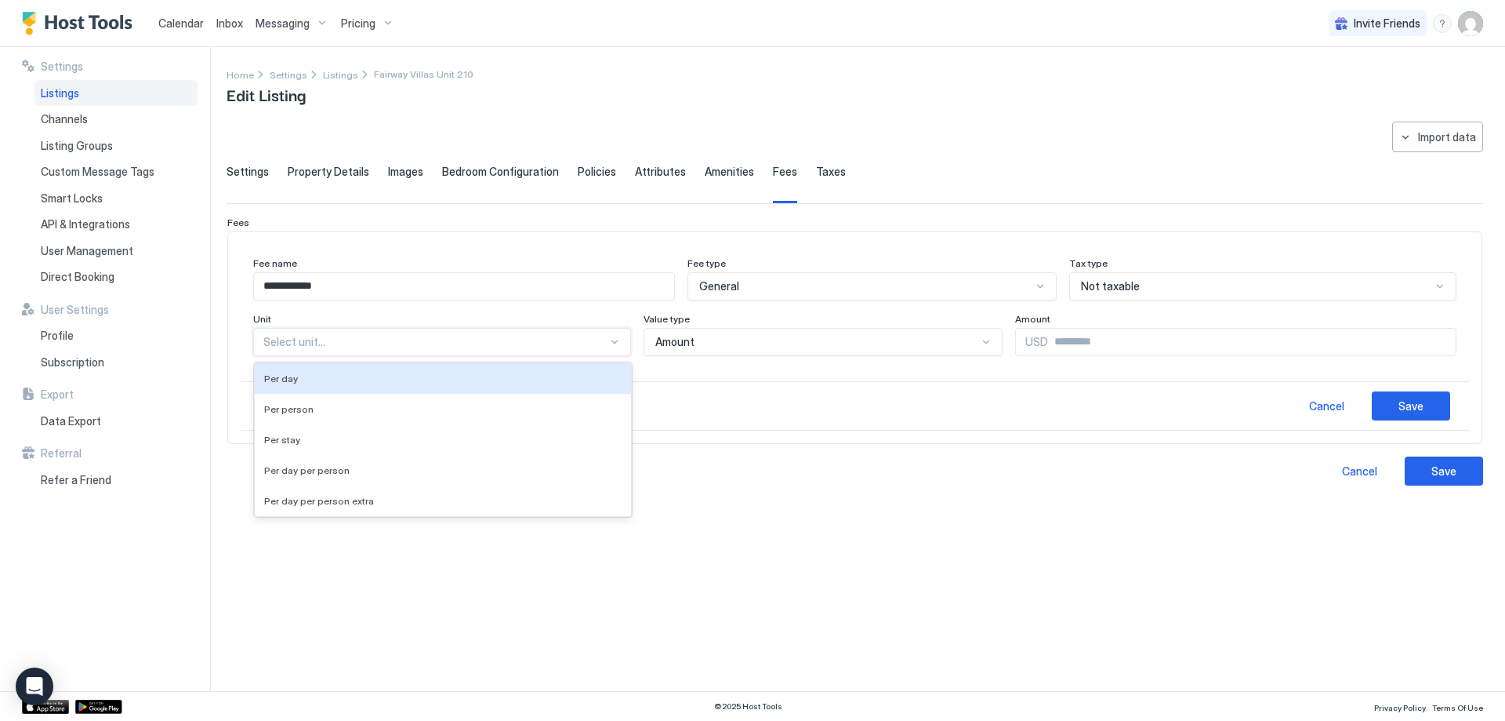
click at [513, 332] on div "Select unit..." at bounding box center [442, 342] width 378 height 28
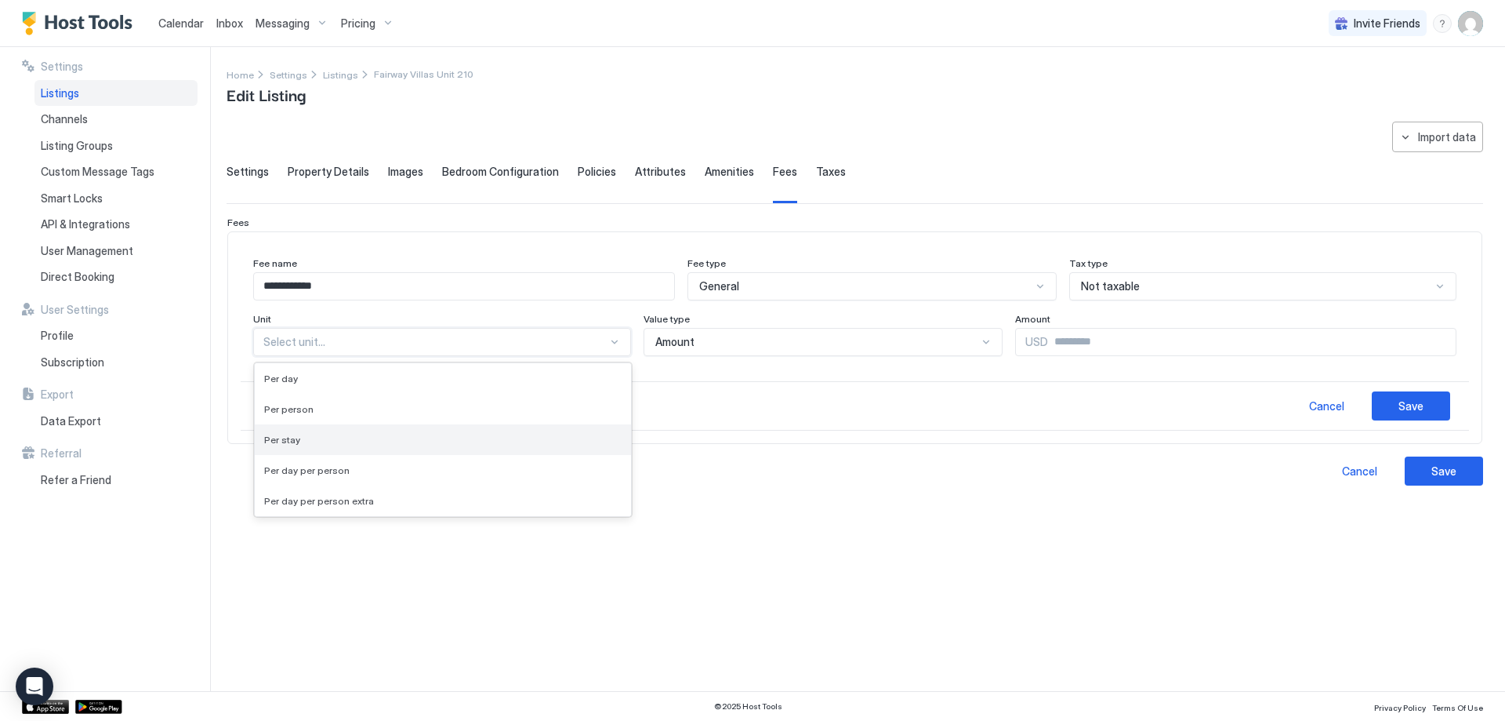
click at [405, 441] on div "Per stay" at bounding box center [443, 440] width 358 height 12
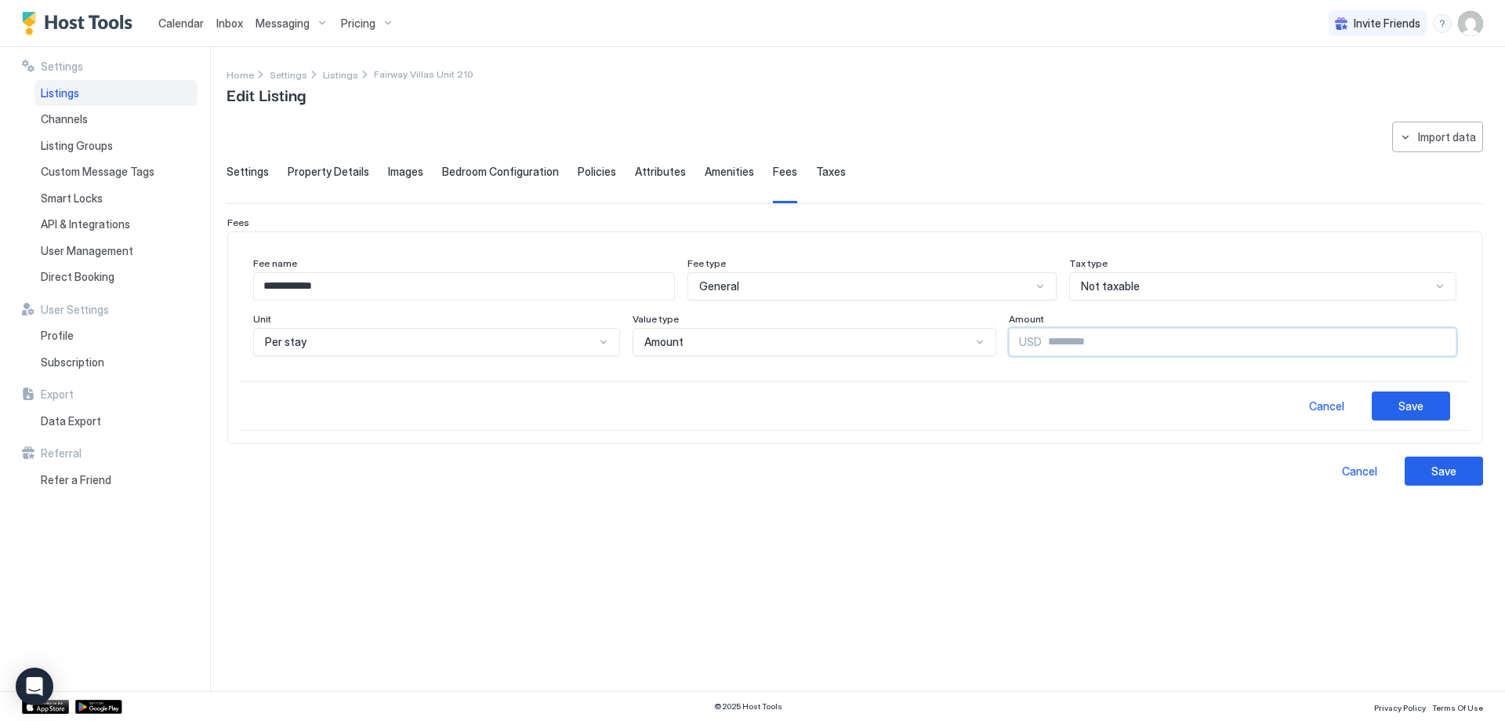
click at [1094, 331] on input "Input Field" at bounding box center [1249, 342] width 414 height 27
type input "***"
drag, startPoint x: 1408, startPoint y: 416, endPoint x: 1437, endPoint y: 361, distance: 61.4
click at [1407, 416] on button "Save" at bounding box center [1411, 405] width 78 height 29
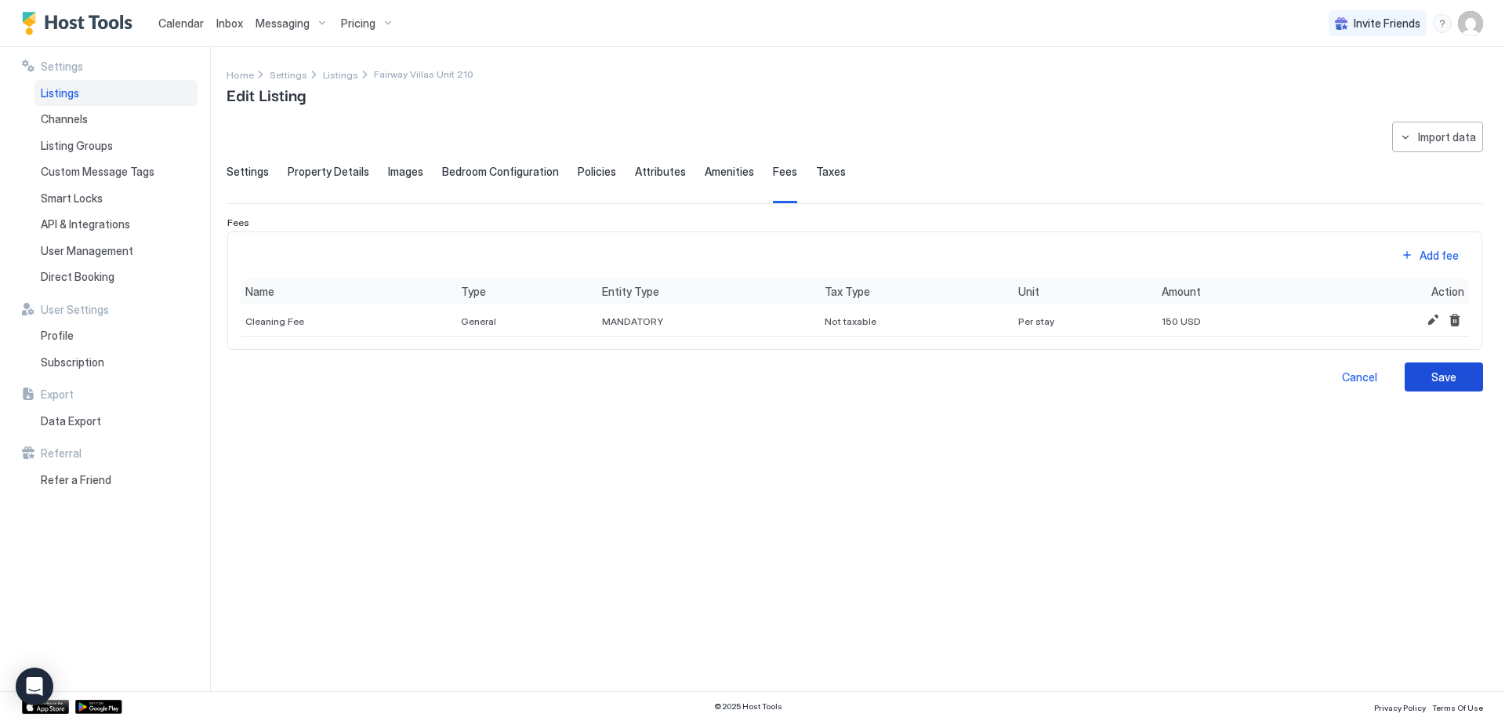
drag, startPoint x: 1465, startPoint y: 382, endPoint x: 1341, endPoint y: 11, distance: 391.3
click at [1465, 381] on button "Save" at bounding box center [1444, 376] width 78 height 29
